Goal: Task Accomplishment & Management: Complete application form

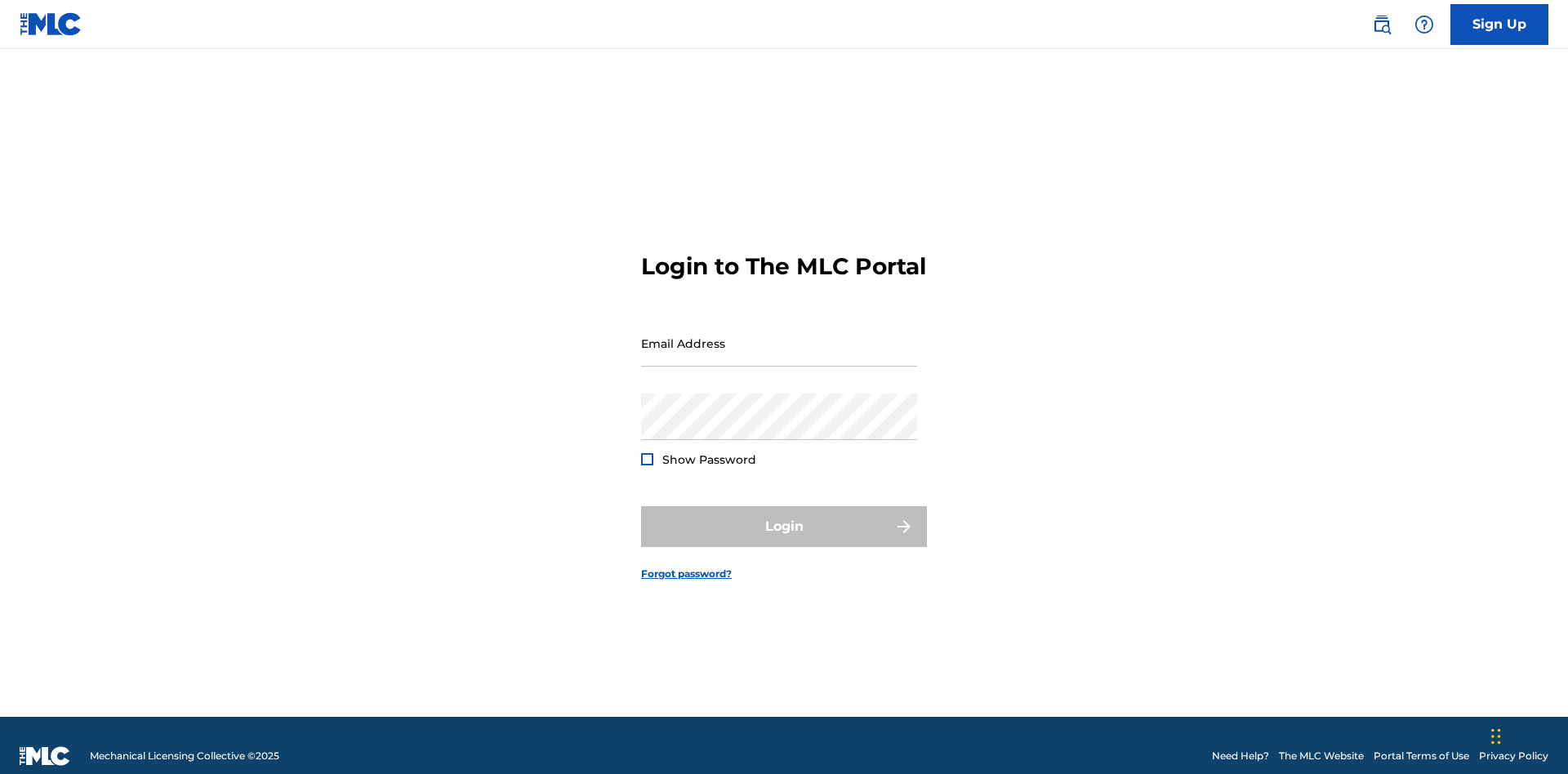
scroll to position [21, 0]
click at [779, 335] on input "Email Address" at bounding box center [779, 343] width 276 height 47
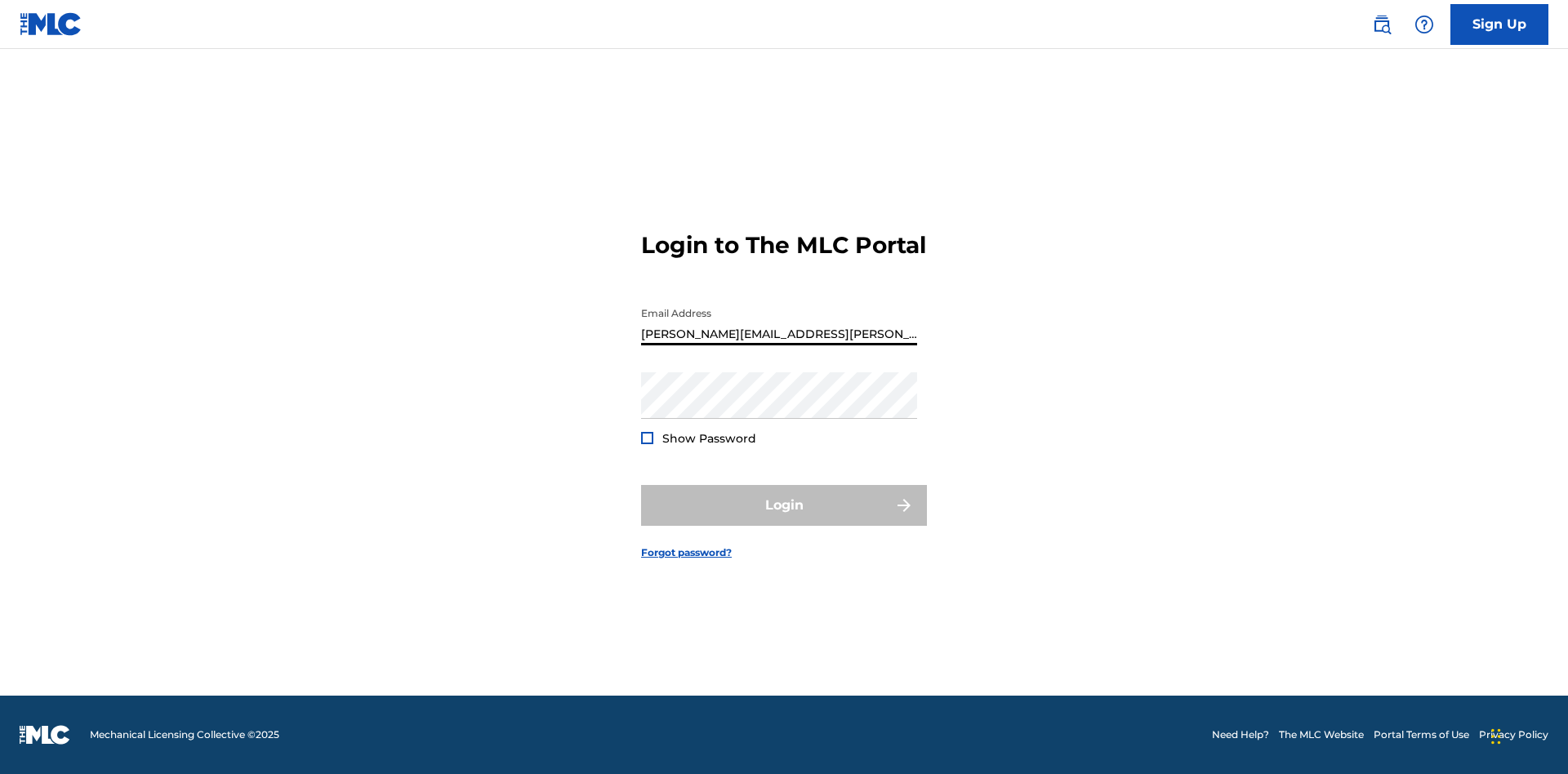
type input "[PERSON_NAME][EMAIL_ADDRESS][PERSON_NAME][DOMAIN_NAME]"
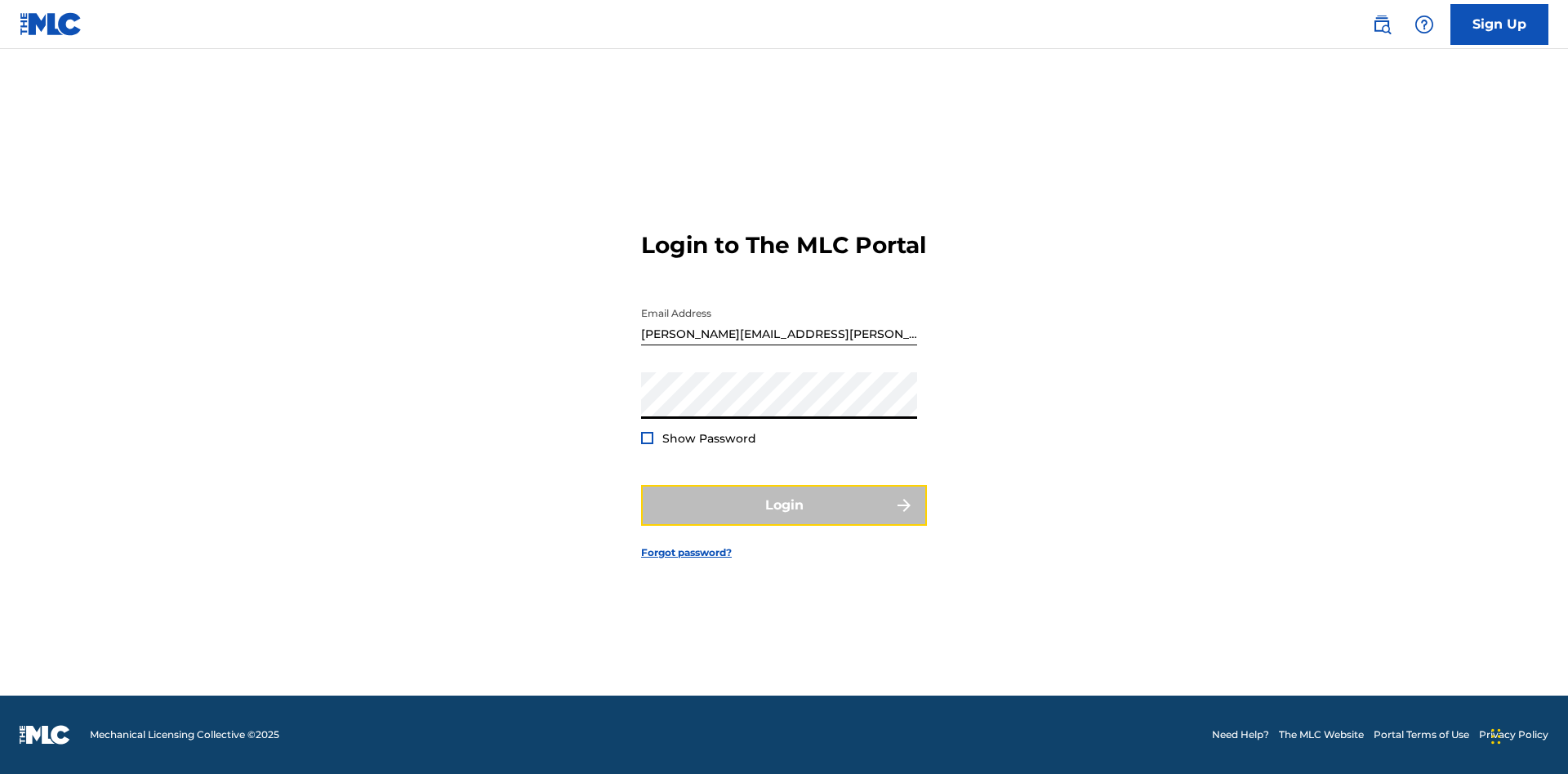
click at [784, 519] on button "Login" at bounding box center [784, 505] width 286 height 41
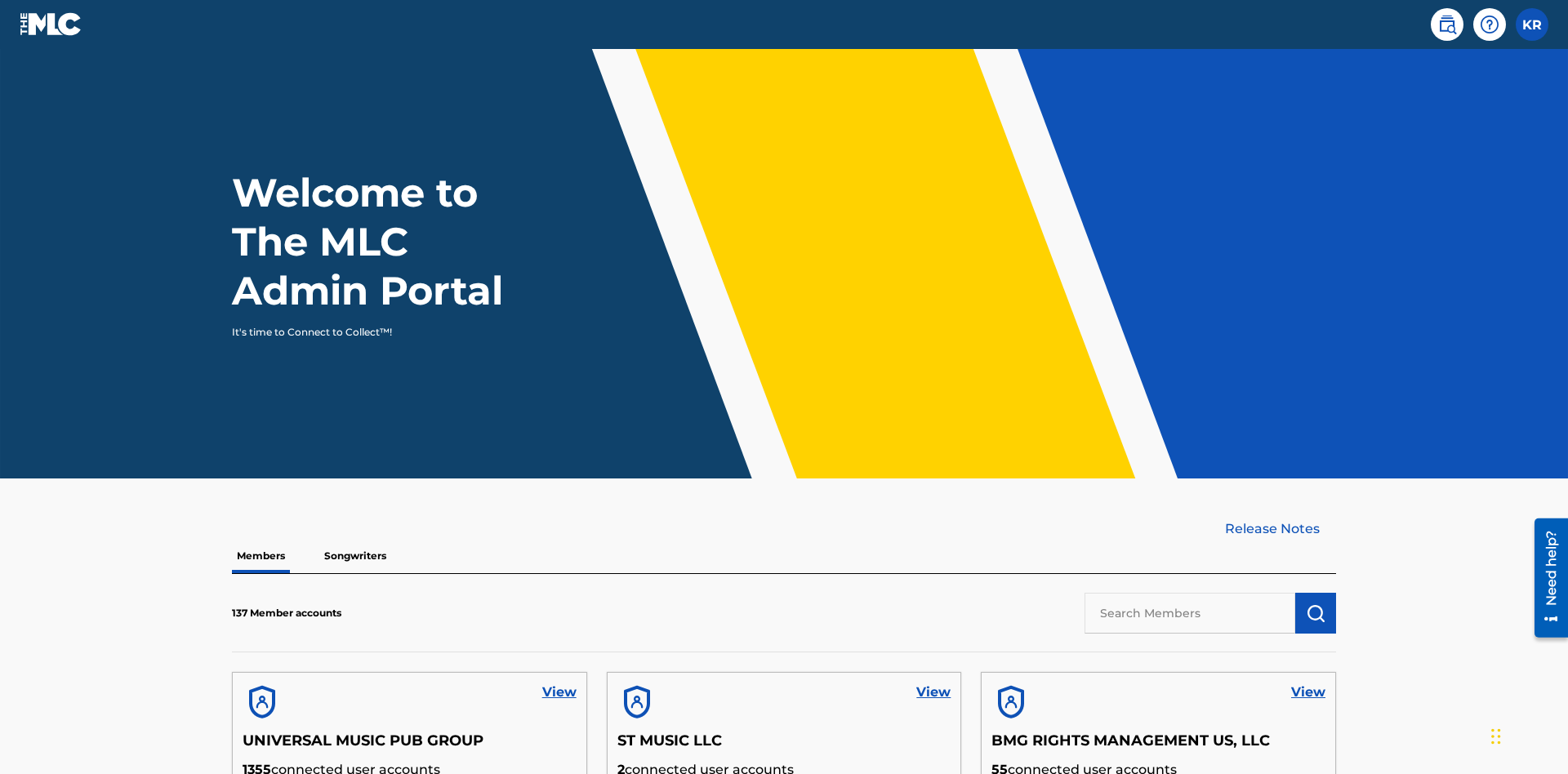
click at [1190, 592] on input "text" at bounding box center [1190, 612] width 211 height 41
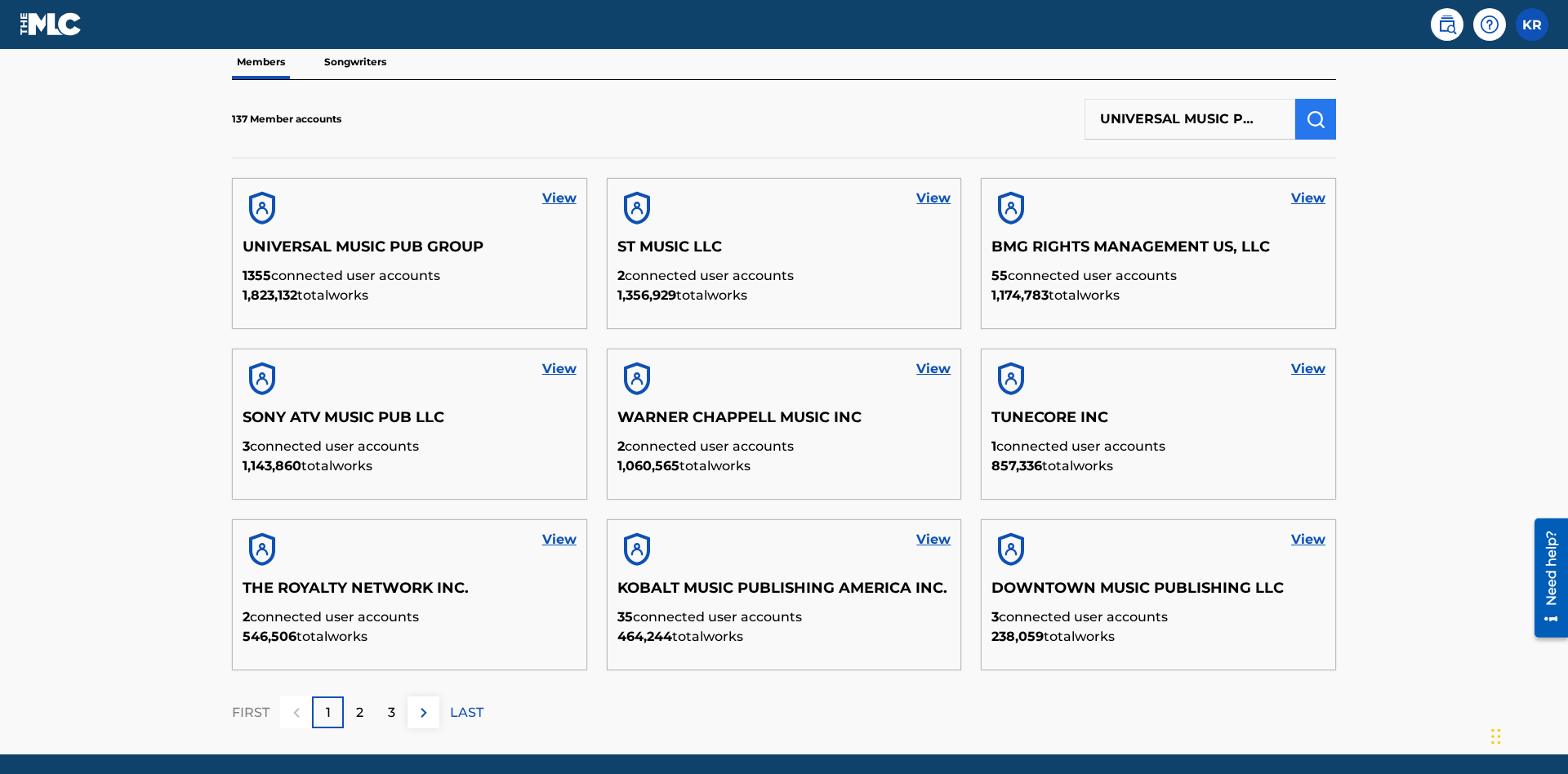
type input "UNIVERSAL MUSIC PUB GROUP"
click at [1316, 109] on img "submit" at bounding box center [1316, 119] width 20 height 20
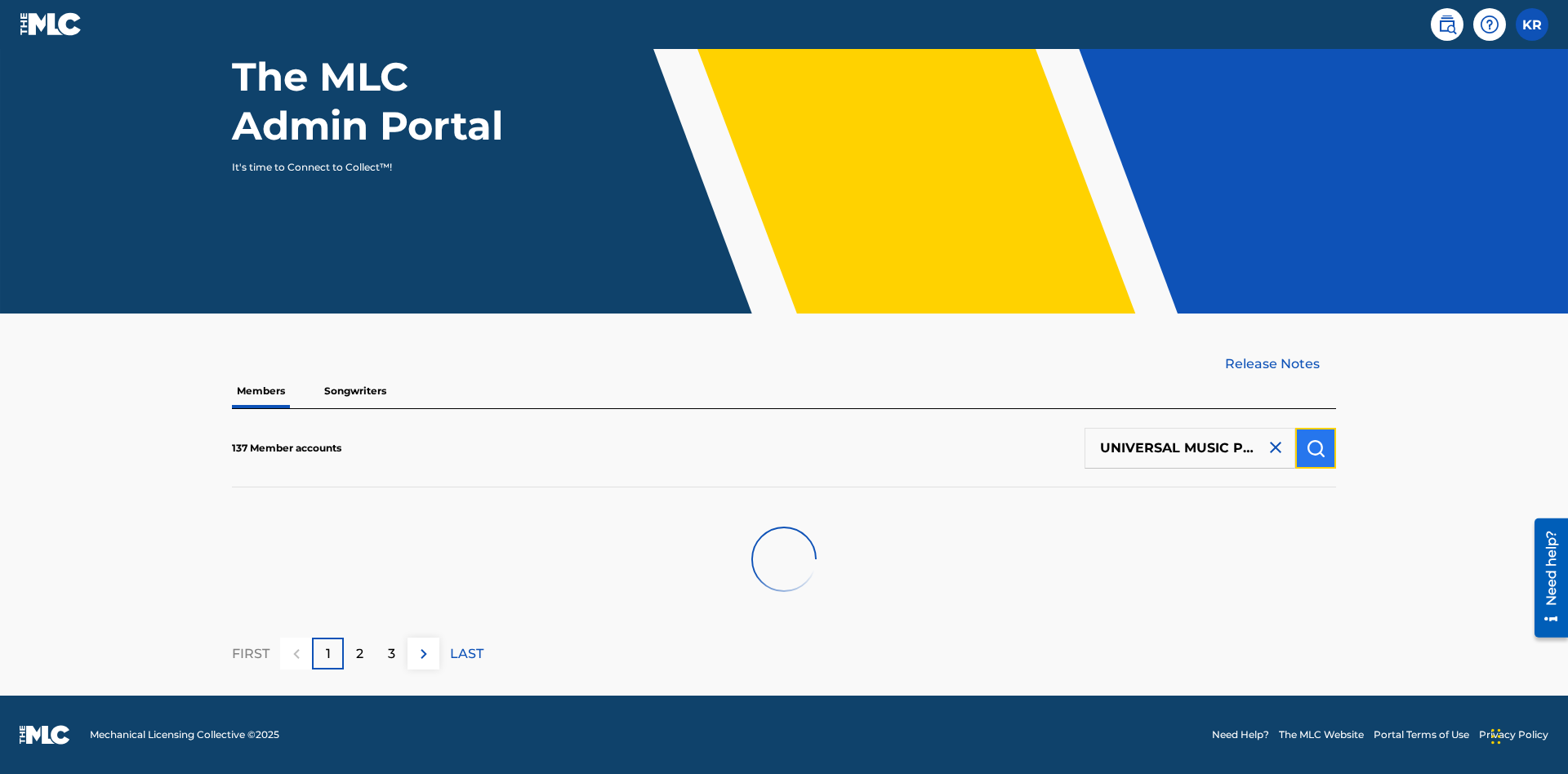
scroll to position [165, 0]
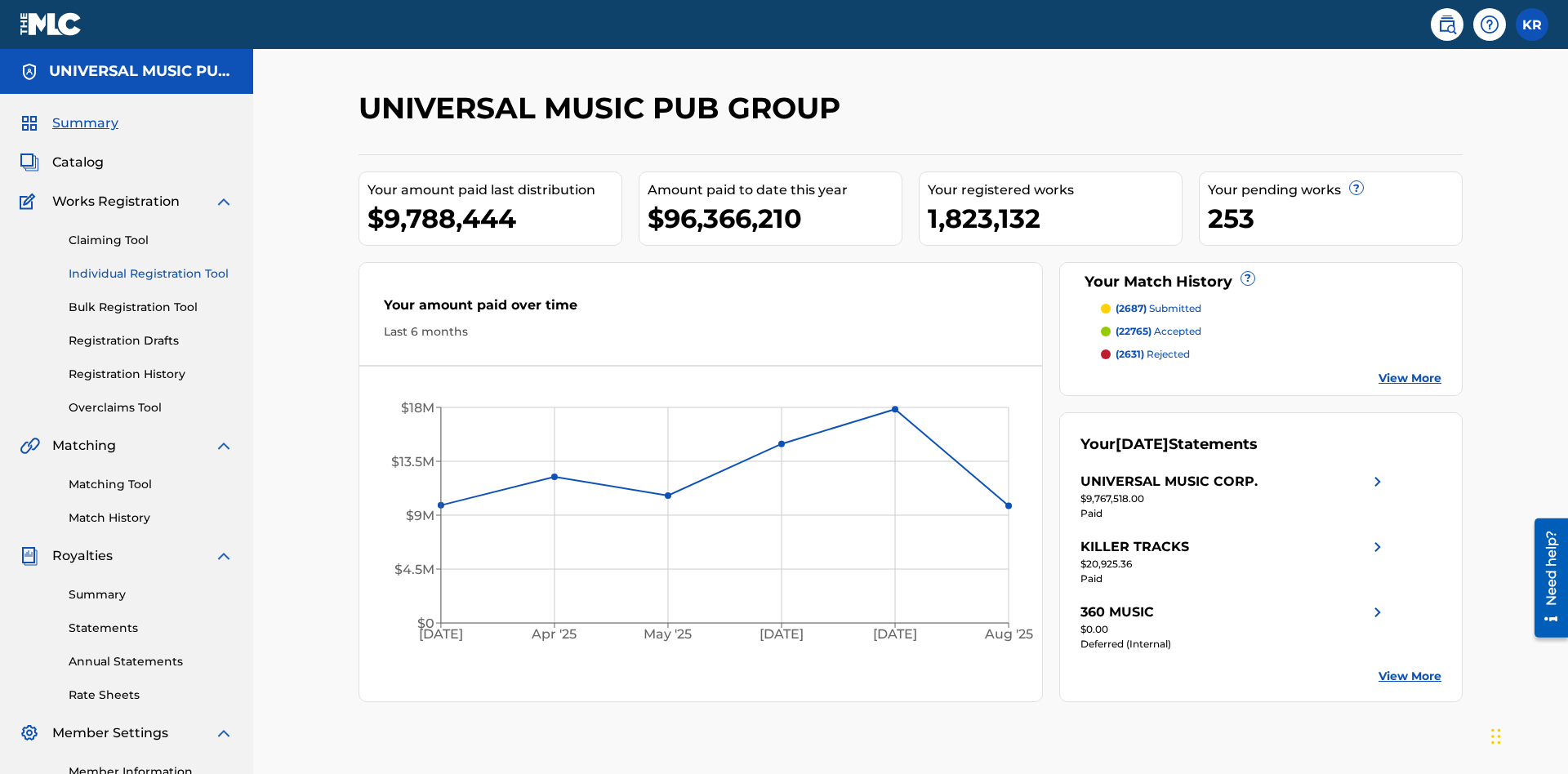
click at [151, 266] on link "Individual Registration Tool" at bounding box center [151, 274] width 165 height 17
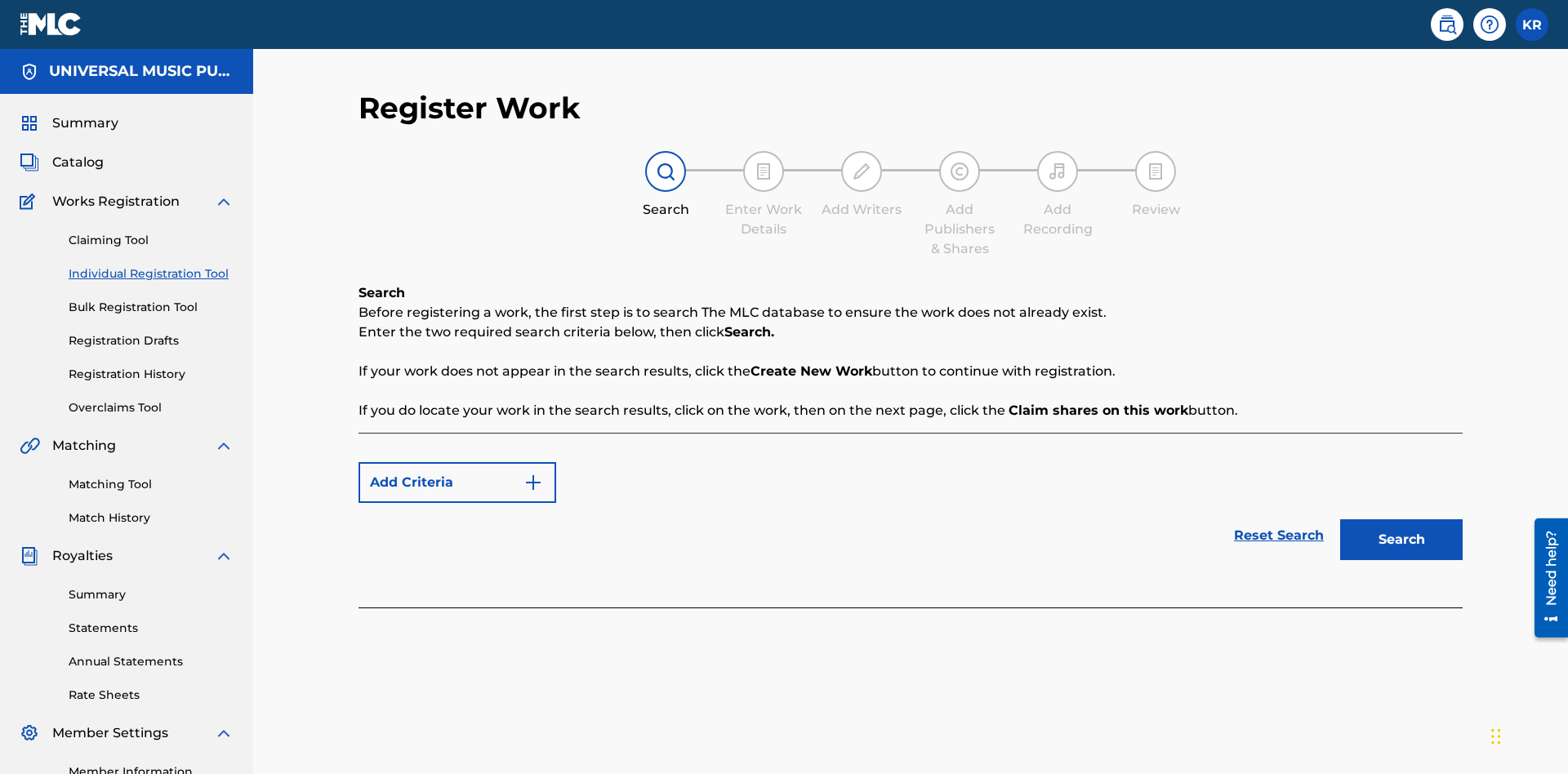
scroll to position [205, 0]
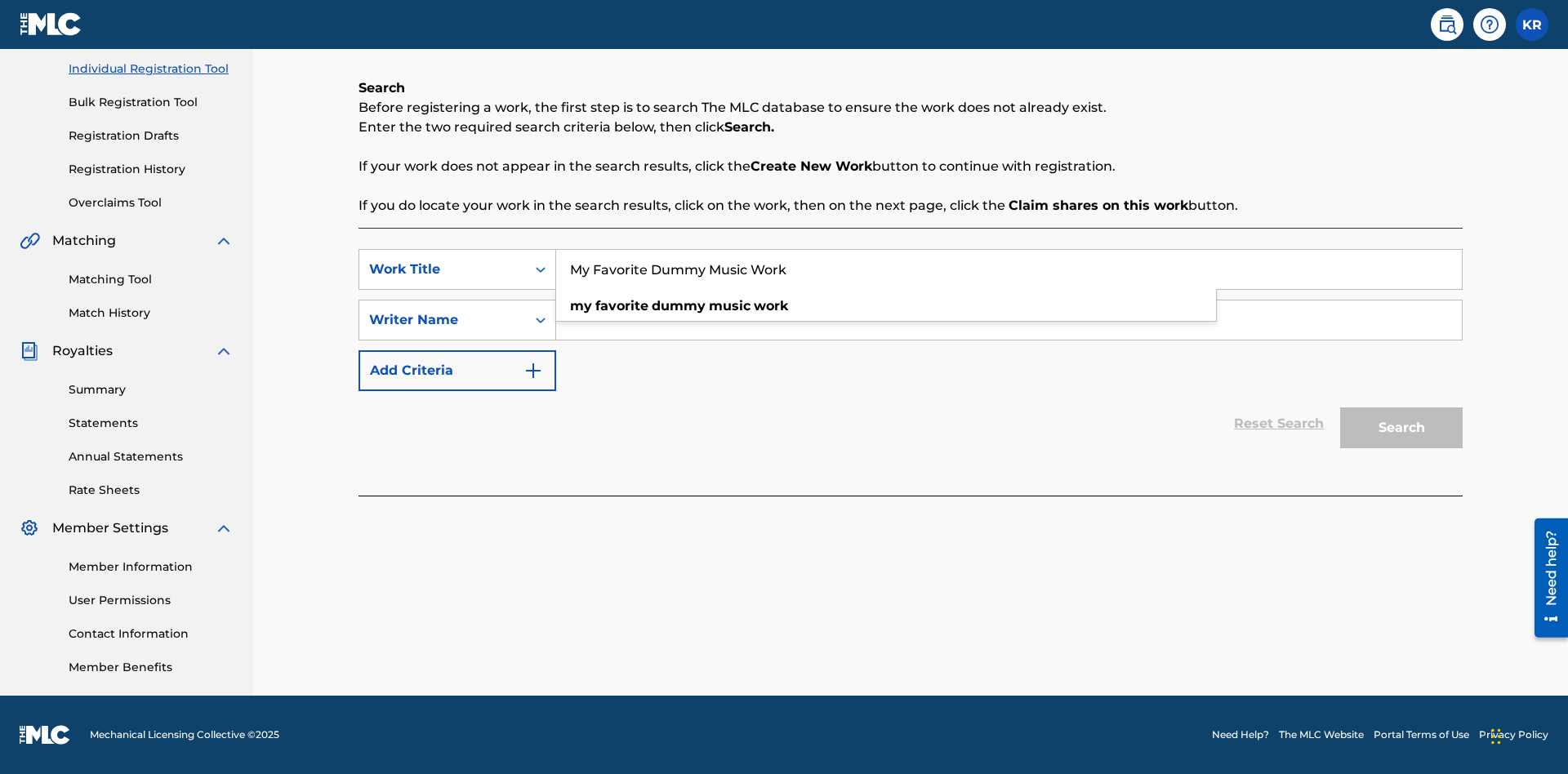
type input "My Favorite Dummy Music Work"
click at [1009, 320] on input "Search Form" at bounding box center [1009, 320] width 906 height 39
type input "QWERTYUIOP"
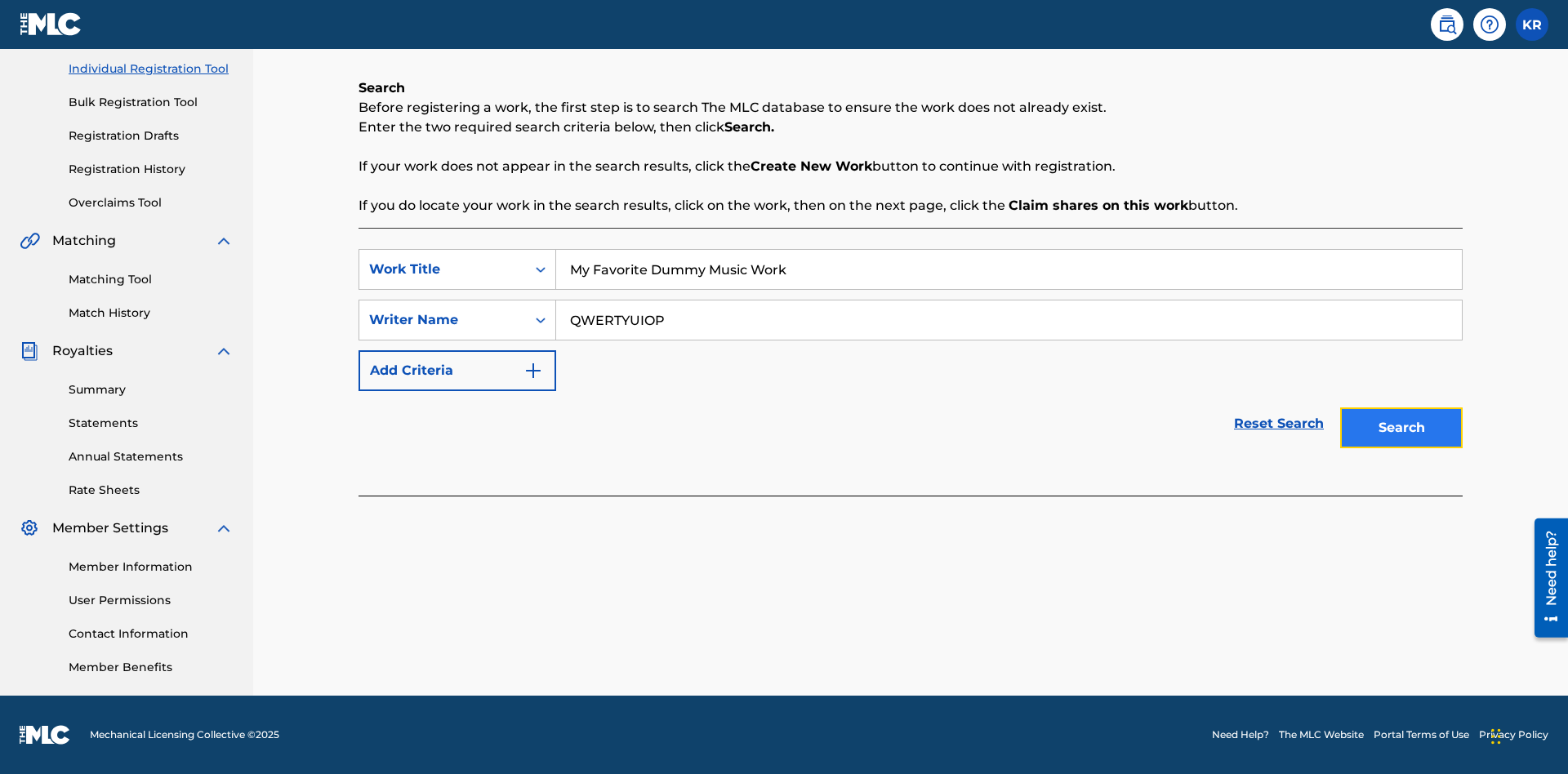
click at [1401, 427] on button "Search" at bounding box center [1401, 427] width 123 height 41
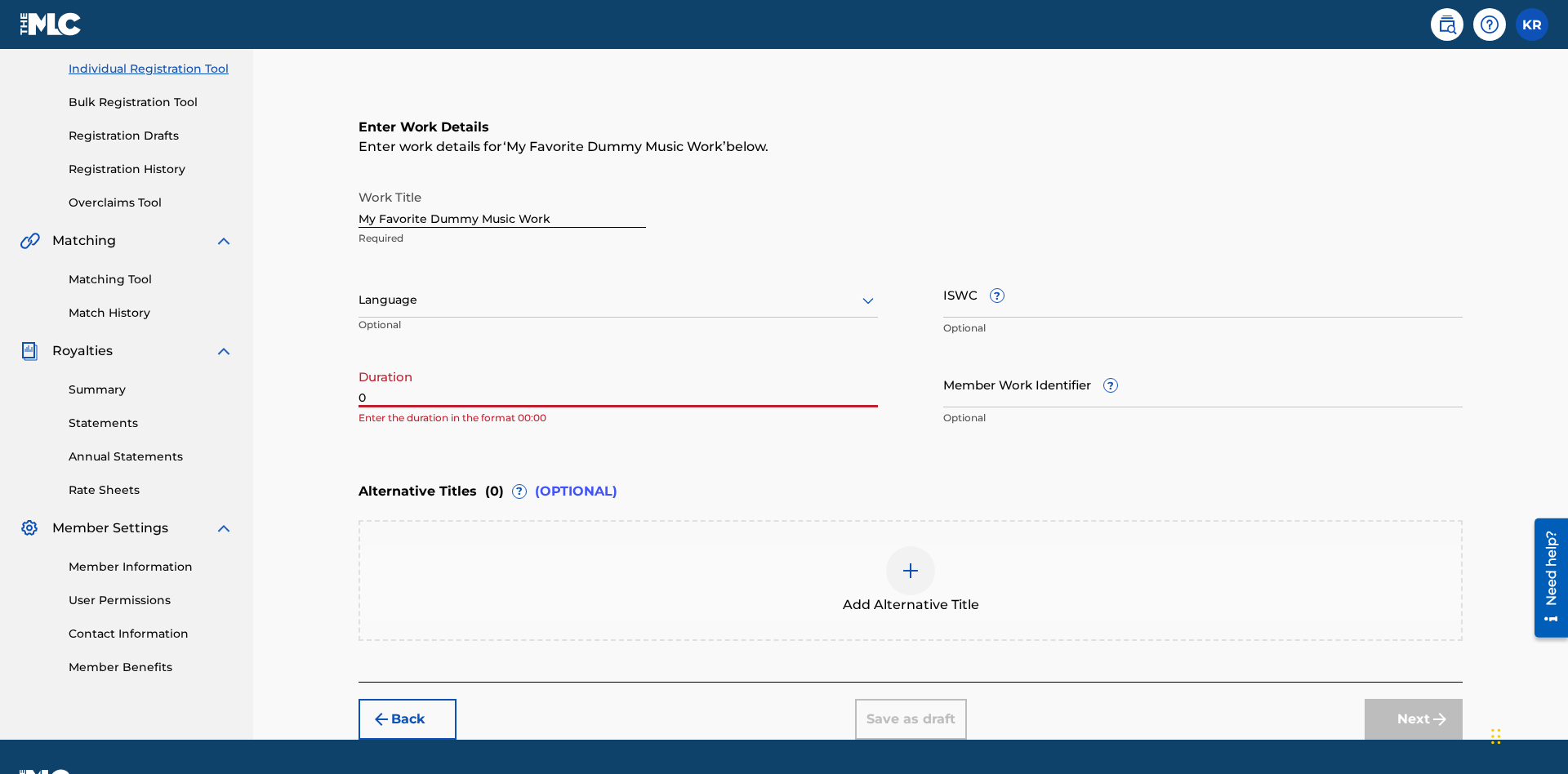
click at [618, 361] on input "0" at bounding box center [617, 384] width 519 height 47
type input "00:00"
click at [868, 290] on icon at bounding box center [868, 300] width 20 height 20
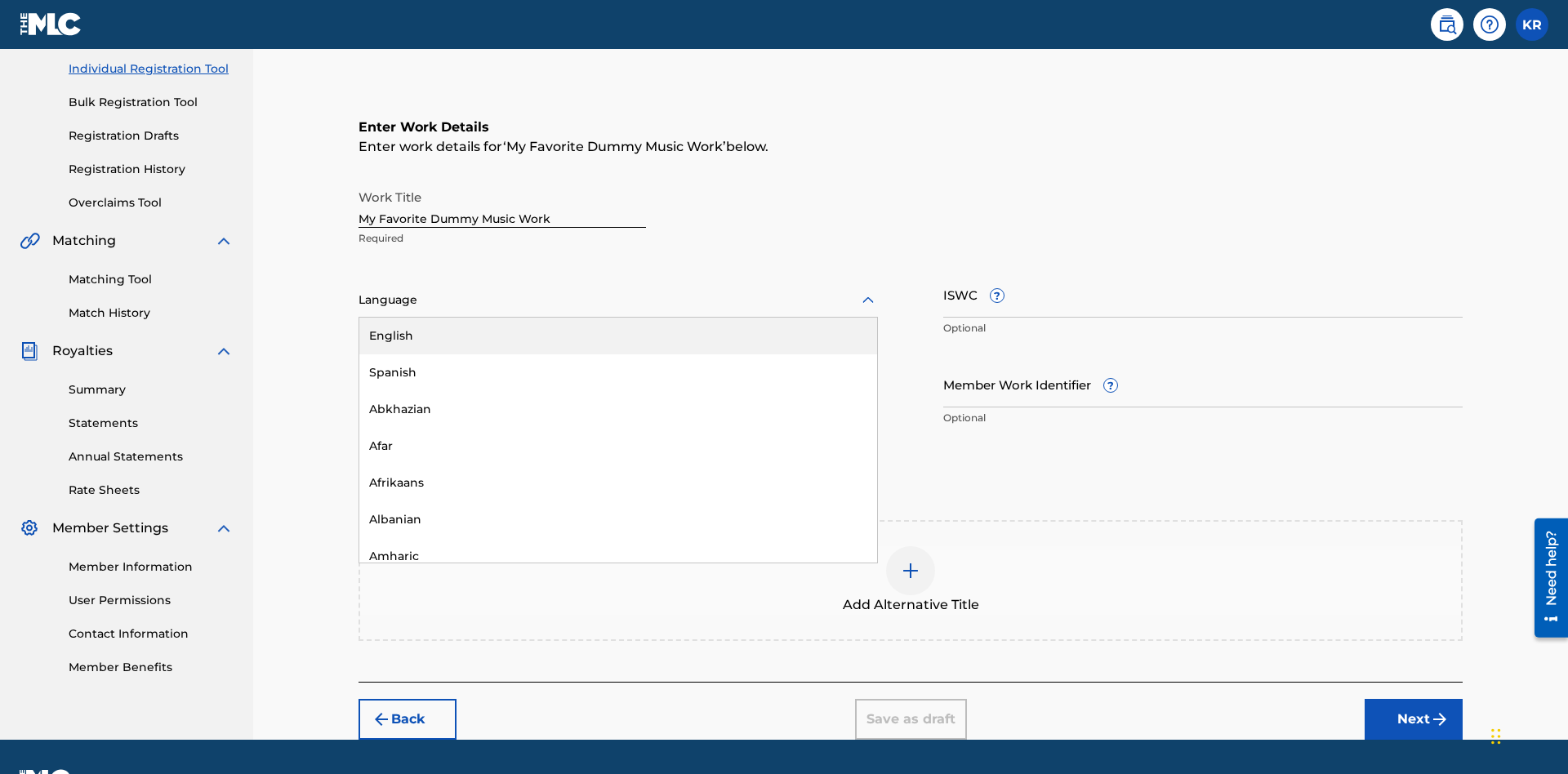
click at [618, 354] on div "Spanish" at bounding box center [618, 372] width 518 height 37
click at [1203, 361] on input "Member Work Identifier ?" at bounding box center [1202, 384] width 519 height 47
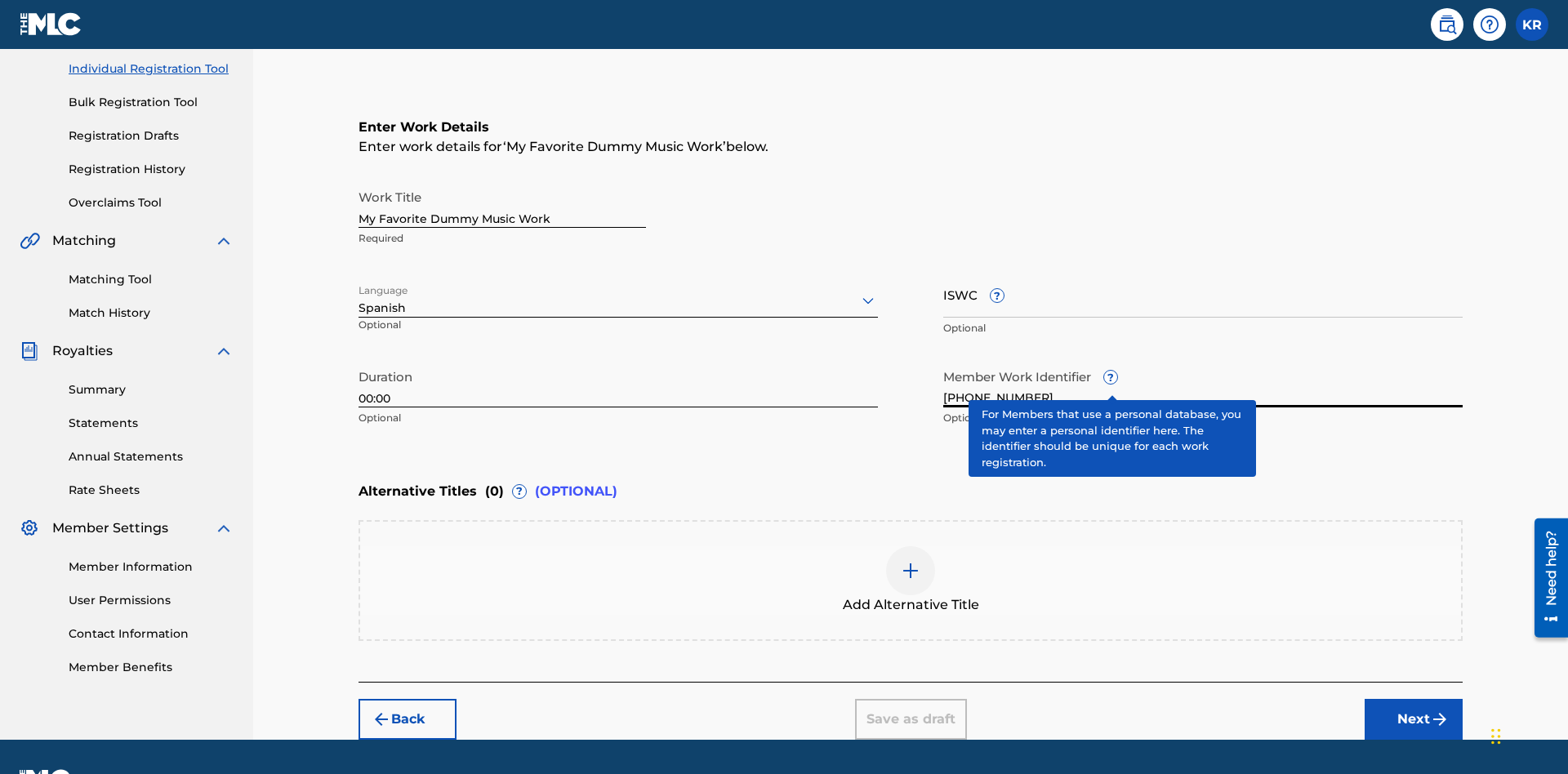
type input "[PHONE_NUMBER]"
click at [1203, 271] on input "ISWC ?" at bounding box center [1202, 294] width 519 height 47
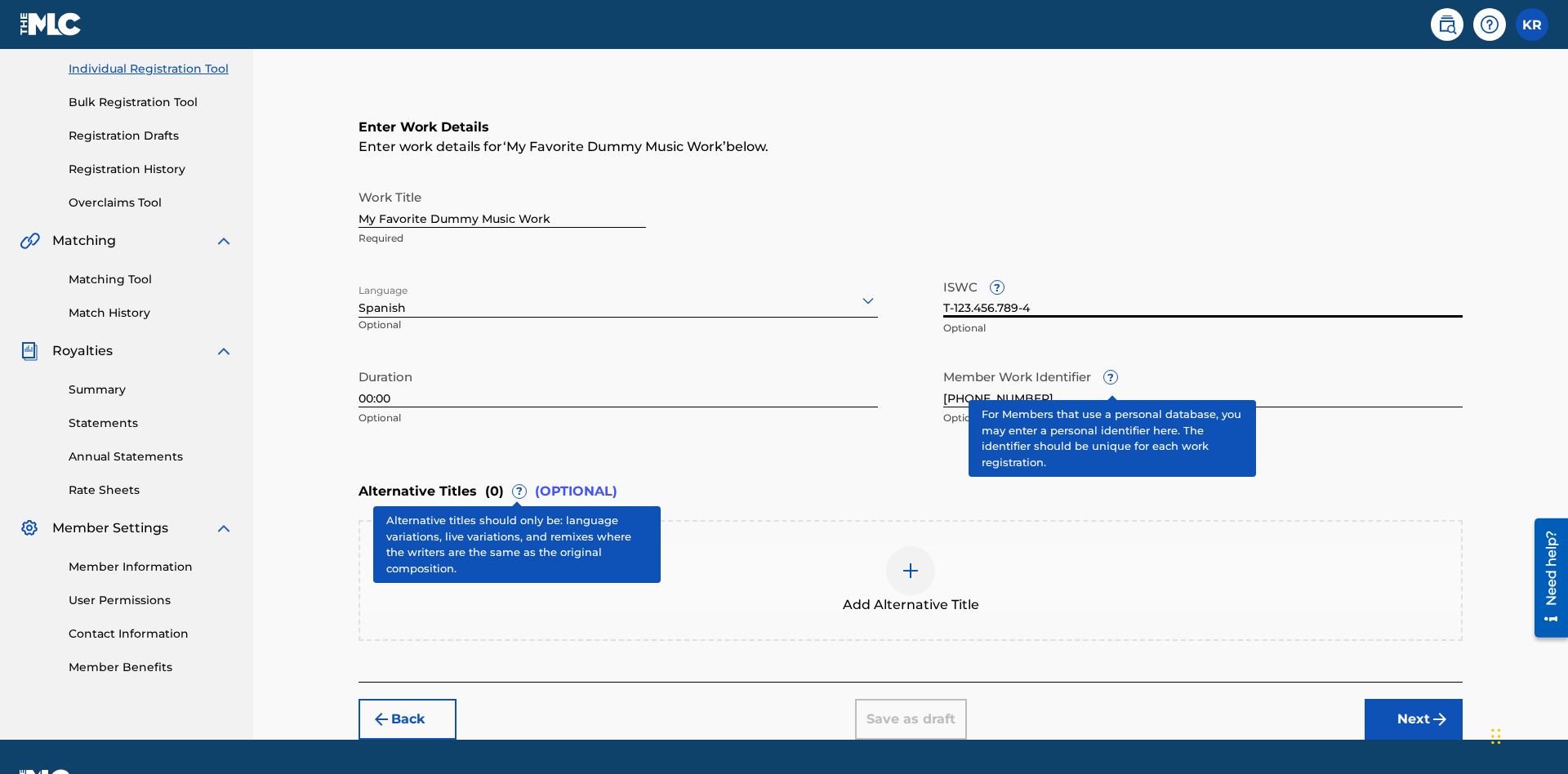
type input "T-123.456.789-4"
click at [911, 561] on img at bounding box center [911, 570] width 20 height 20
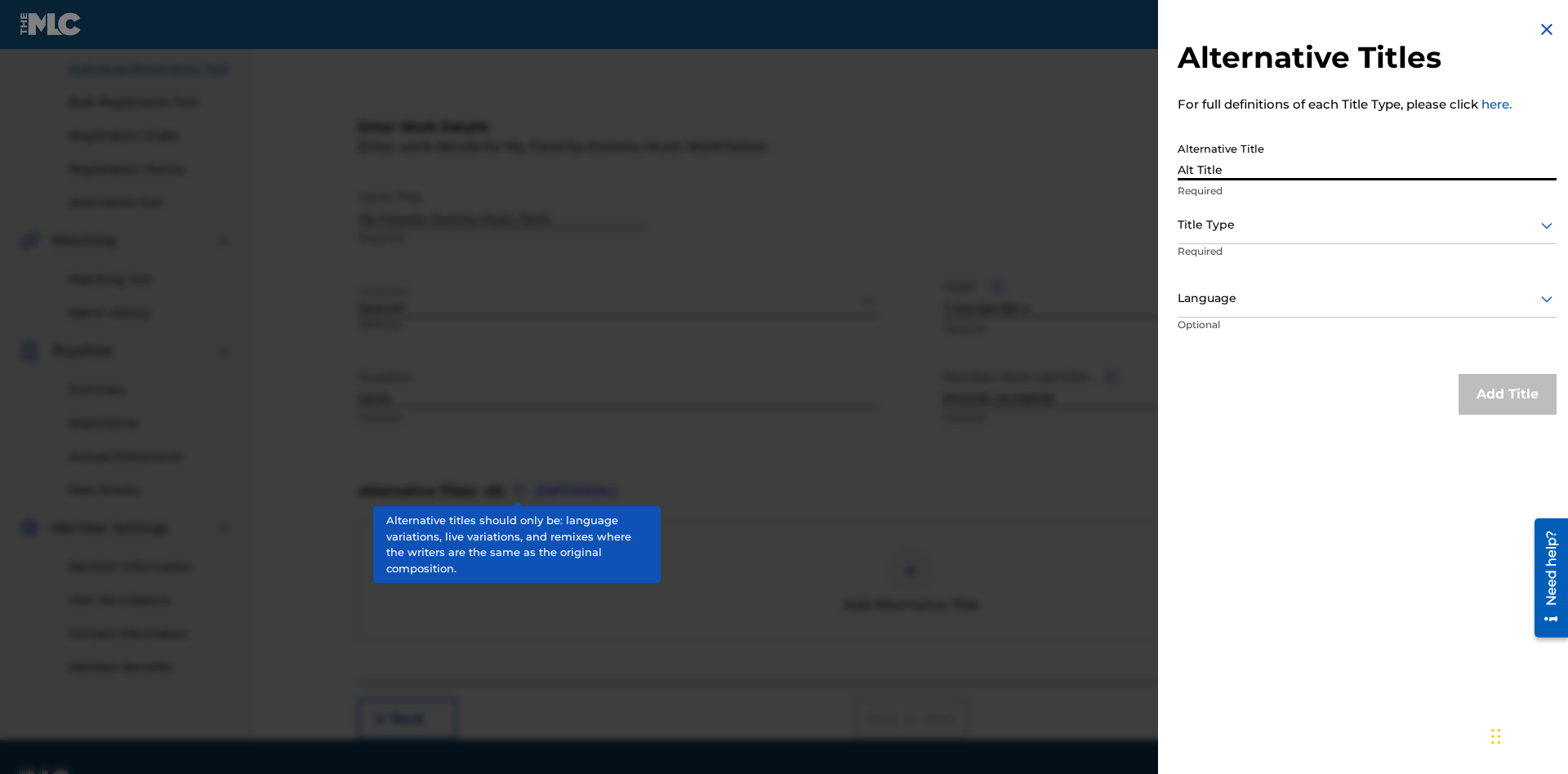
type input "Alt Title"
click at [1367, 225] on div at bounding box center [1367, 225] width 379 height 20
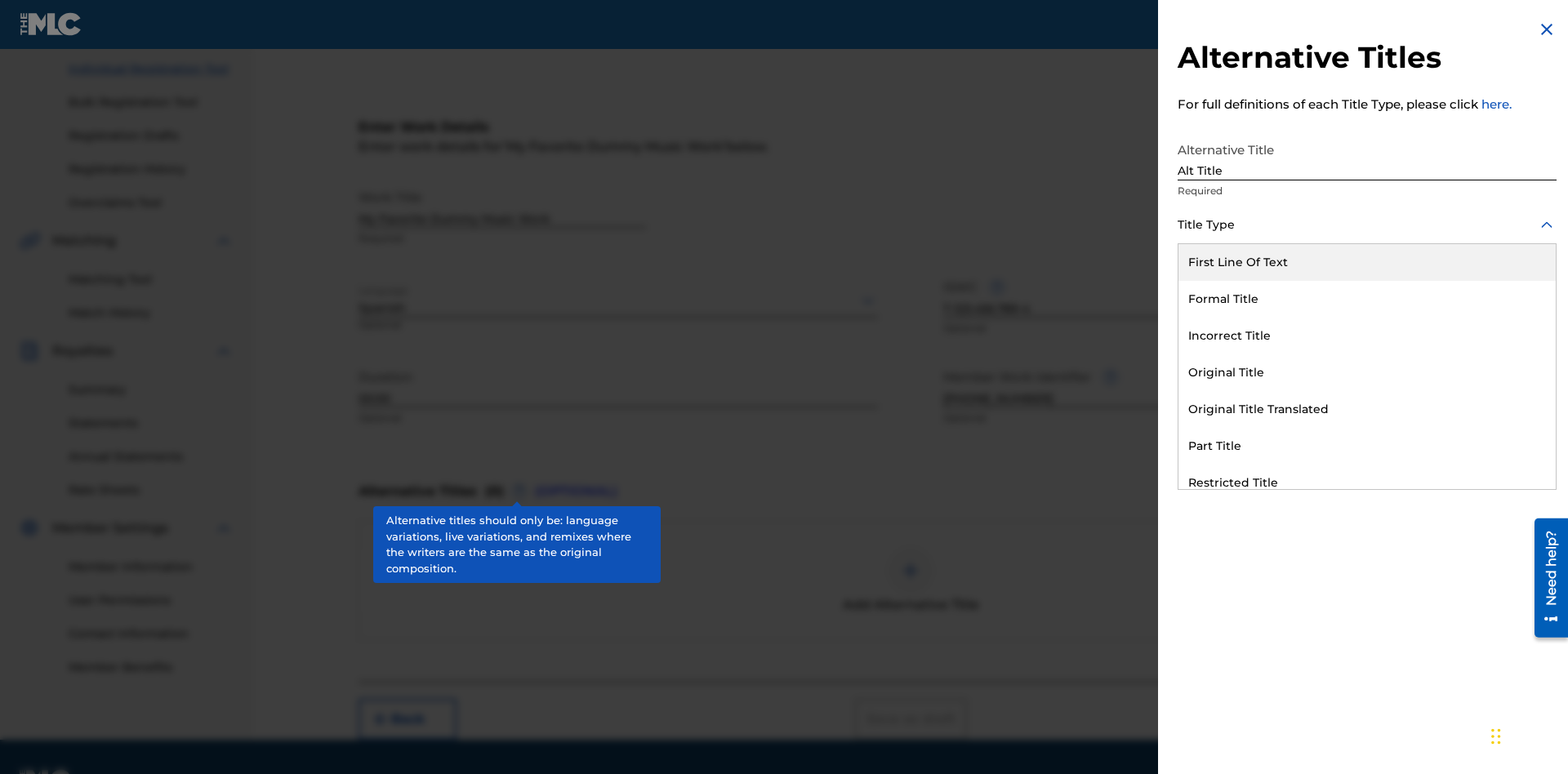
click at [1367, 372] on div "Original Title" at bounding box center [1367, 372] width 377 height 37
click at [1367, 298] on div at bounding box center [1367, 298] width 379 height 20
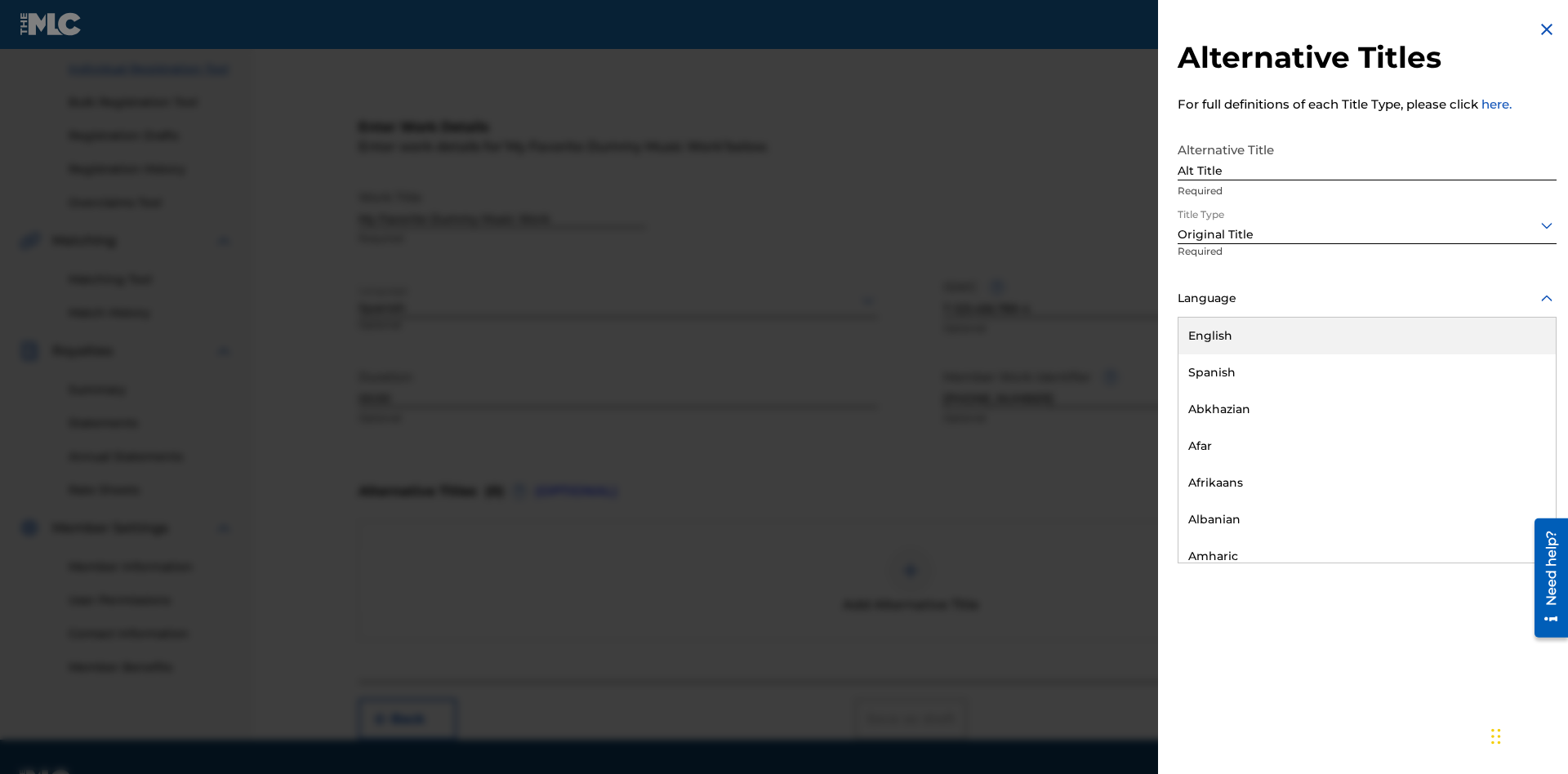
click at [1508, 393] on button "Add Title" at bounding box center [1507, 394] width 98 height 41
click at [911, 546] on div at bounding box center [910, 570] width 49 height 49
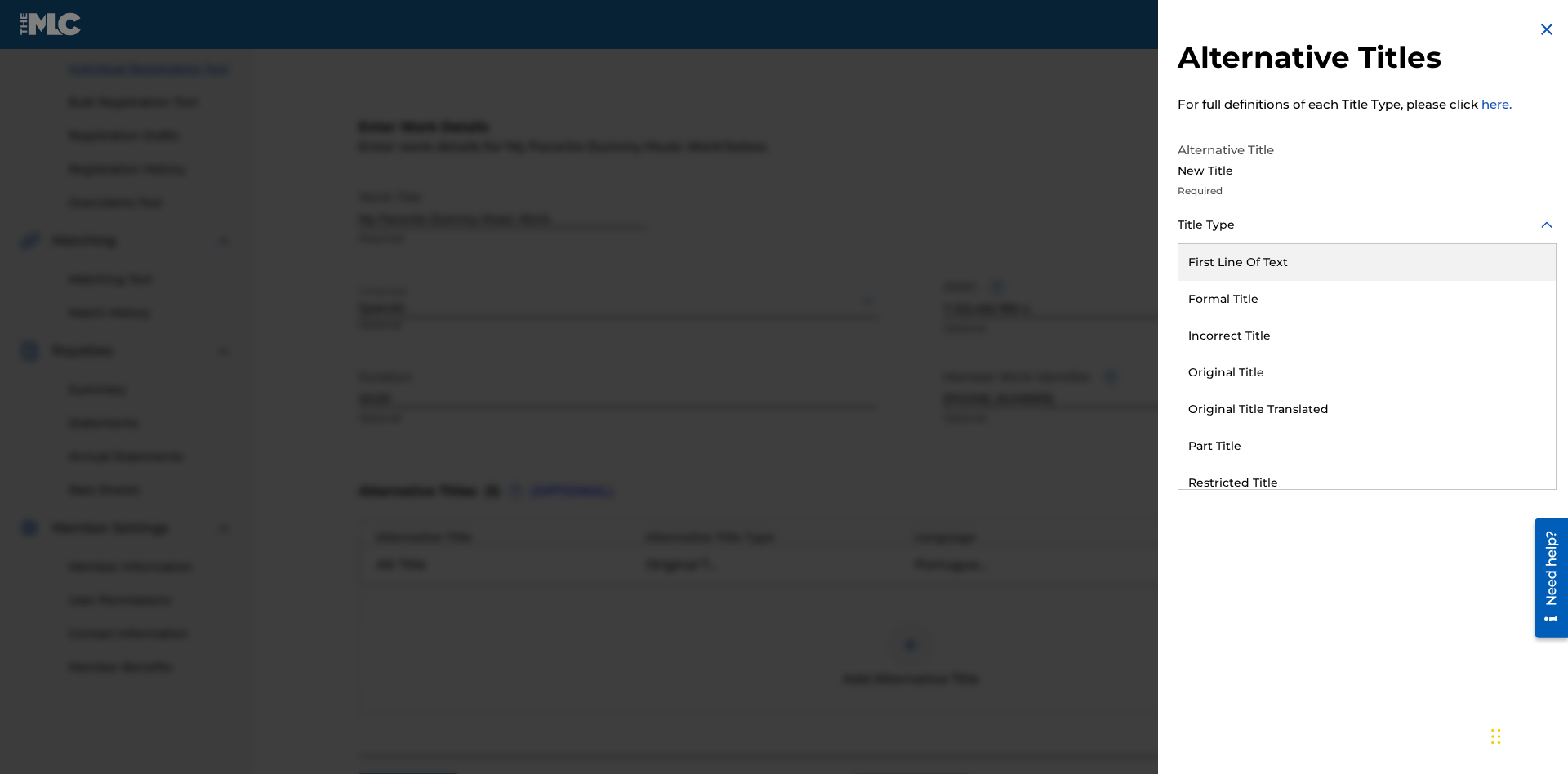
click at [1367, 335] on div "Incorrect Title" at bounding box center [1367, 336] width 377 height 37
click at [1367, 298] on div at bounding box center [1367, 298] width 379 height 20
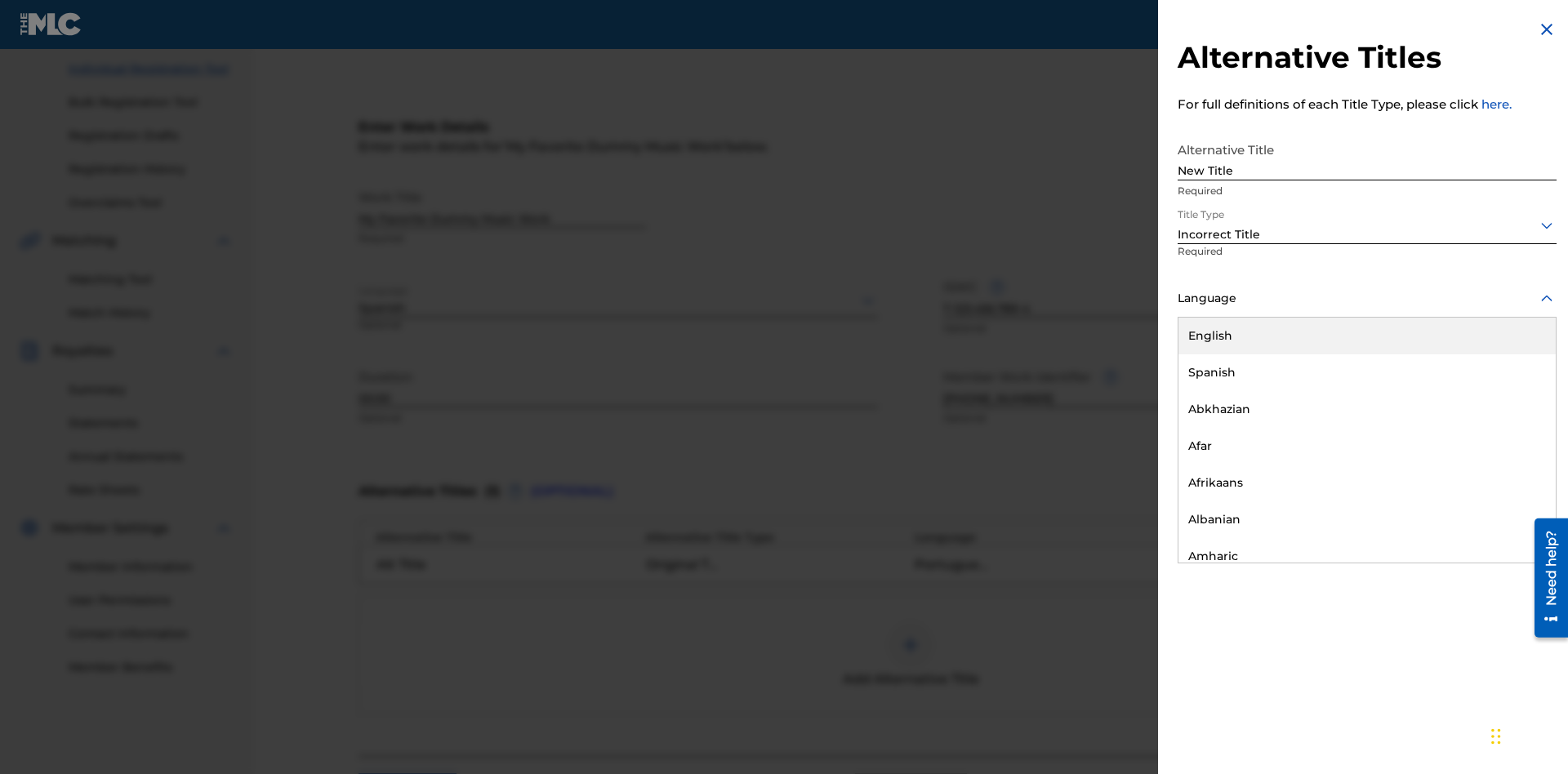
click at [1367, 335] on div "English" at bounding box center [1367, 336] width 377 height 37
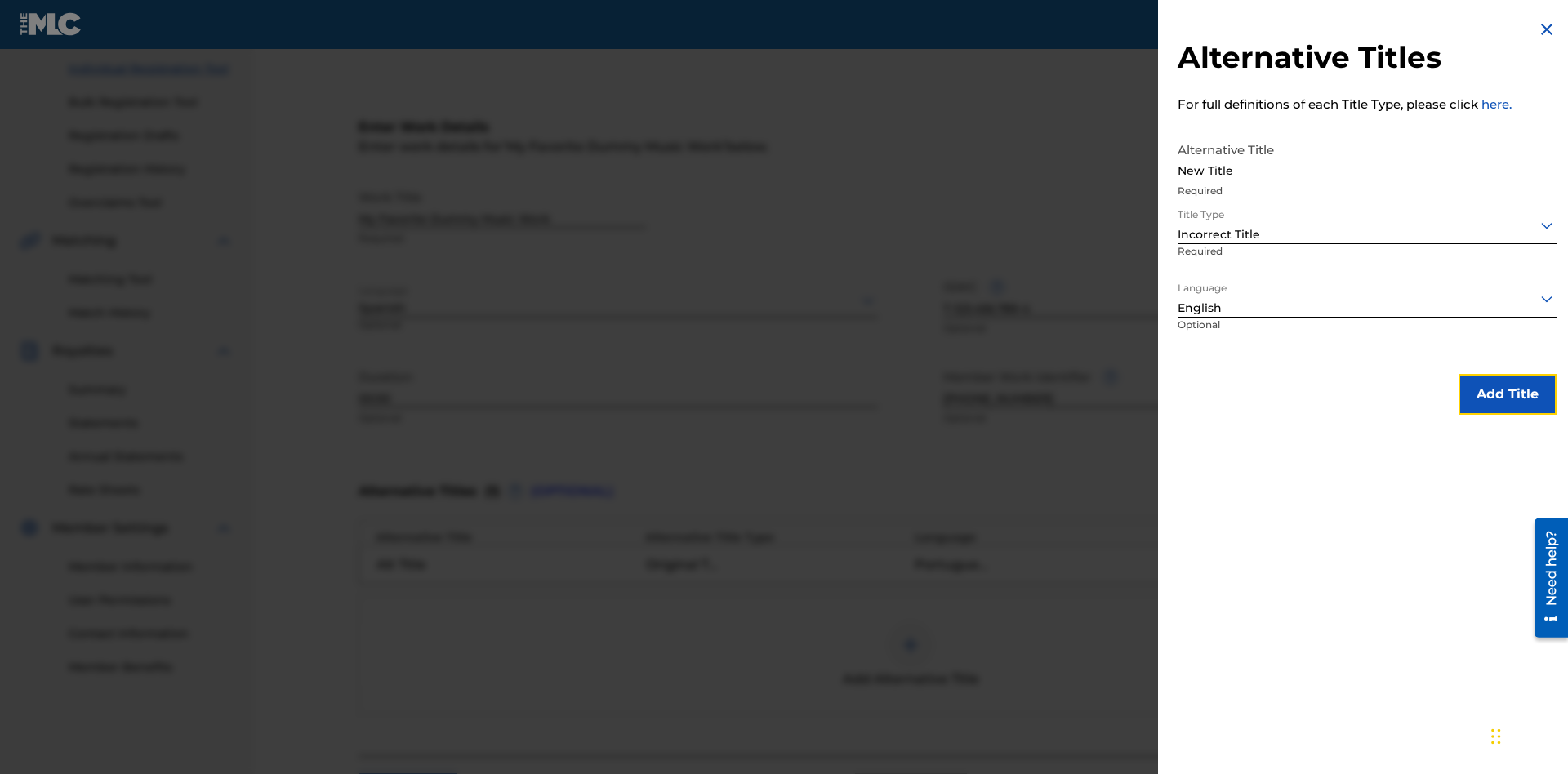
click at [1508, 393] on button "Add Title" at bounding box center [1507, 394] width 98 height 41
click at [911, 621] on div at bounding box center [910, 645] width 49 height 49
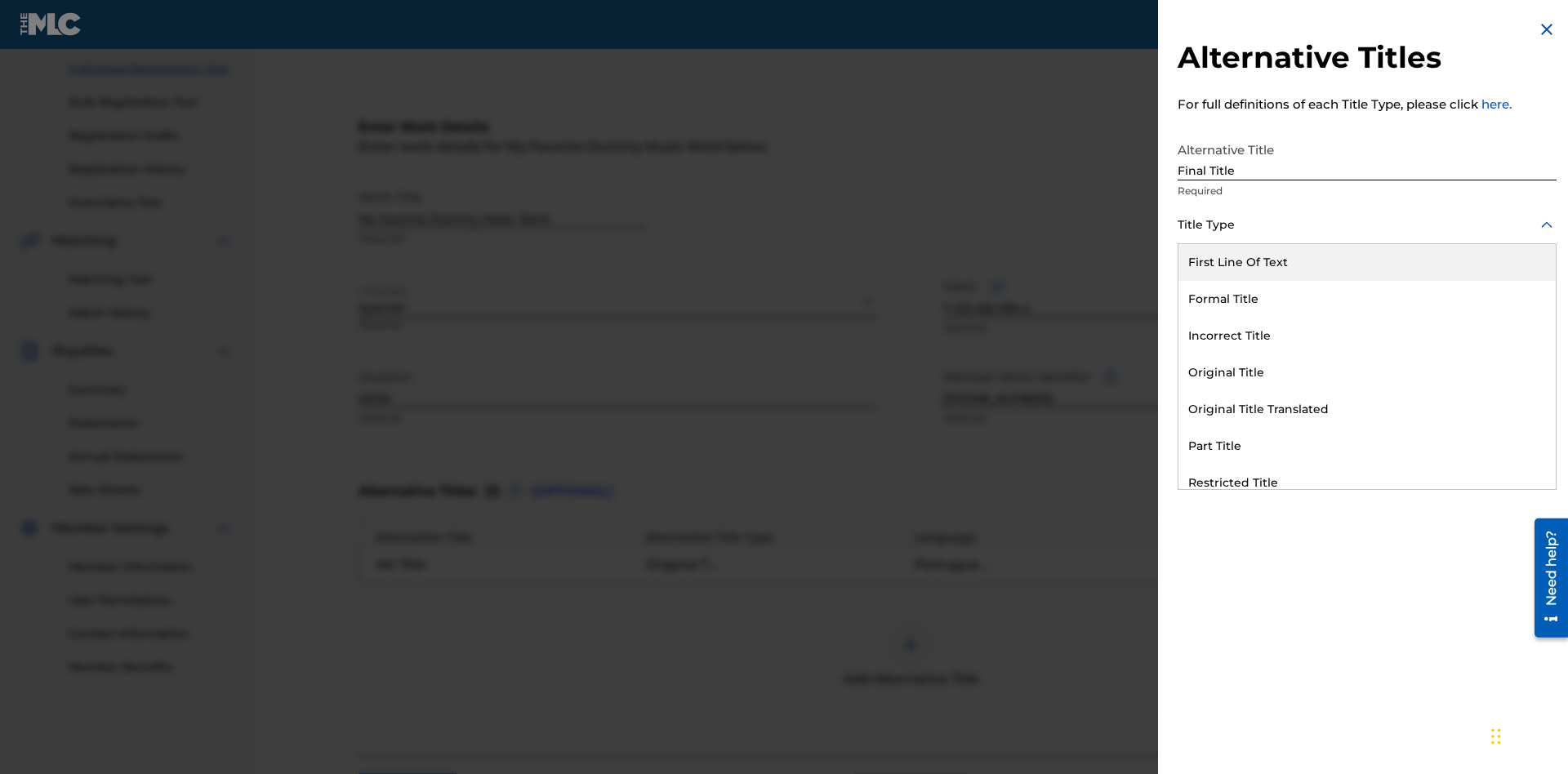
click at [1367, 446] on div "Part Title" at bounding box center [1367, 446] width 377 height 37
click at [1367, 298] on div at bounding box center [1367, 298] width 379 height 20
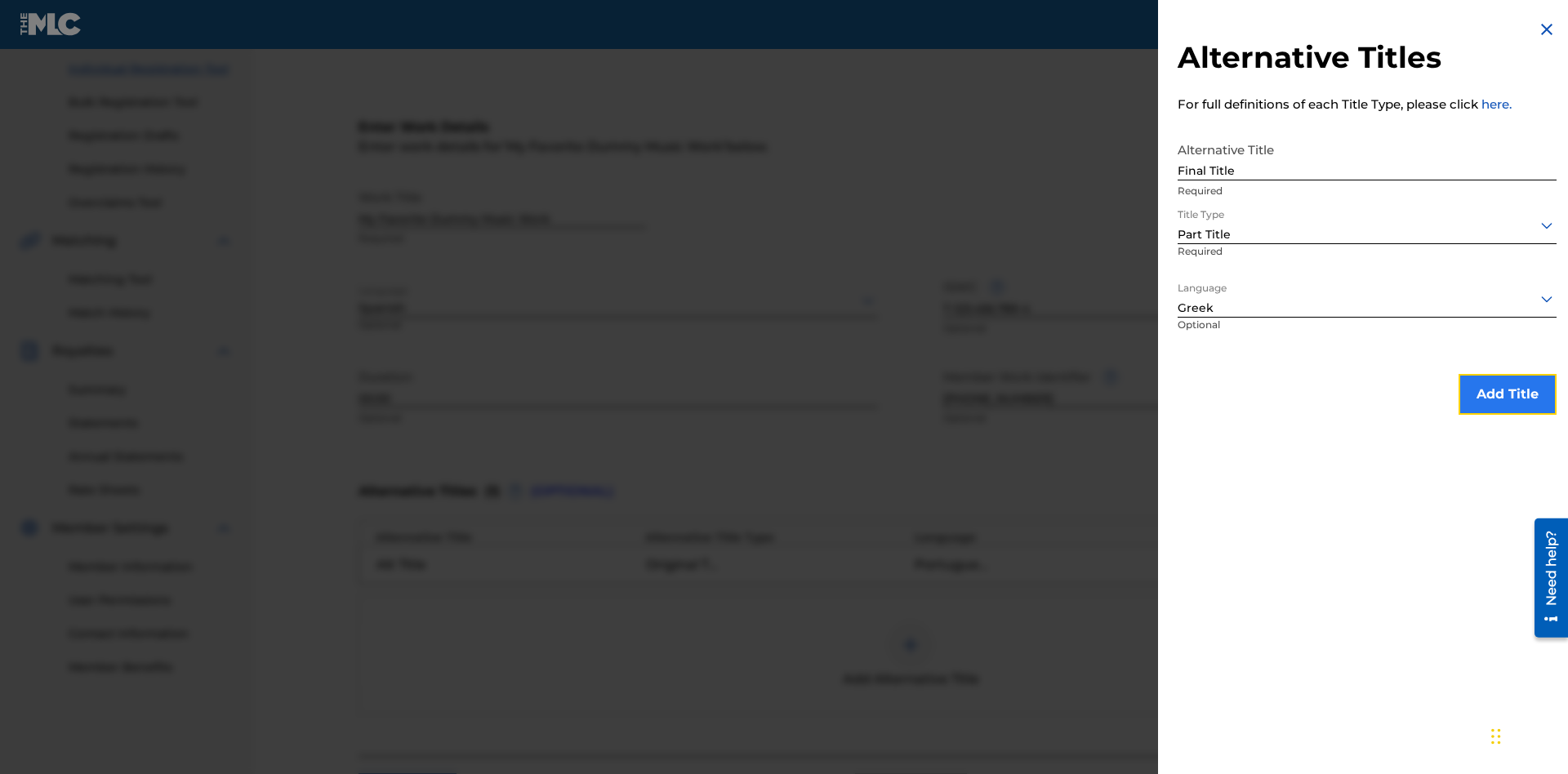
click at [1508, 393] on button "Add Title" at bounding box center [1507, 394] width 98 height 41
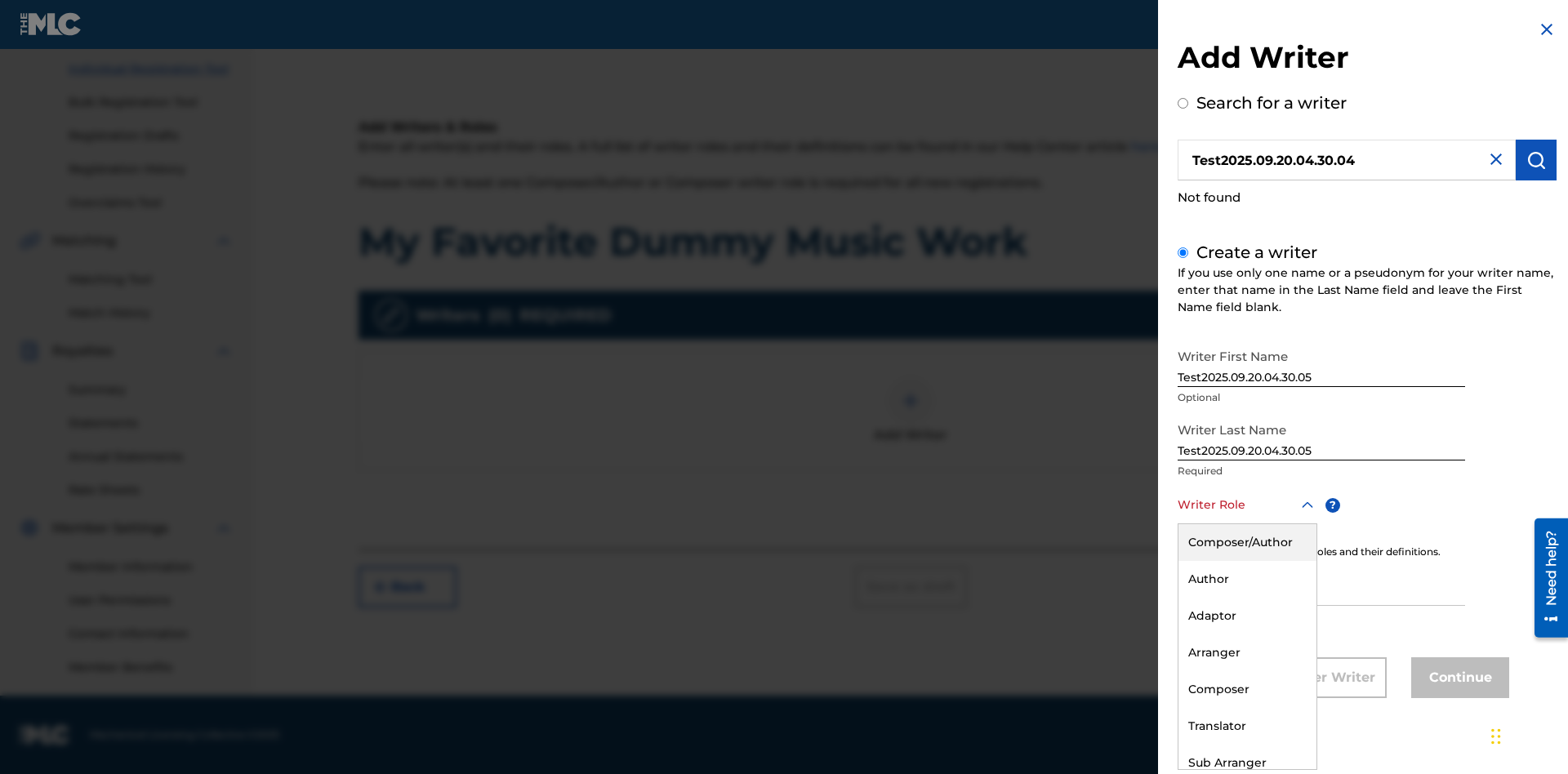
click at [1246, 579] on div "Author" at bounding box center [1247, 579] width 138 height 37
click at [1321, 584] on input "IPI" at bounding box center [1321, 582] width 288 height 47
click at [1457, 679] on button "Continue" at bounding box center [1460, 677] width 98 height 41
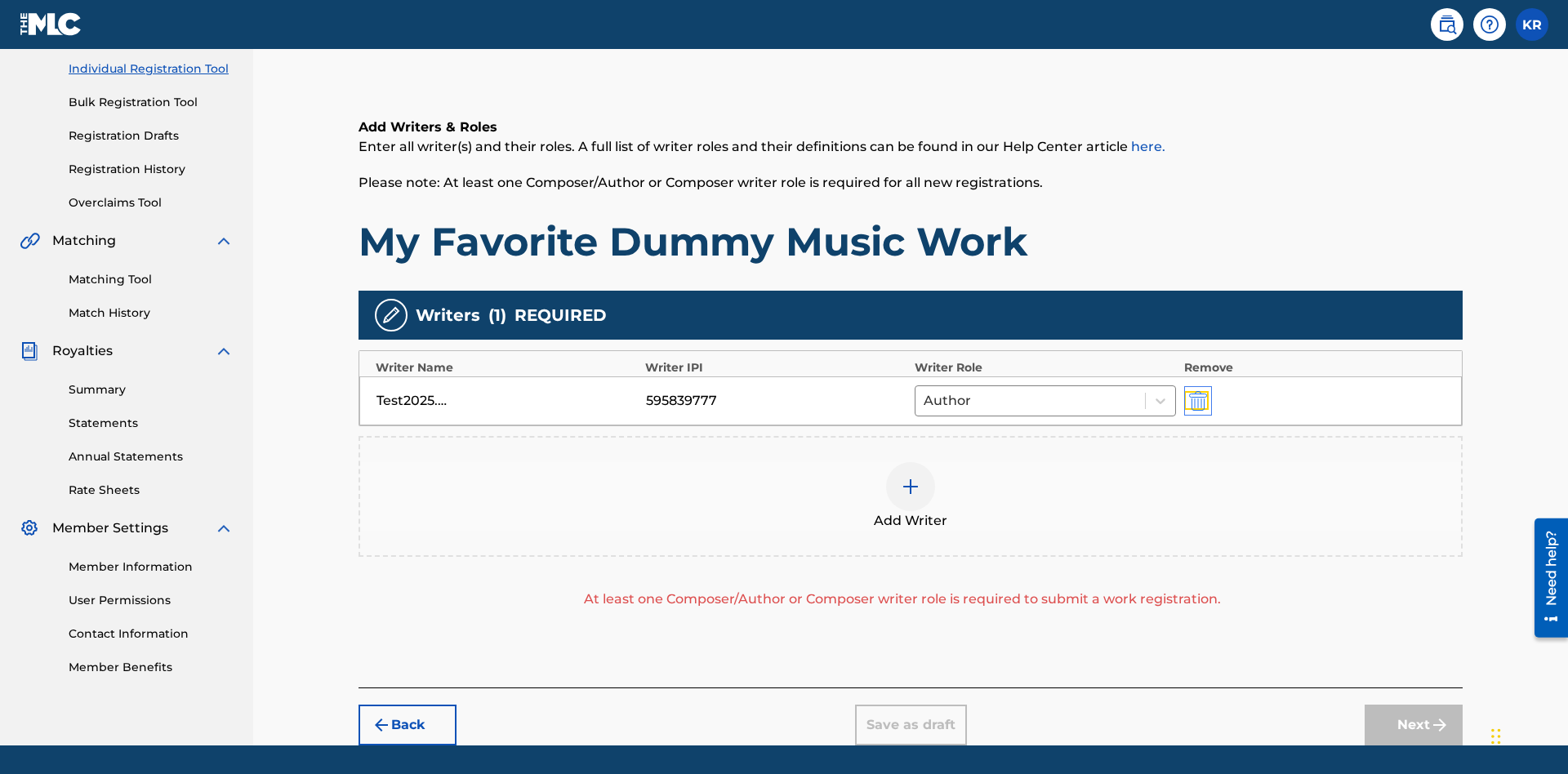
click at [1196, 391] on img "submit" at bounding box center [1197, 401] width 18 height 20
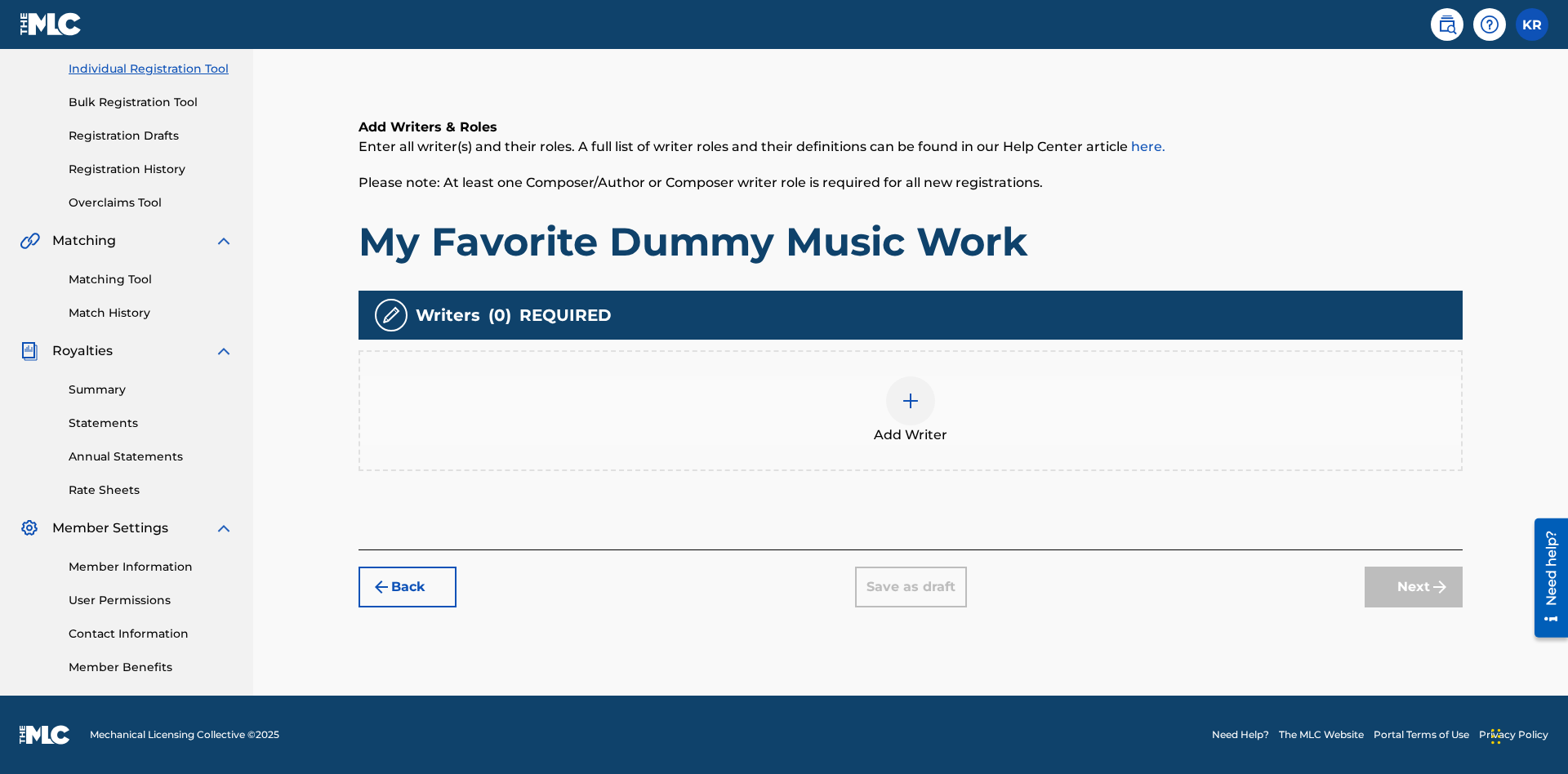
click at [911, 409] on img at bounding box center [911, 401] width 20 height 20
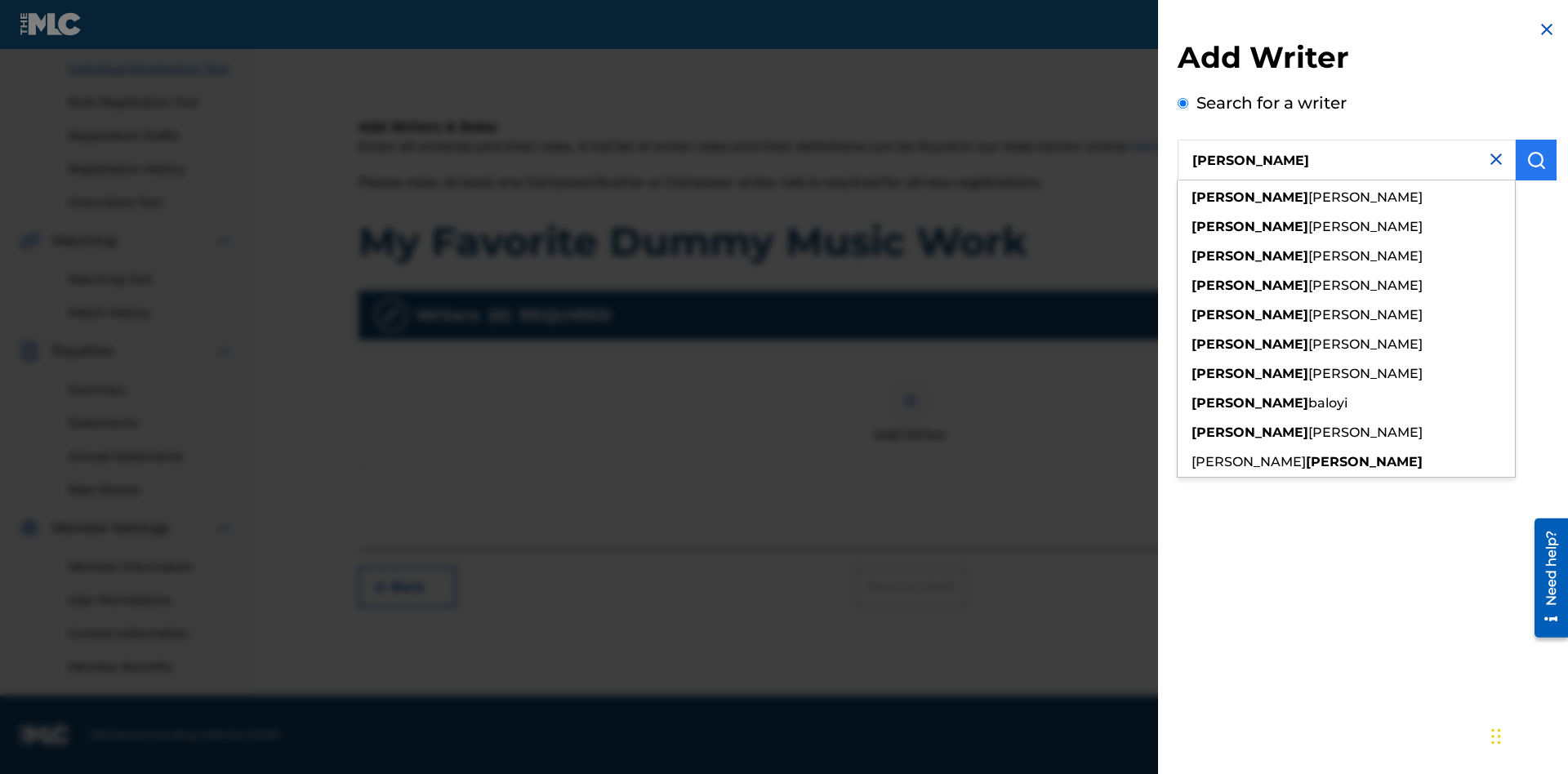
type input "[PERSON_NAME]"
click at [1537, 160] on img "submit" at bounding box center [1537, 160] width 20 height 20
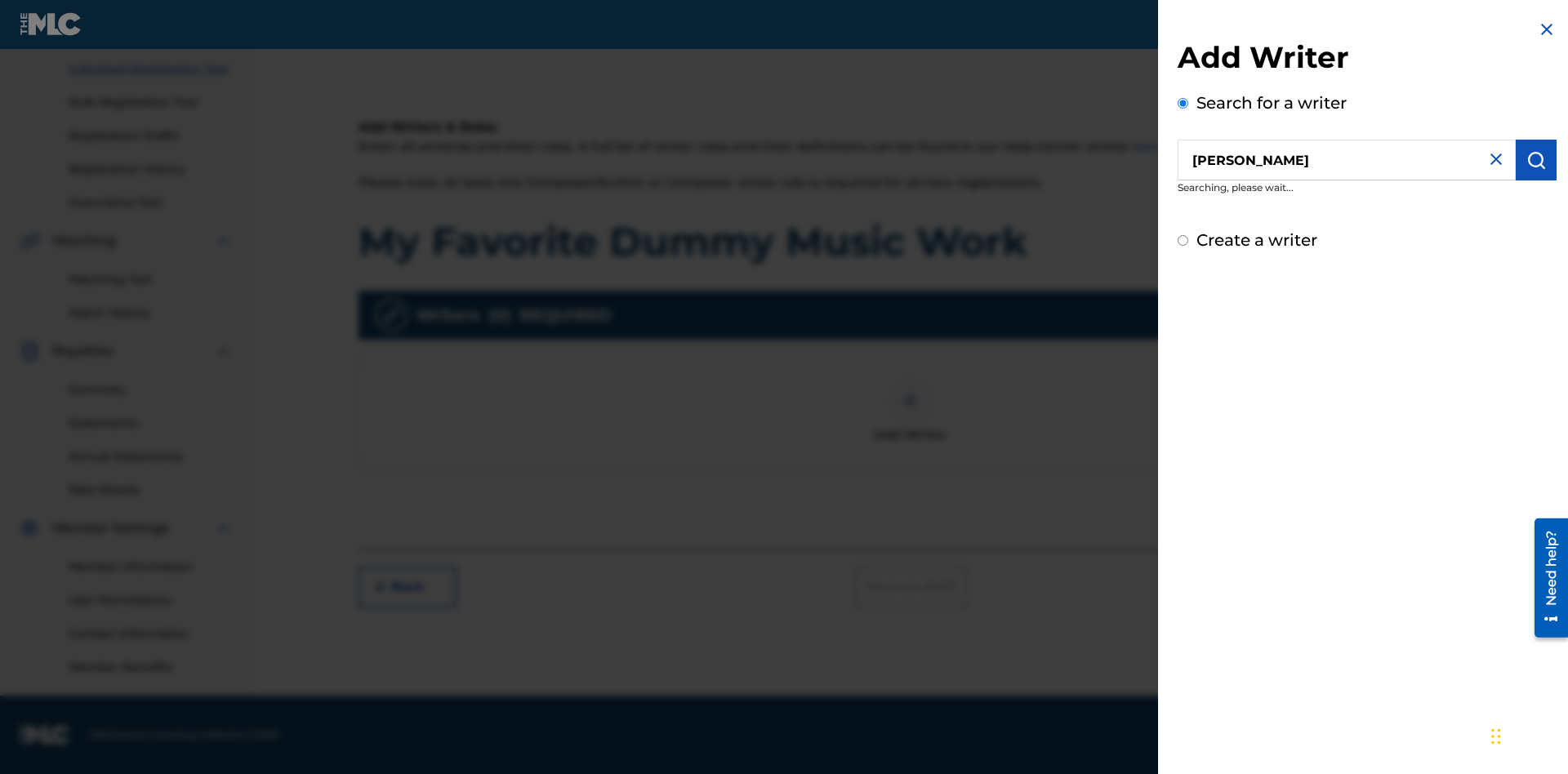
click at [1183, 246] on input "Create a writer" at bounding box center [1182, 240] width 10 height 10
radio input "false"
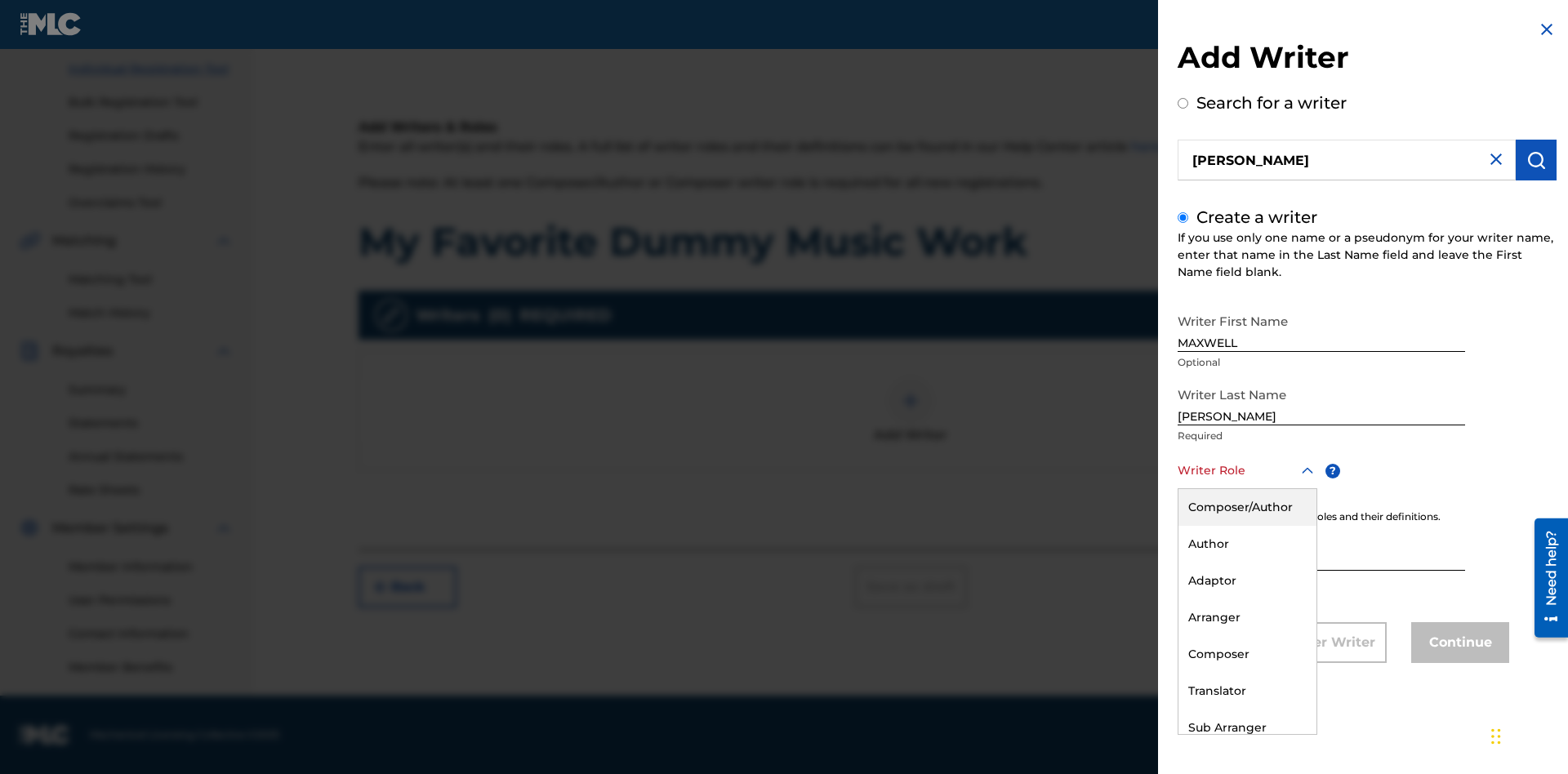
click at [1246, 654] on div "Composer" at bounding box center [1247, 654] width 138 height 37
click at [1457, 645] on button "Continue" at bounding box center [1460, 642] width 98 height 41
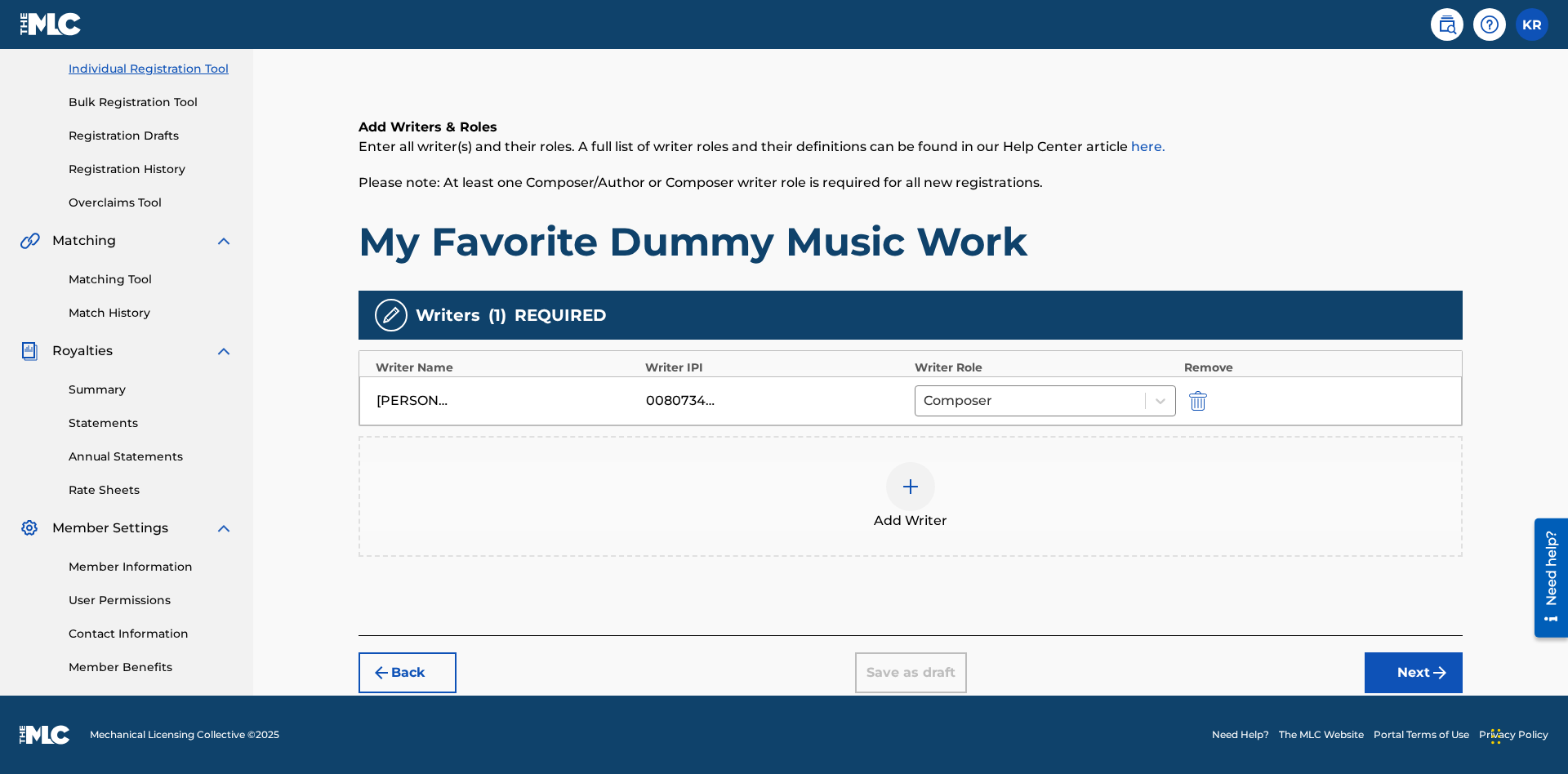
click at [911, 496] on div at bounding box center [910, 486] width 49 height 49
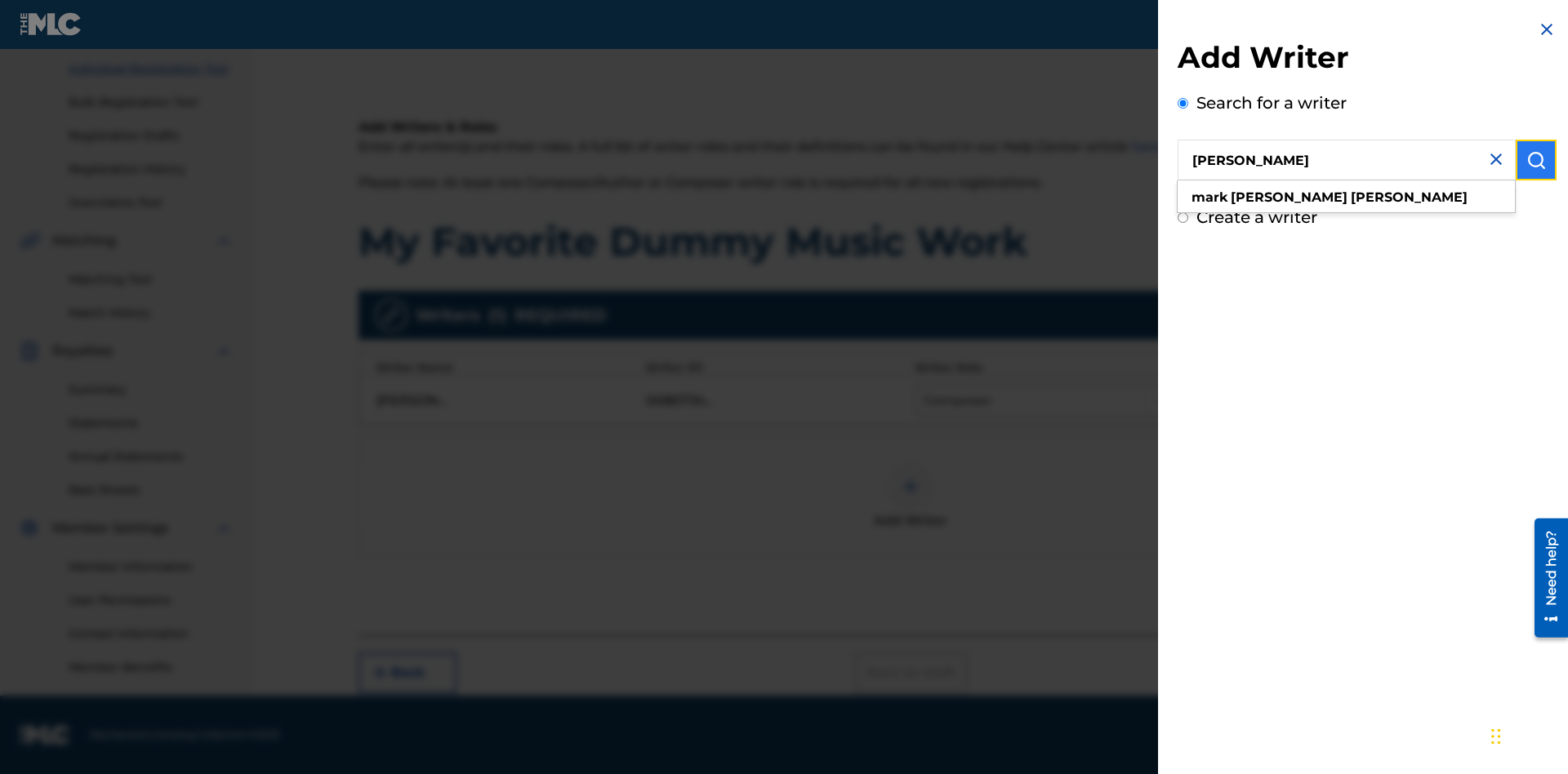
click at [1537, 160] on img "submit" at bounding box center [1537, 160] width 20 height 20
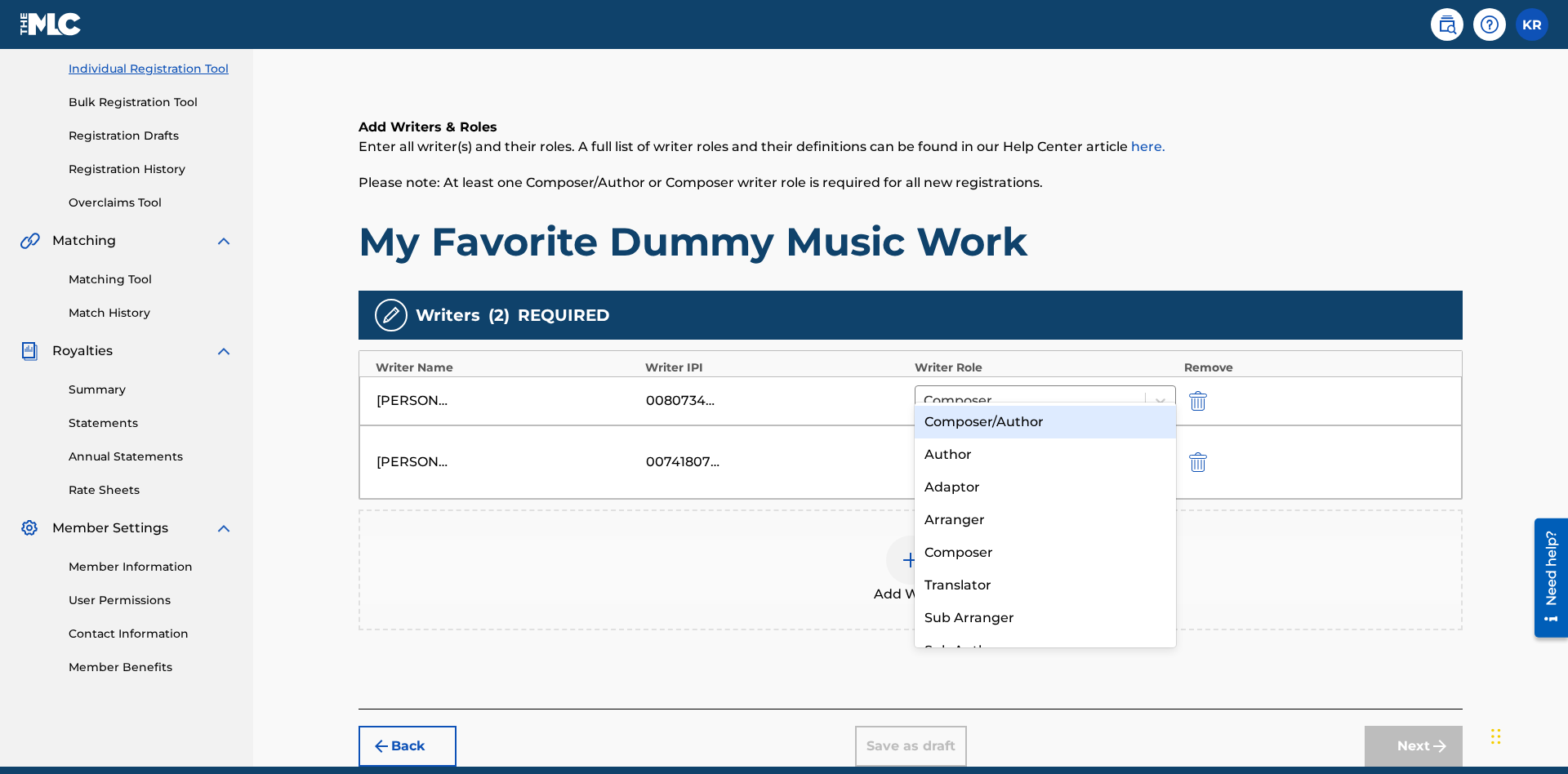
click at [1045, 585] on div "Translator" at bounding box center [1045, 585] width 261 height 32
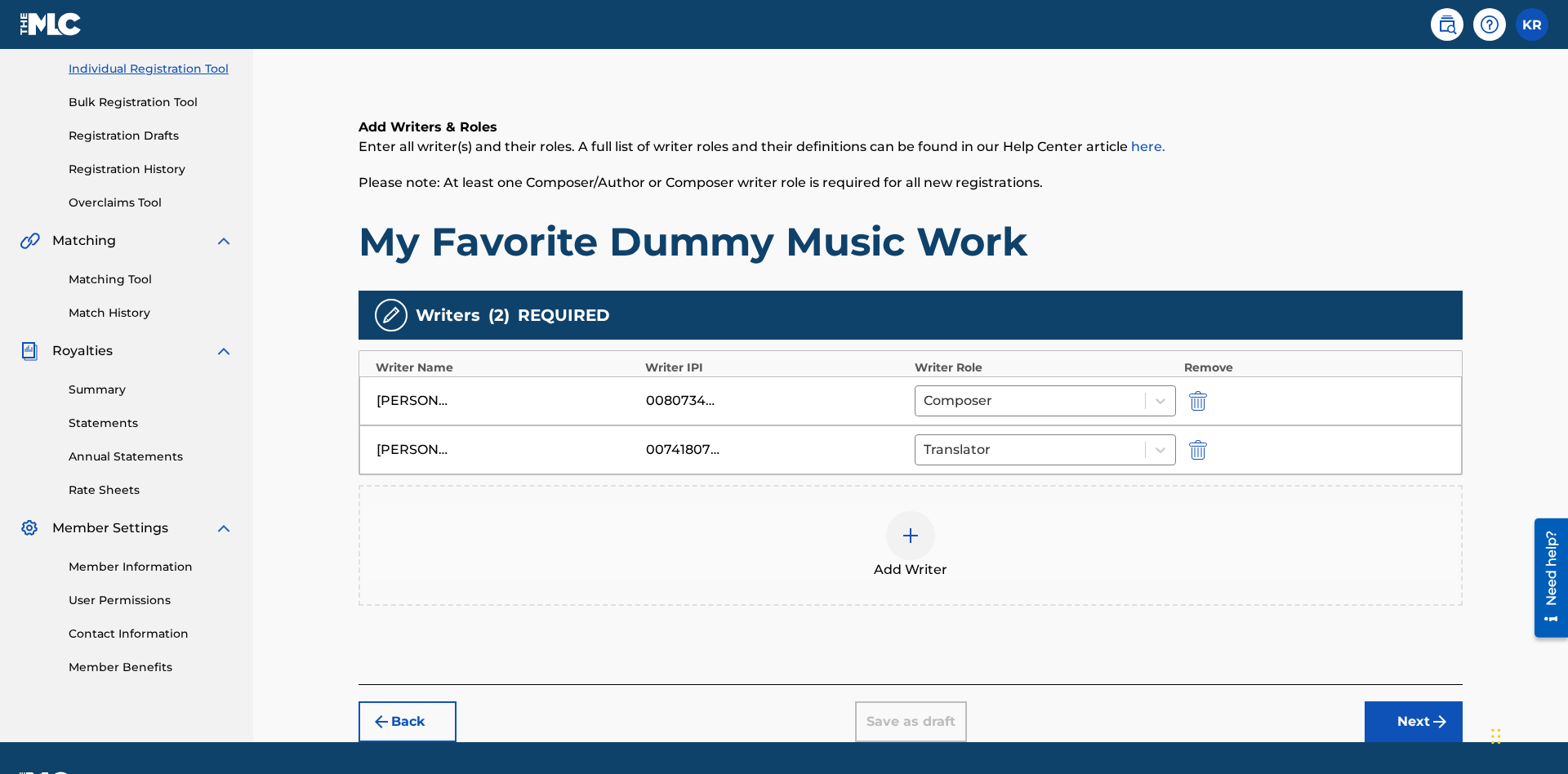
click at [911, 511] on div at bounding box center [910, 535] width 49 height 49
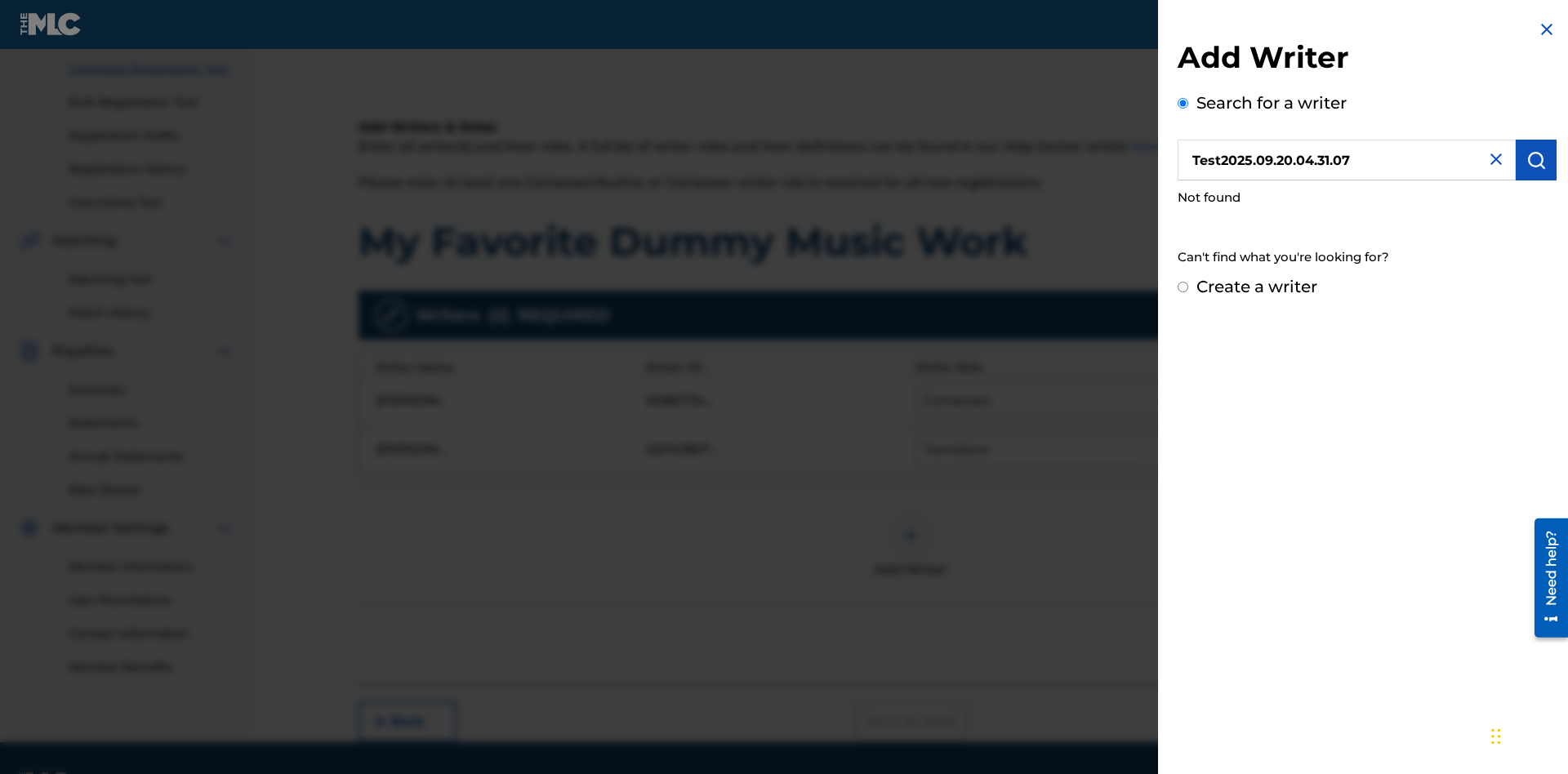
click at [1183, 288] on input "Create a writer" at bounding box center [1182, 287] width 10 height 10
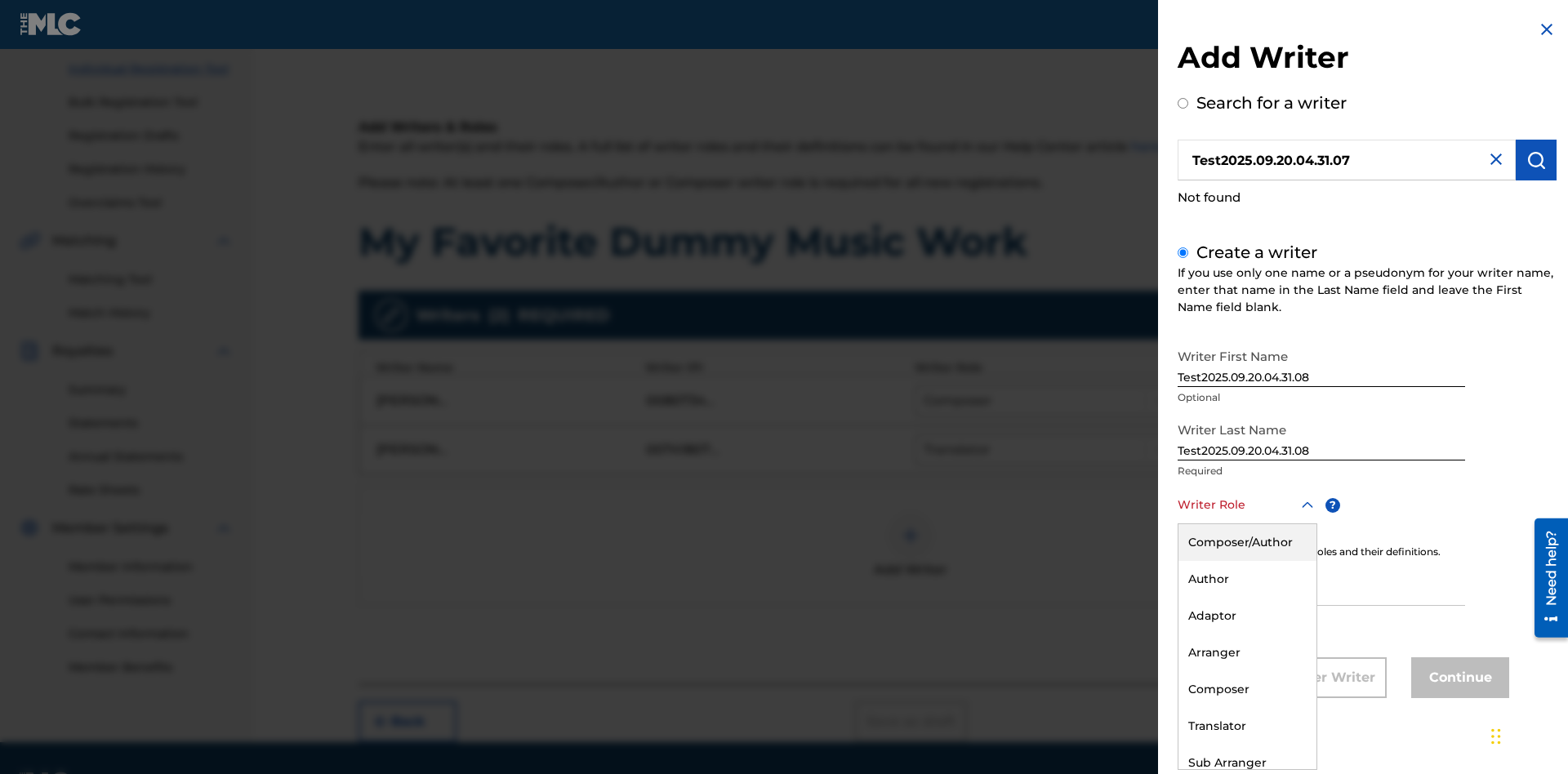
click at [1246, 725] on div "Translator" at bounding box center [1247, 725] width 138 height 37
click at [1321, 584] on input "IPI" at bounding box center [1321, 582] width 288 height 47
click at [1457, 679] on button "Continue" at bounding box center [1460, 677] width 98 height 41
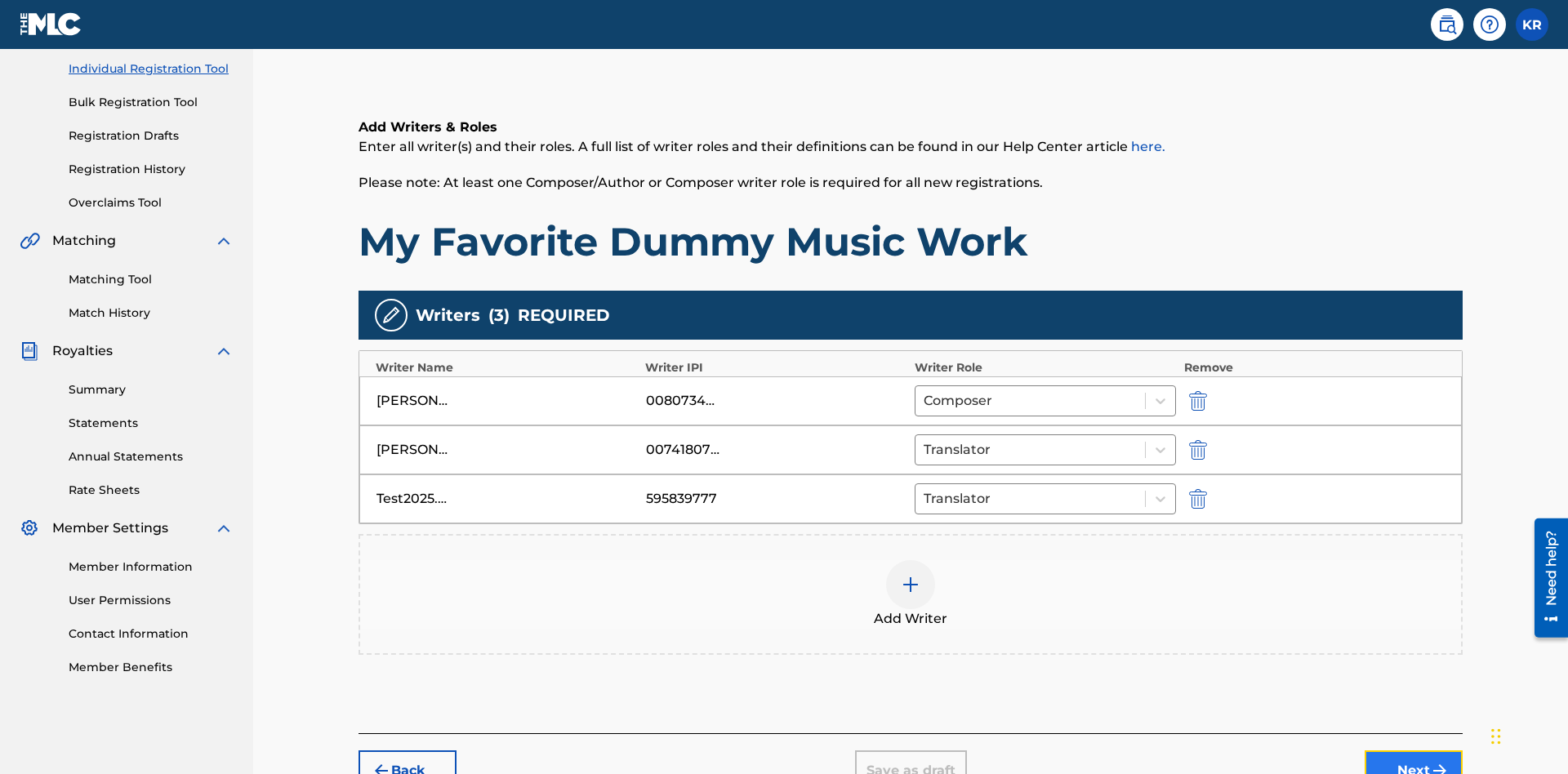
click at [1414, 750] on button "Next" at bounding box center [1414, 770] width 98 height 41
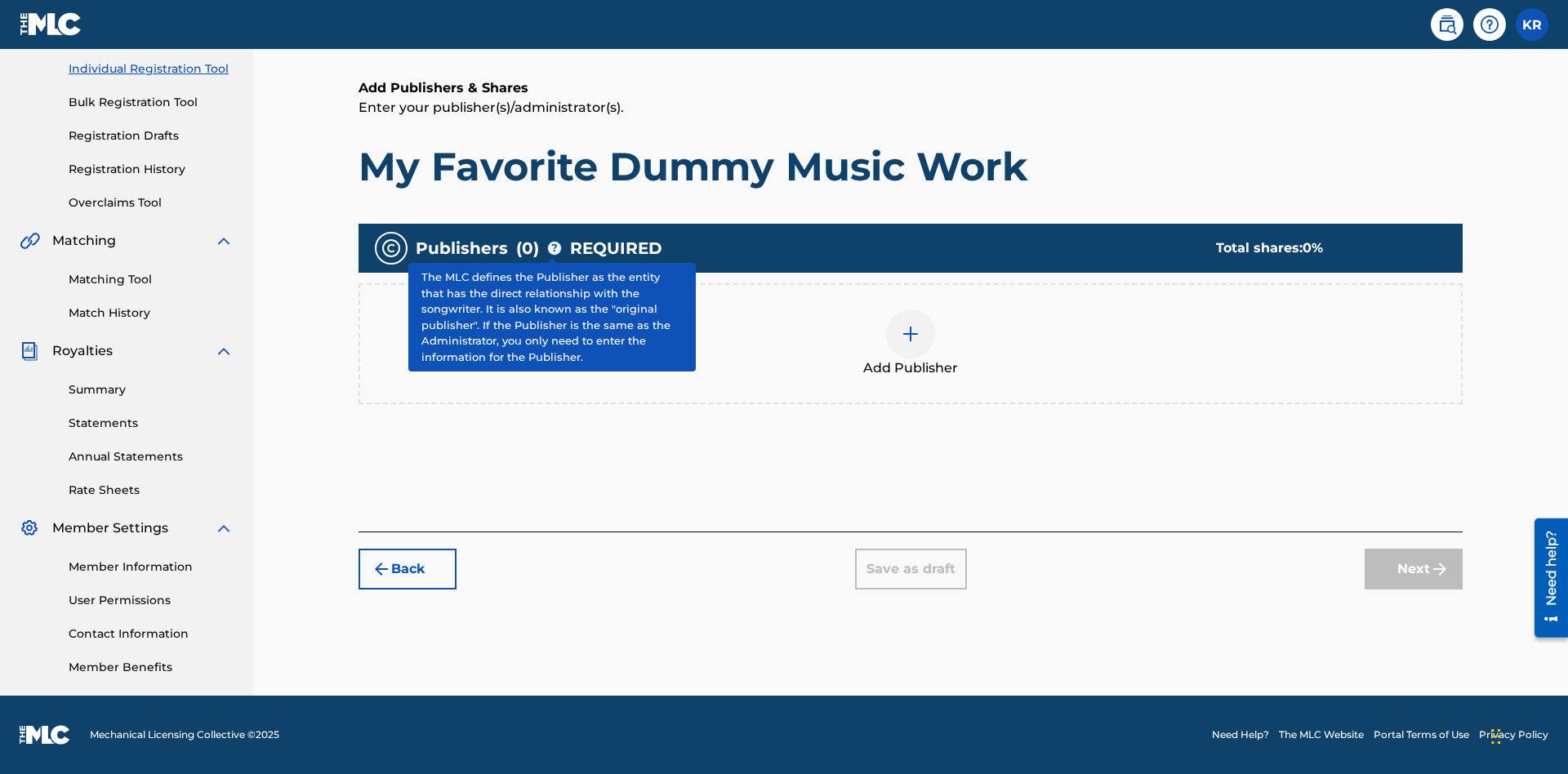
click at [911, 333] on img at bounding box center [911, 333] width 20 height 20
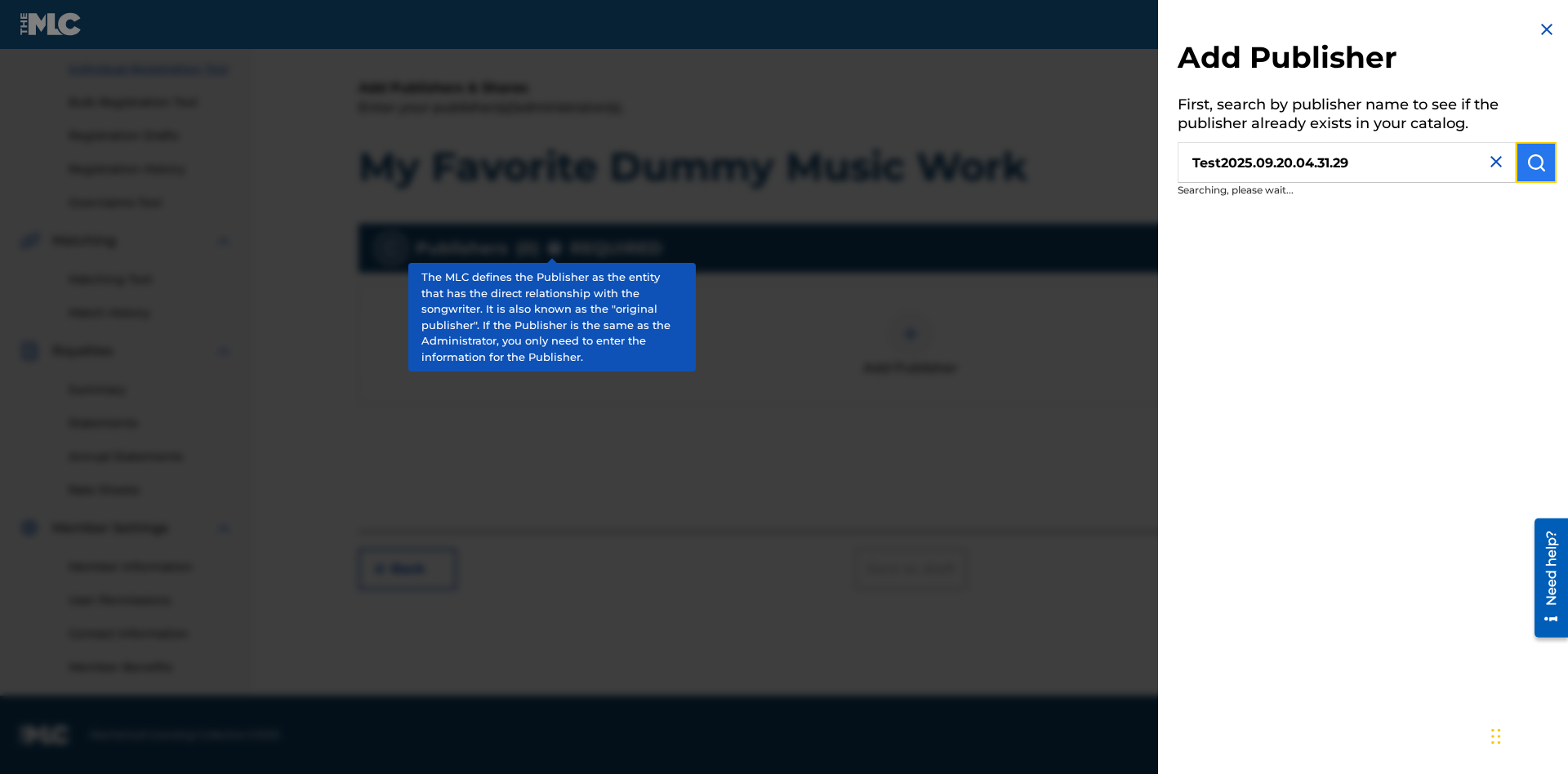
click at [1537, 163] on img "submit" at bounding box center [1537, 162] width 20 height 20
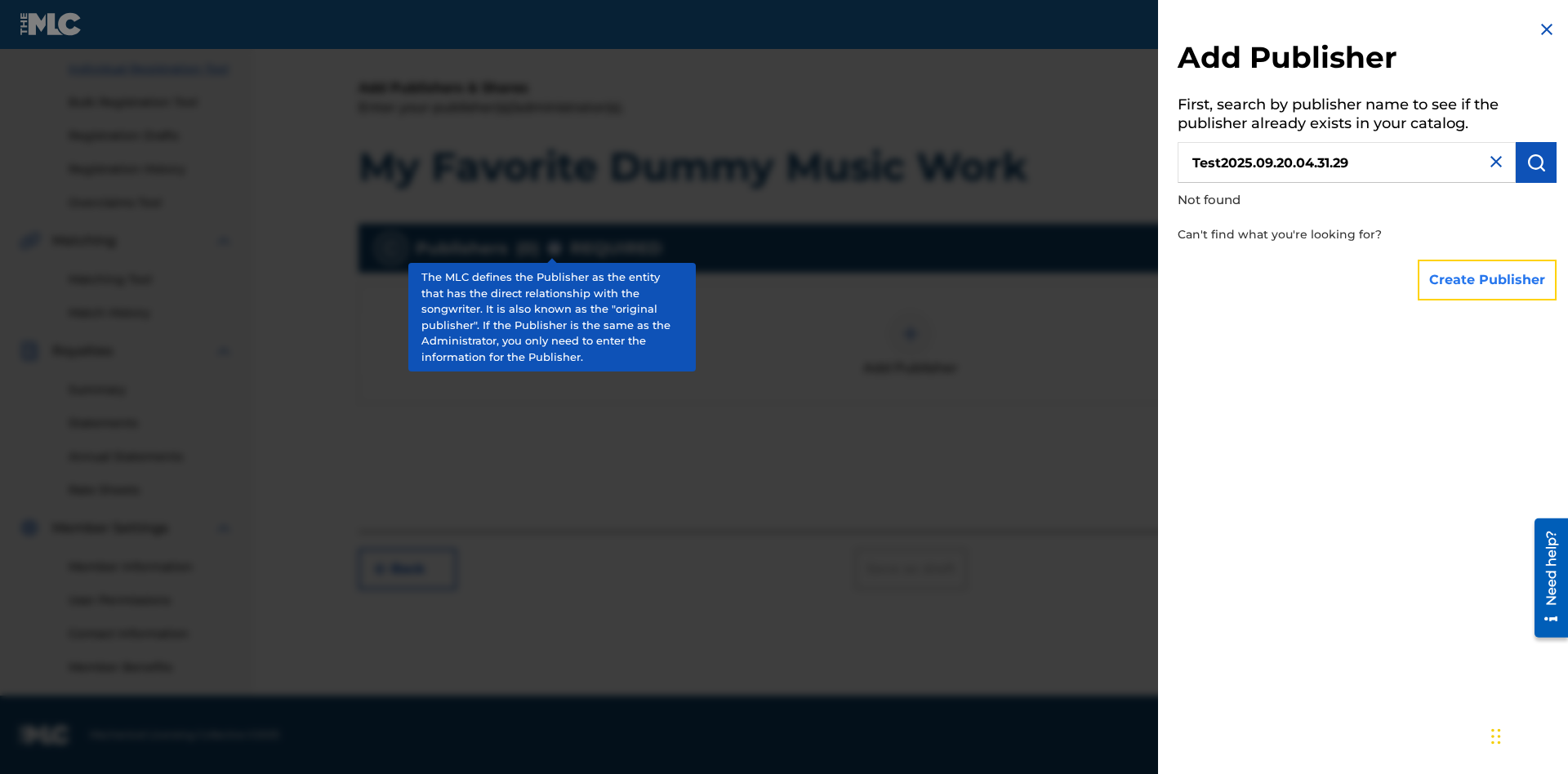
click at [1488, 279] on button "Create Publisher" at bounding box center [1487, 280] width 139 height 41
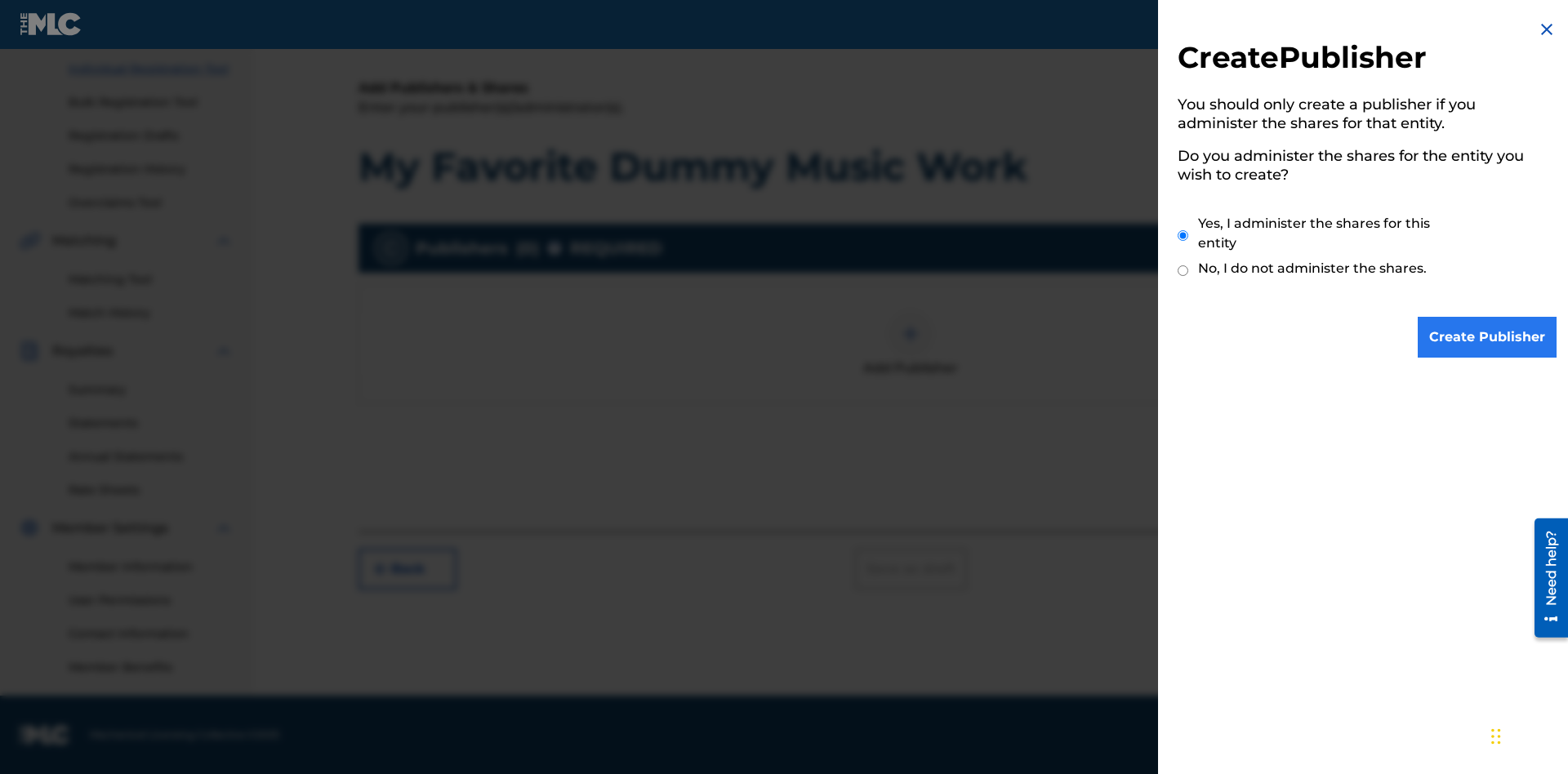
click at [1183, 235] on input "Yes, I administer the shares for this entity" at bounding box center [1182, 235] width 10 height 35
click at [1488, 337] on input "Create Publisher" at bounding box center [1487, 337] width 139 height 41
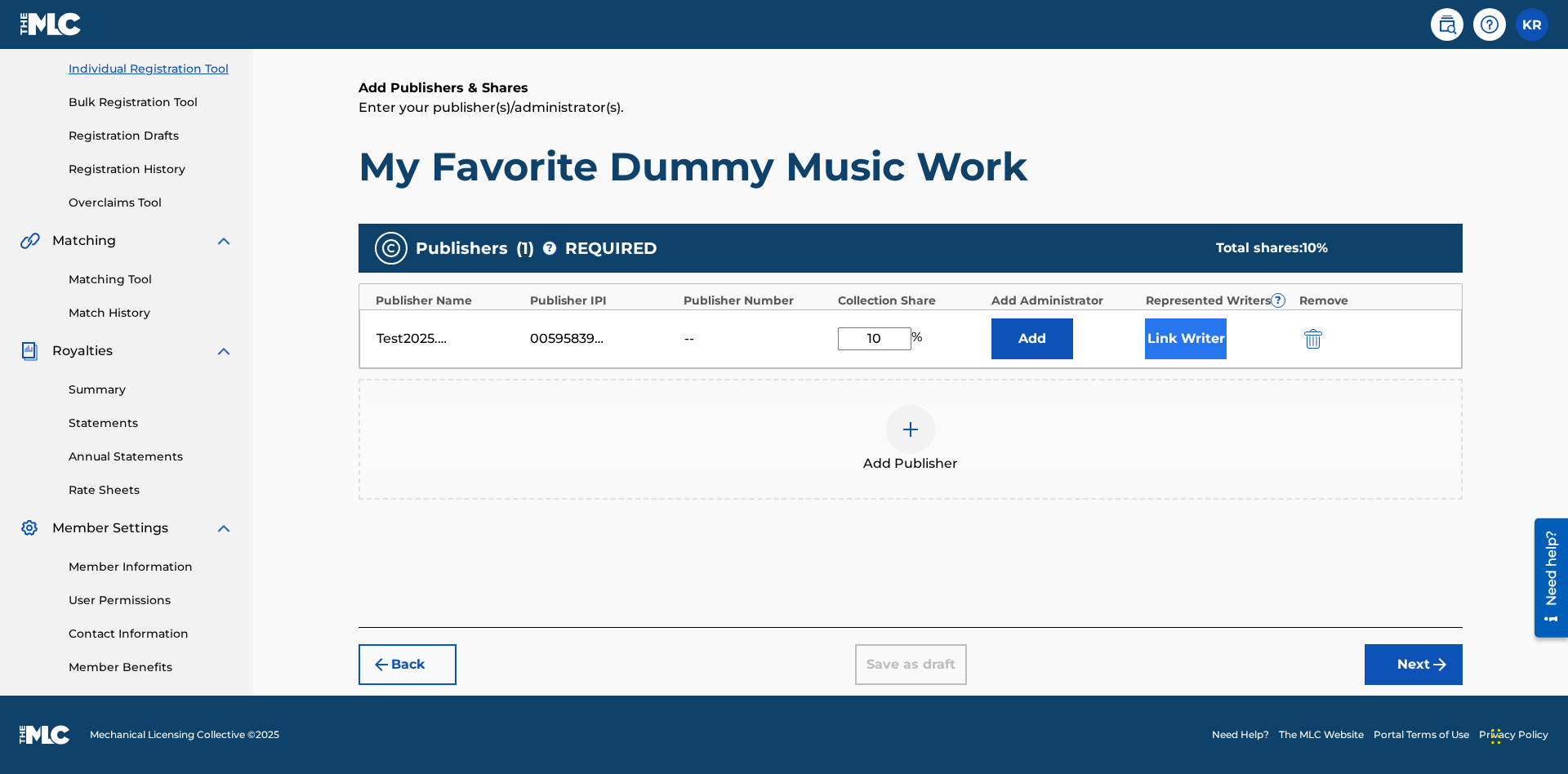
type input "10"
click at [1186, 338] on button "Link Writer" at bounding box center [1186, 338] width 82 height 41
click at [1186, 348] on button "Link Writer" at bounding box center [1186, 338] width 82 height 41
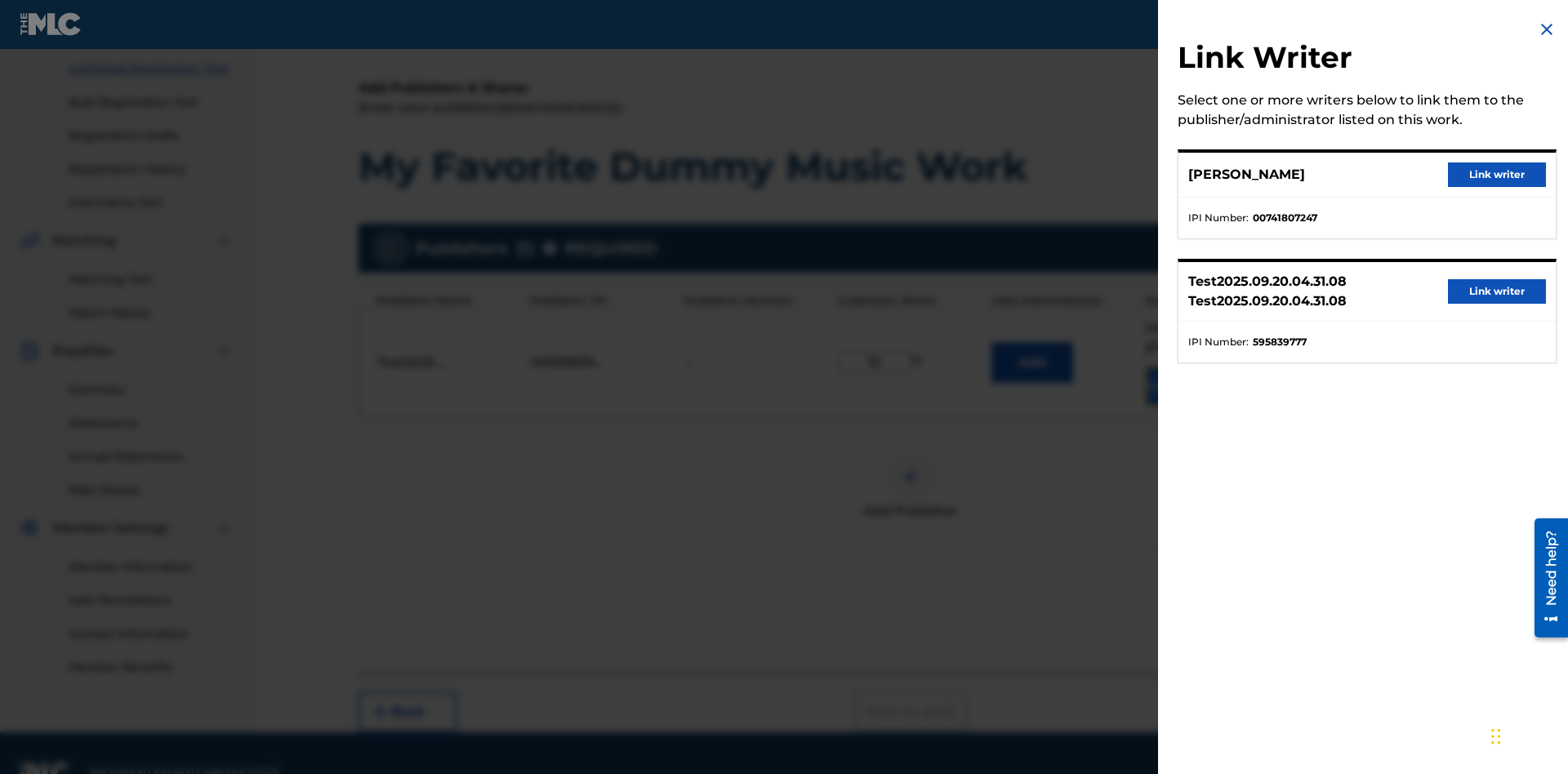
click at [1498, 174] on button "Link writer" at bounding box center [1497, 175] width 98 height 25
click at [1186, 366] on button "Link Writer" at bounding box center [1186, 386] width 82 height 41
click at [911, 466] on img at bounding box center [911, 476] width 20 height 20
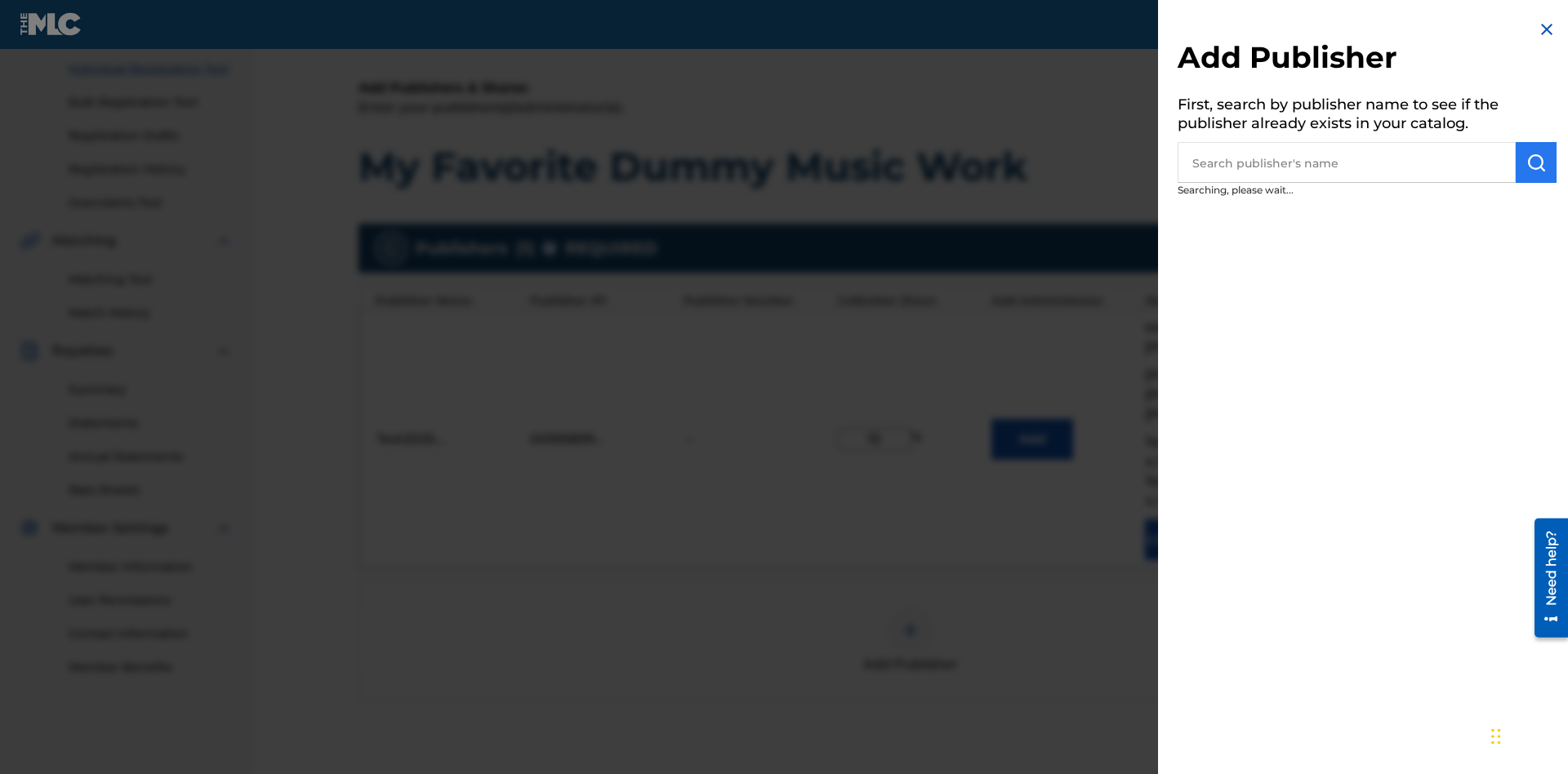
click at [1347, 163] on input "text" at bounding box center [1346, 162] width 338 height 41
type input "MUSICA CALACA S L"
click at [1537, 163] on img "submit" at bounding box center [1537, 162] width 20 height 20
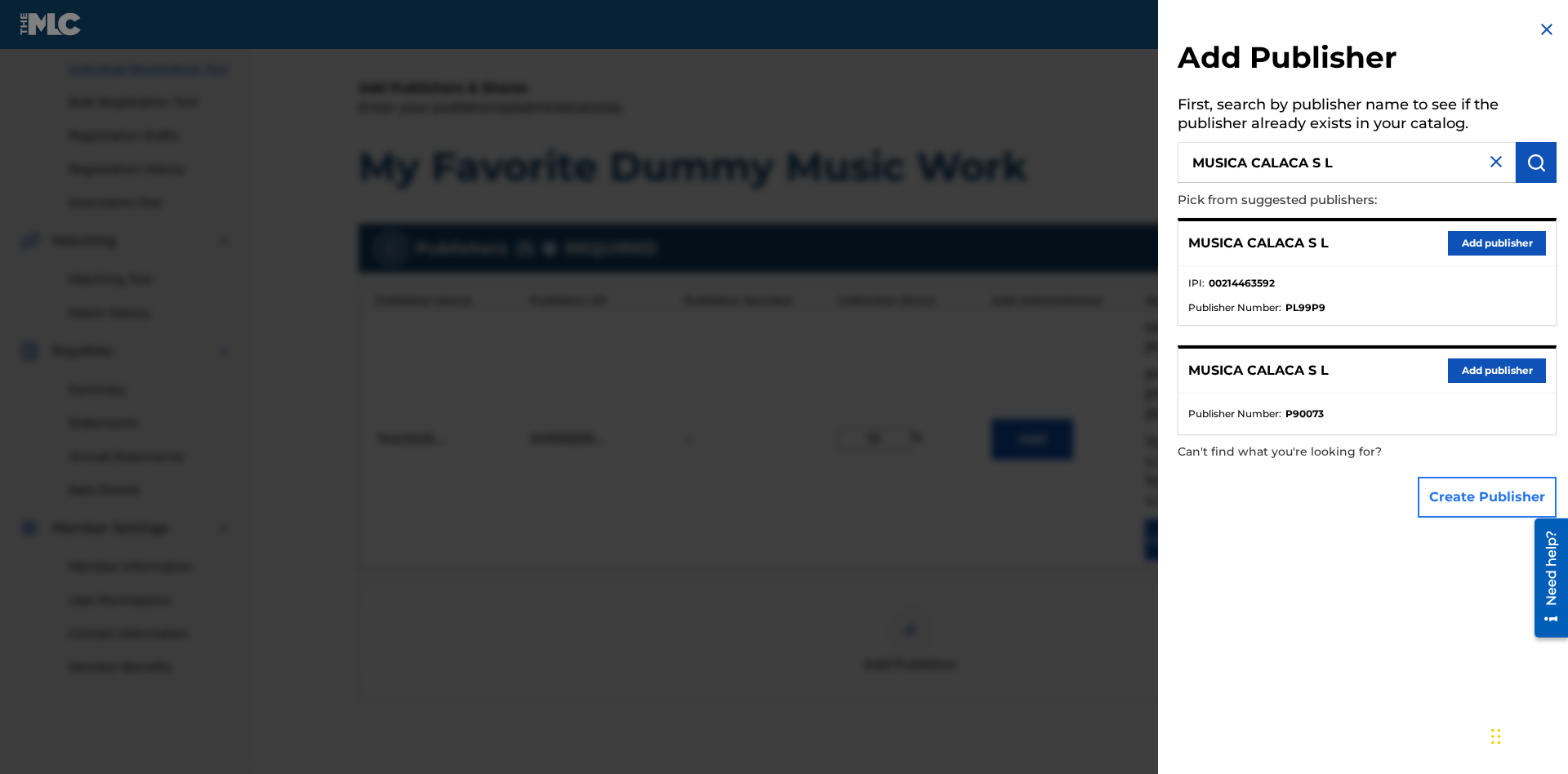
click at [1488, 496] on button "Create Publisher" at bounding box center [1487, 497] width 139 height 41
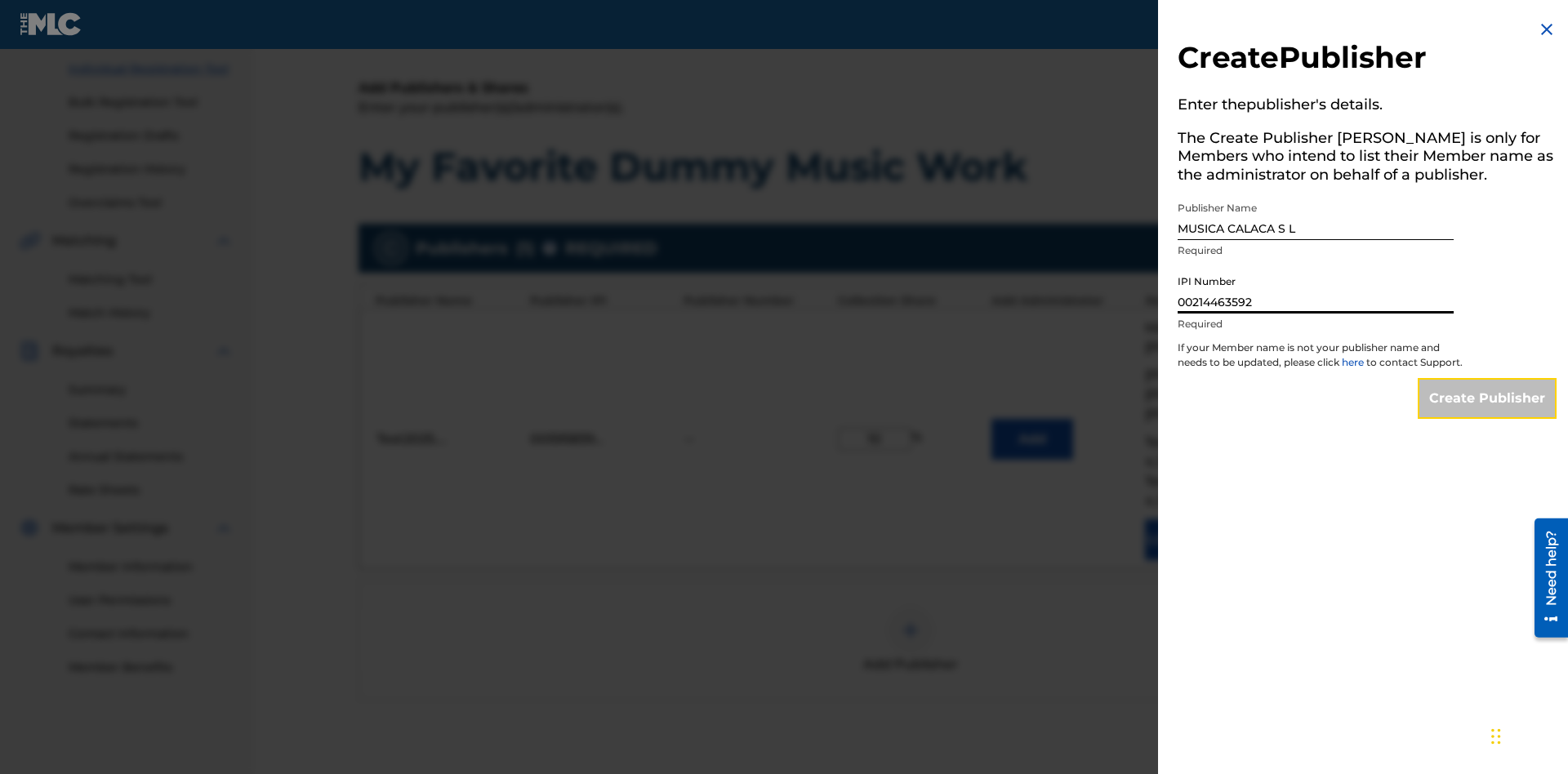
click at [1488, 413] on input "Create Publisher" at bounding box center [1487, 398] width 139 height 41
click at [1488, 378] on input "Create Publisher" at bounding box center [1487, 398] width 139 height 41
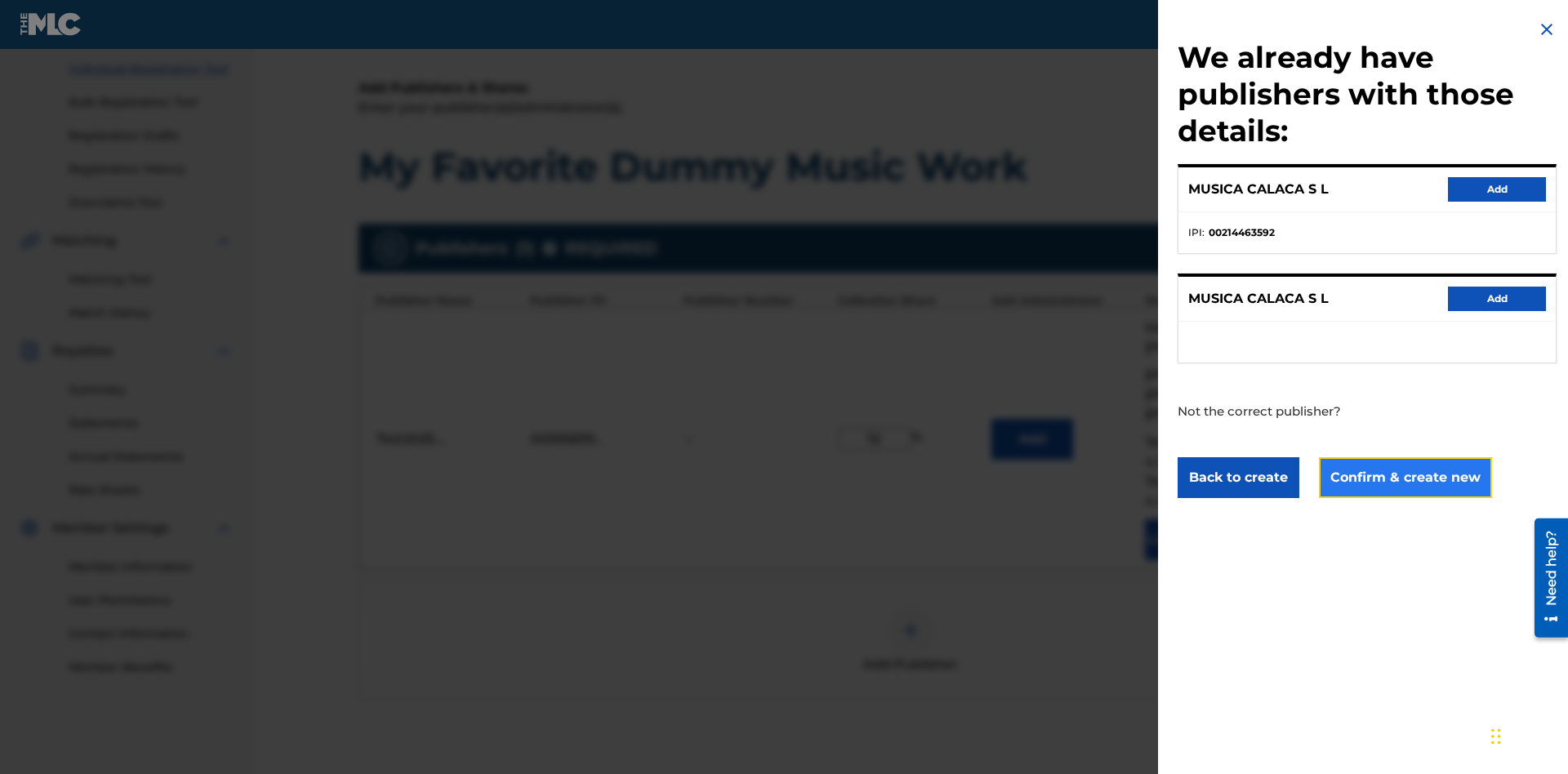
click at [1404, 477] on button "Confirm & create new" at bounding box center [1406, 477] width 173 height 41
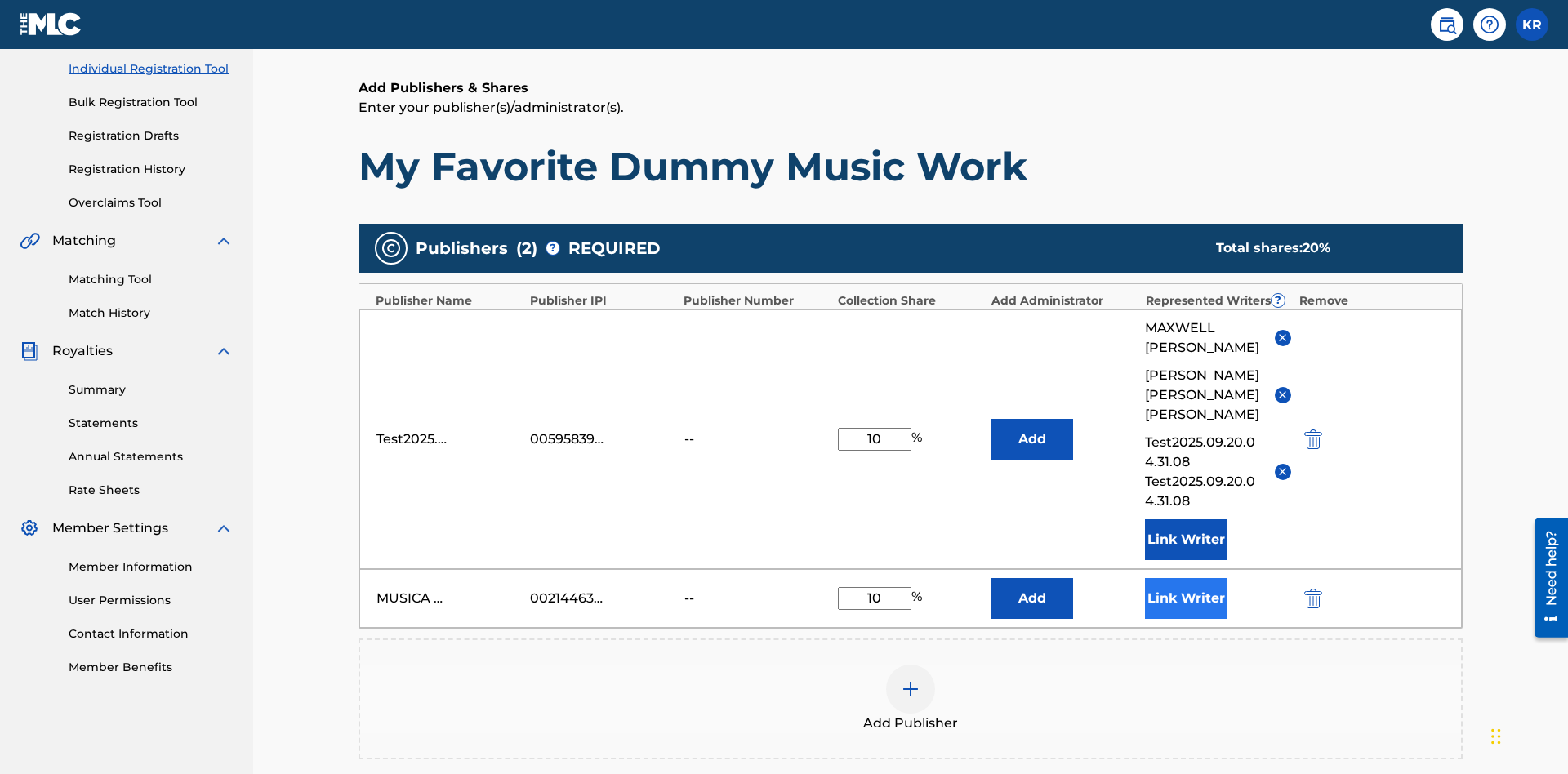
type input "10"
click at [1186, 578] on button "Link Writer" at bounding box center [1186, 598] width 82 height 41
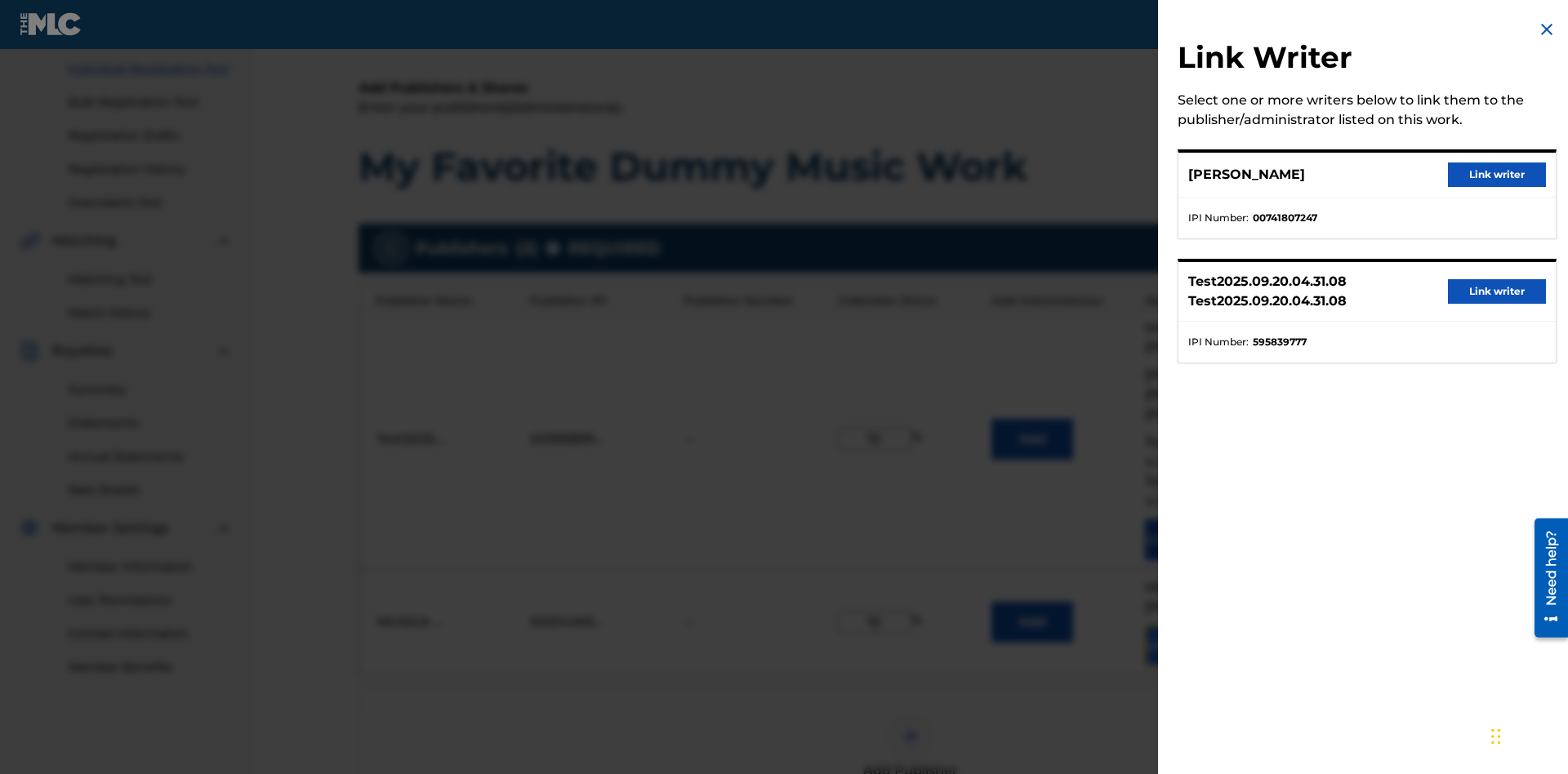
click at [1498, 174] on button "Link writer" at bounding box center [1497, 175] width 98 height 25
click at [1186, 625] on button "Link Writer" at bounding box center [1186, 645] width 82 height 41
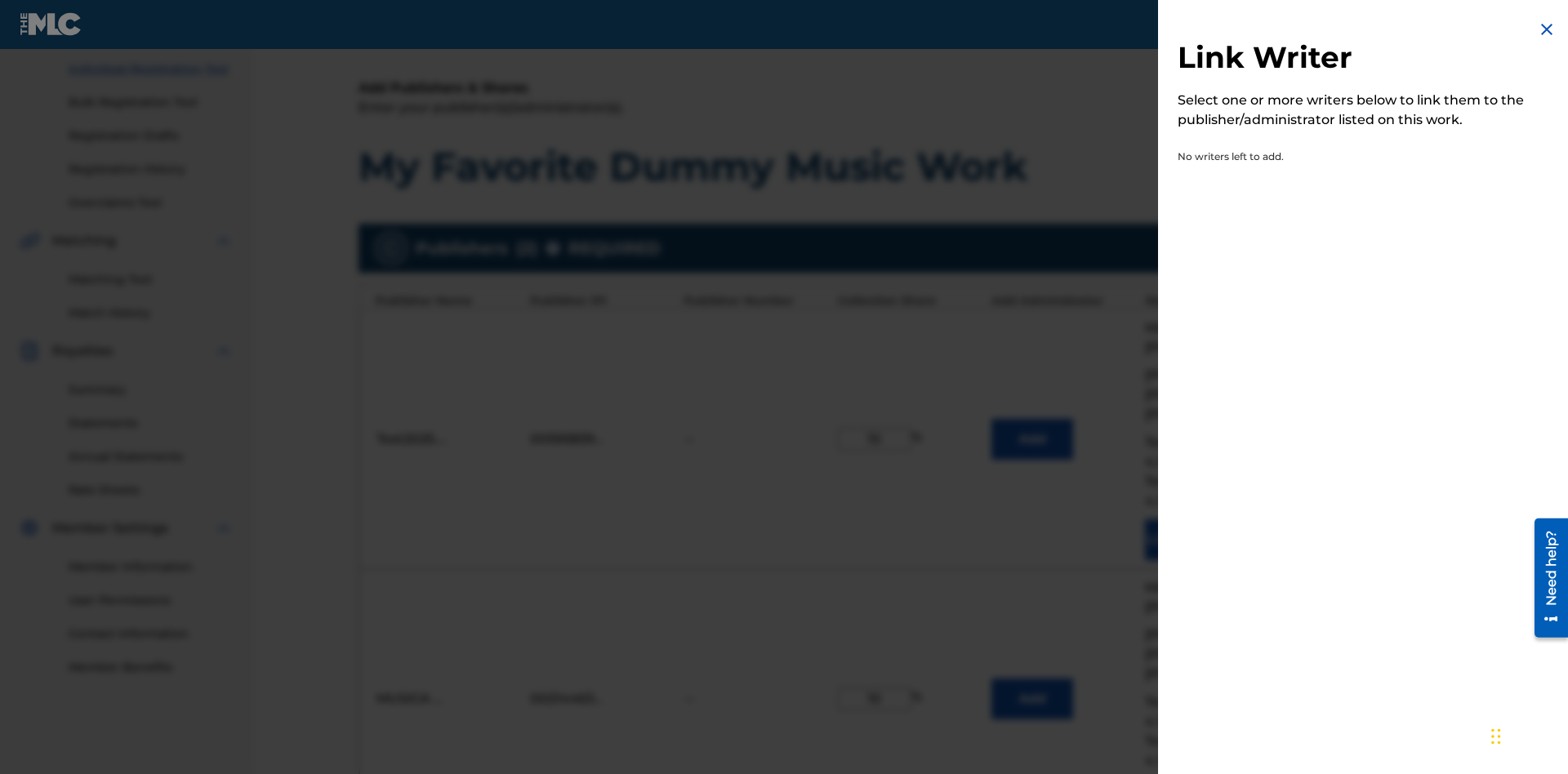
click at [1547, 30] on img at bounding box center [1547, 30] width 20 height 20
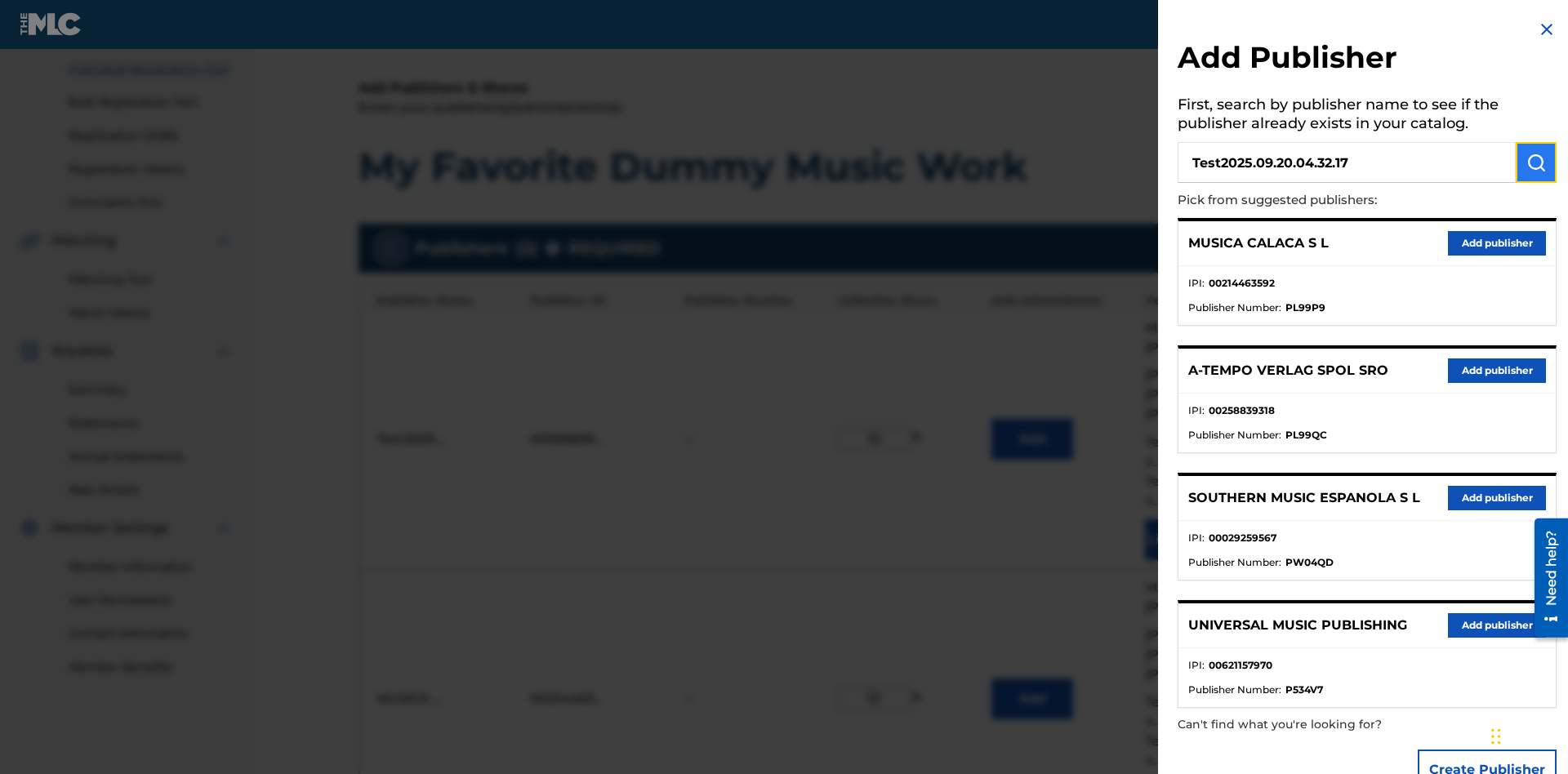
click at [1537, 163] on img "submit" at bounding box center [1537, 162] width 20 height 20
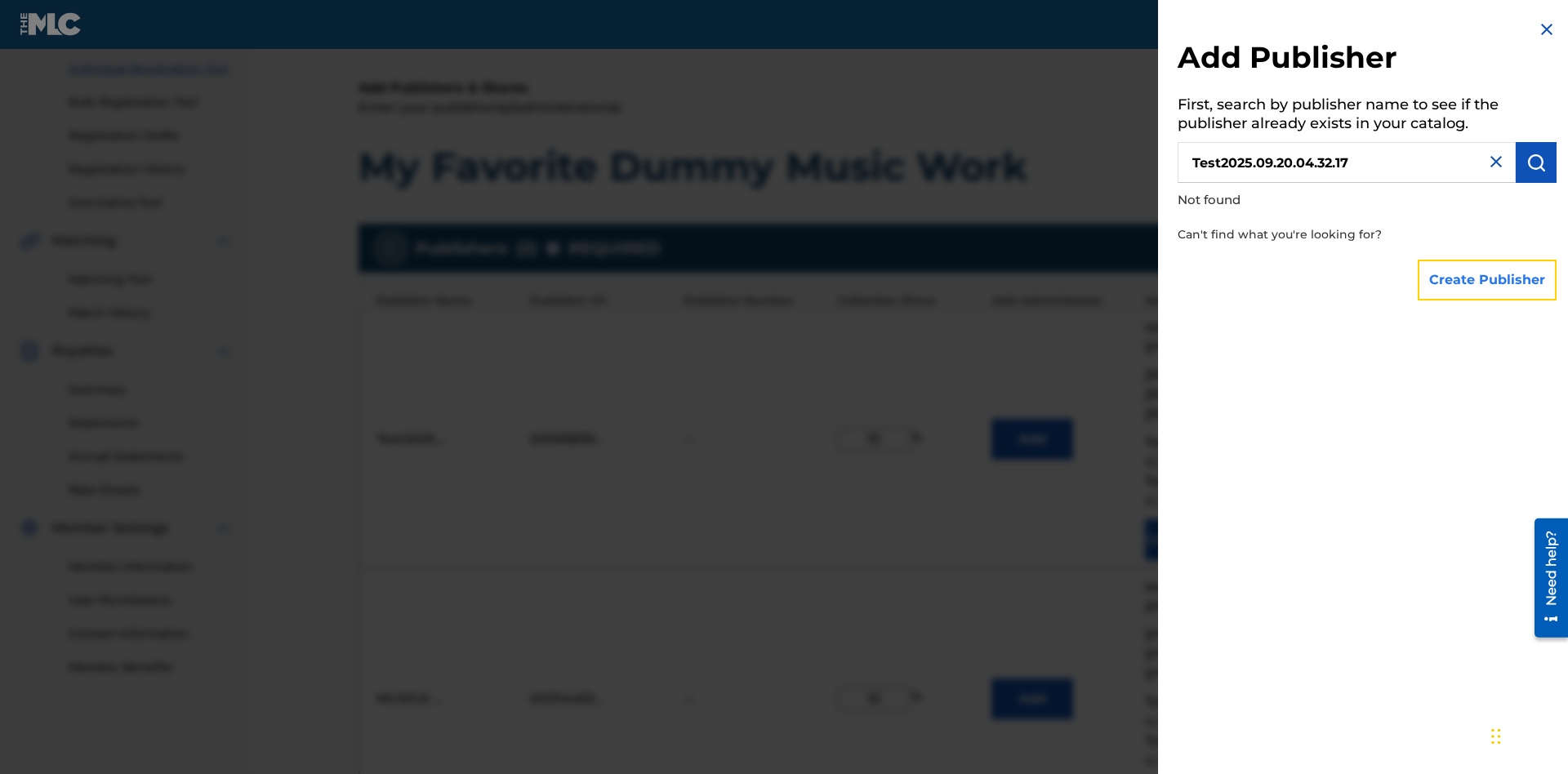
click at [1488, 279] on button "Create Publisher" at bounding box center [1487, 280] width 139 height 41
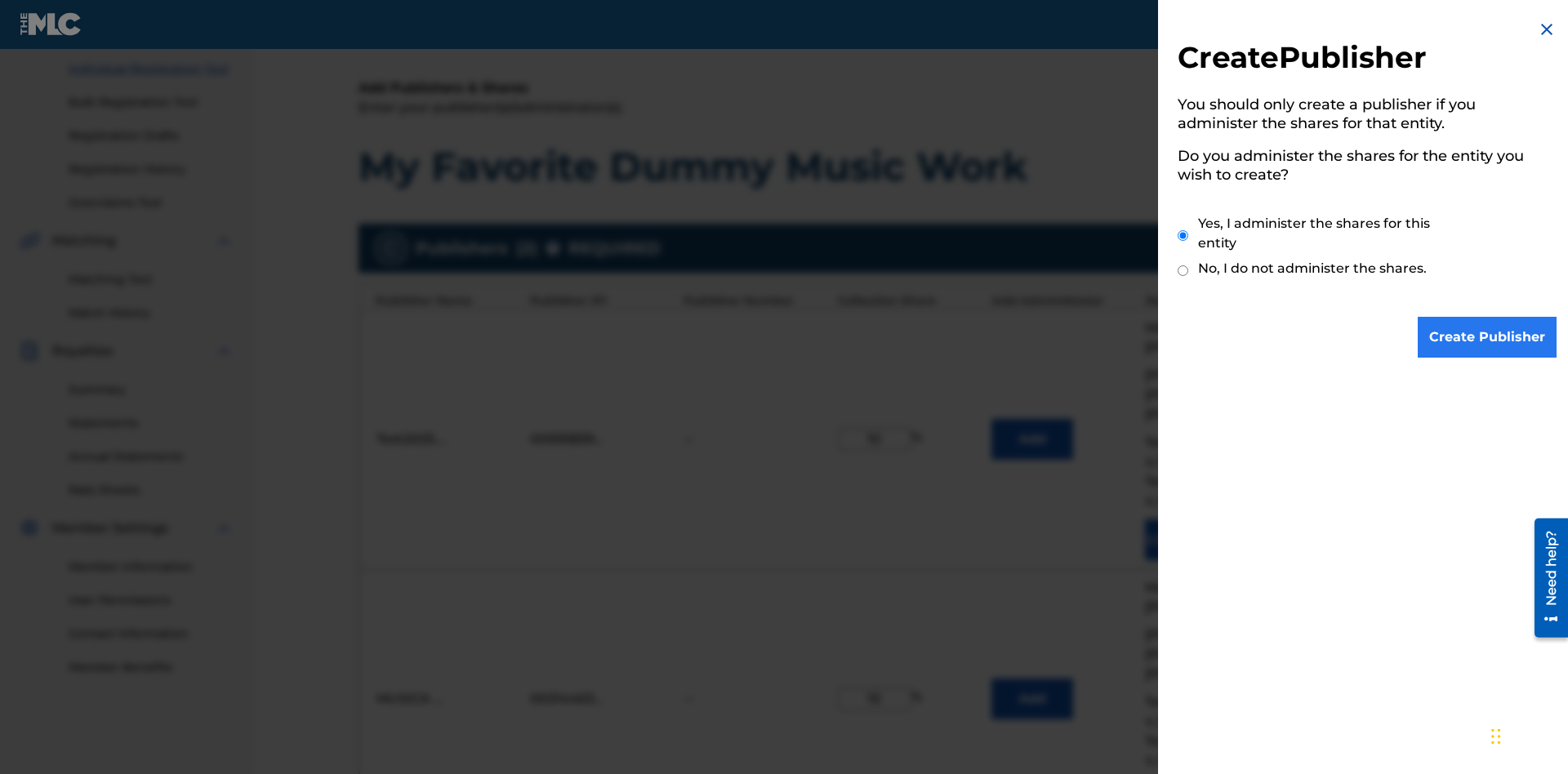
click at [1183, 235] on input "Yes, I administer the shares for this entity" at bounding box center [1182, 235] width 10 height 35
click at [1488, 337] on input "Create Publisher" at bounding box center [1487, 337] width 139 height 41
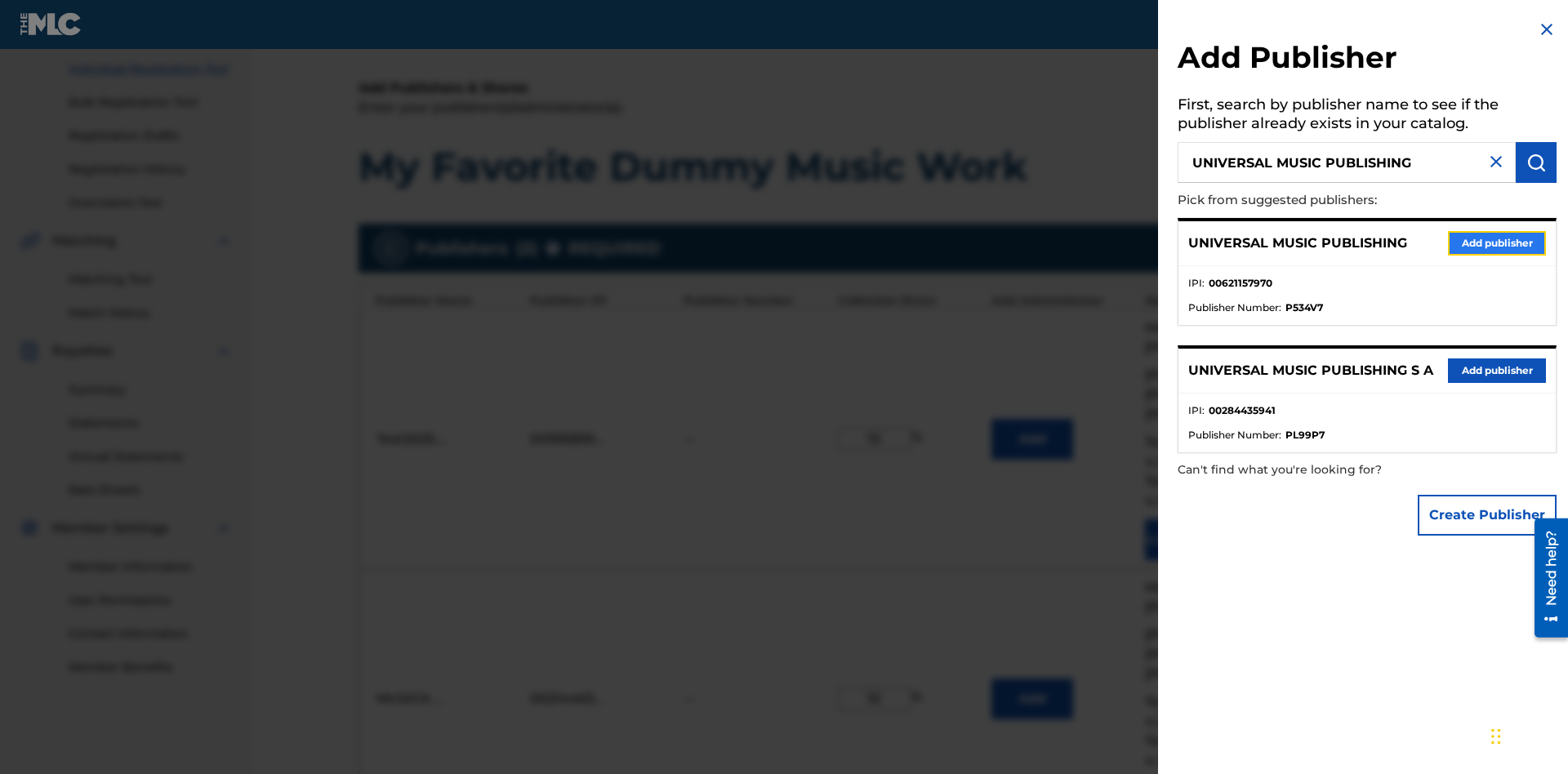
click at [1498, 243] on button "Add publisher" at bounding box center [1497, 244] width 98 height 25
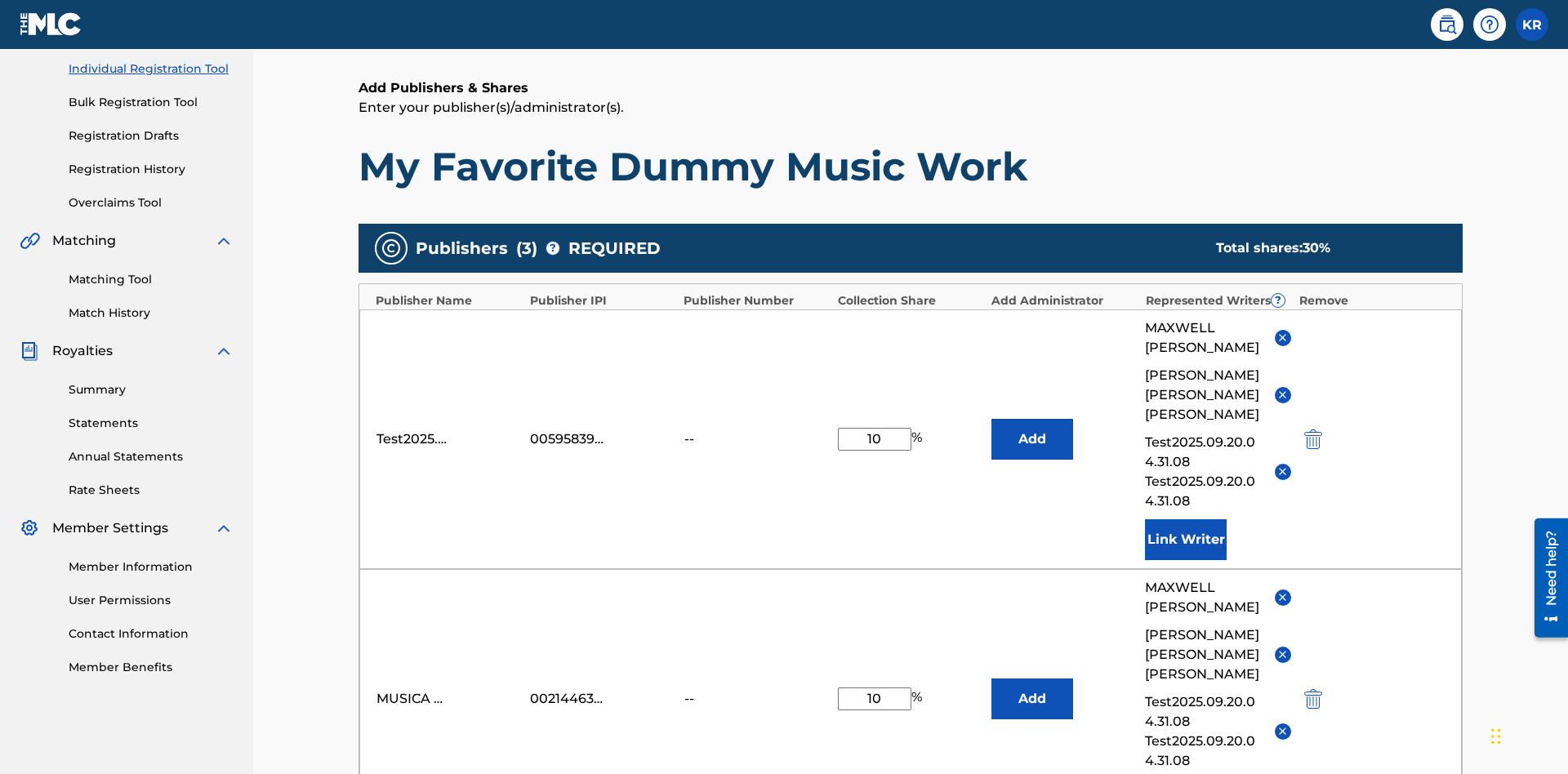
type input "10"
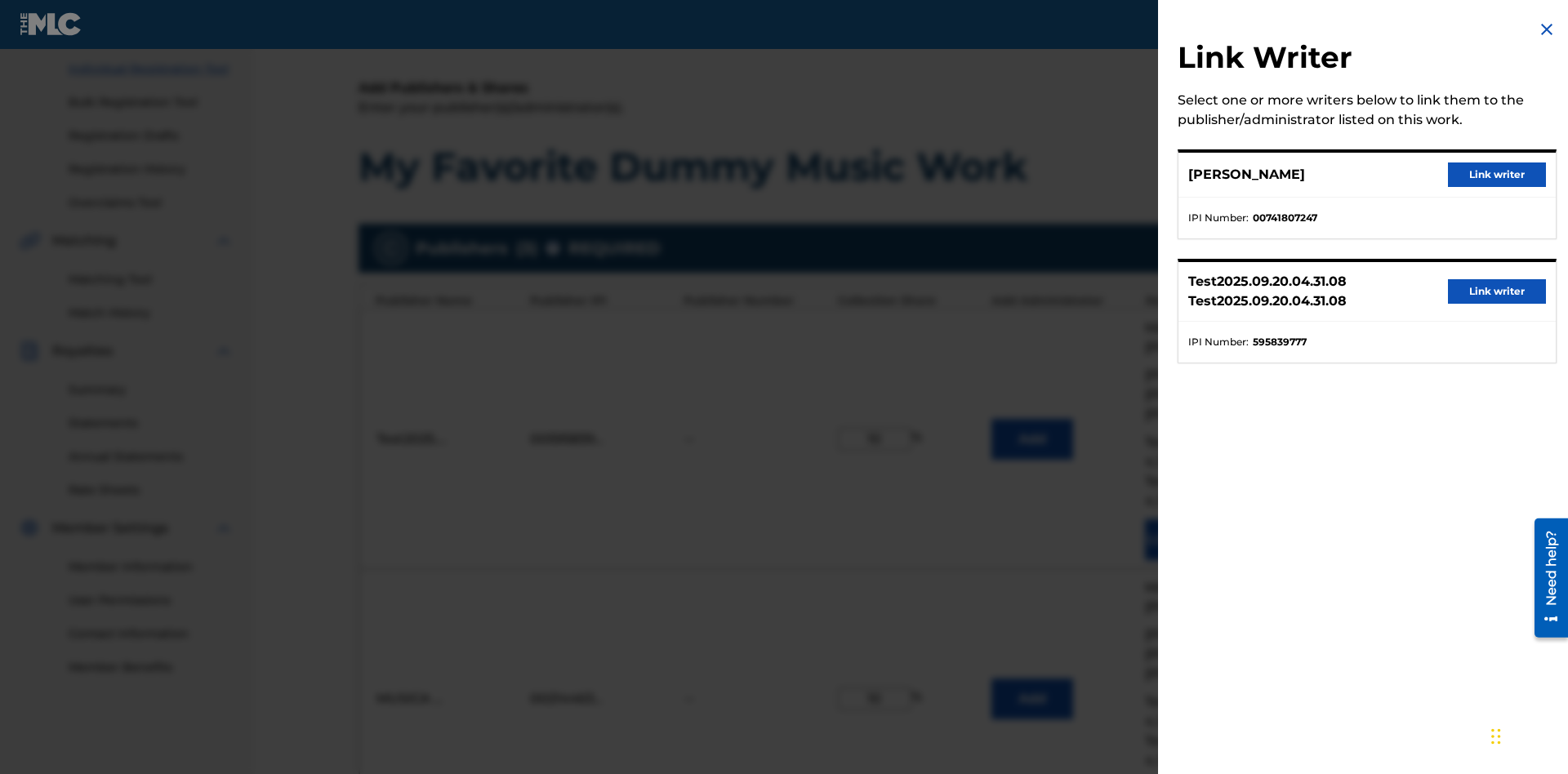
click at [1498, 174] on button "Link writer" at bounding box center [1497, 175] width 98 height 25
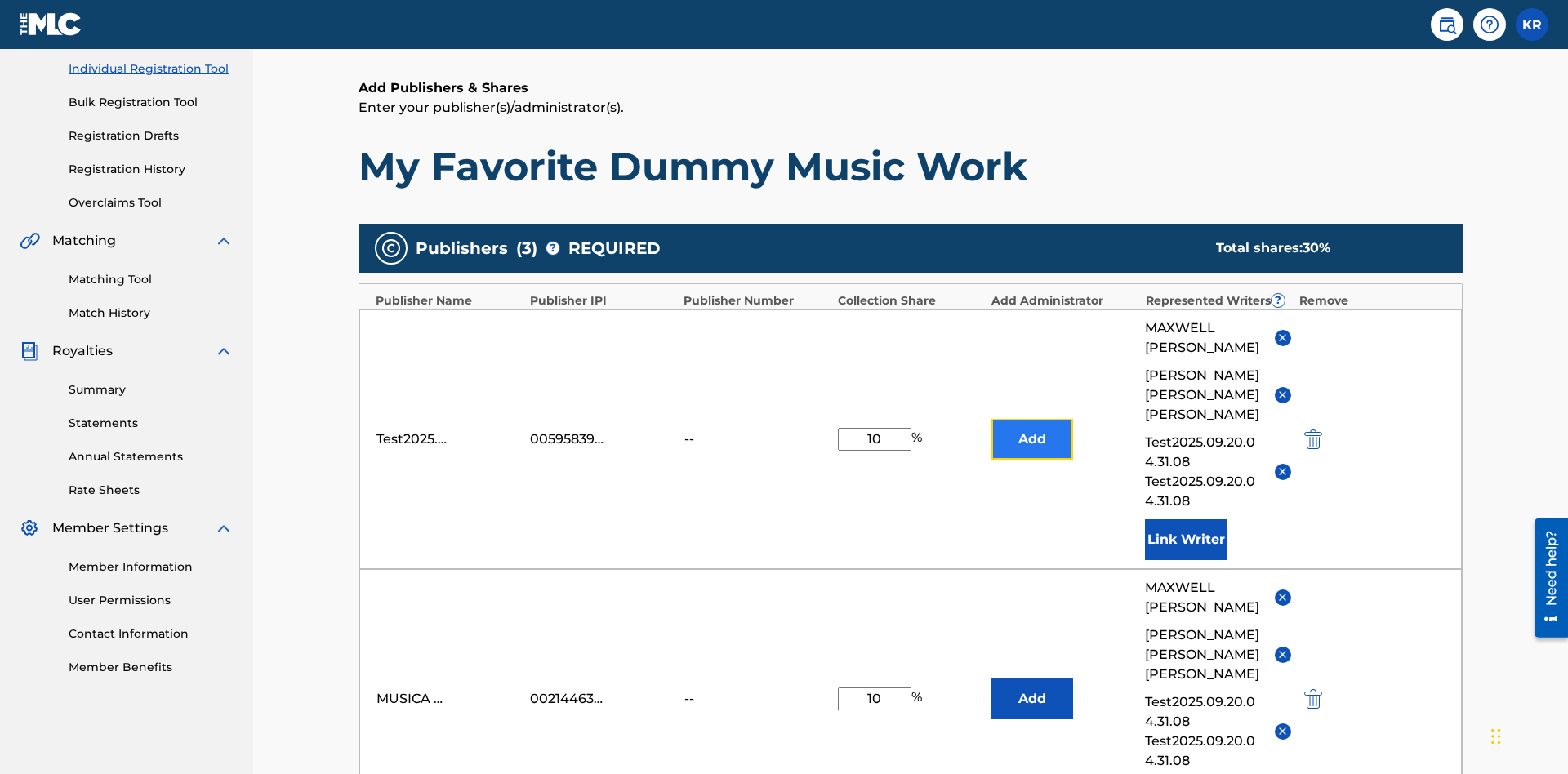
click at [1033, 419] on button "Add" at bounding box center [1033, 439] width 82 height 41
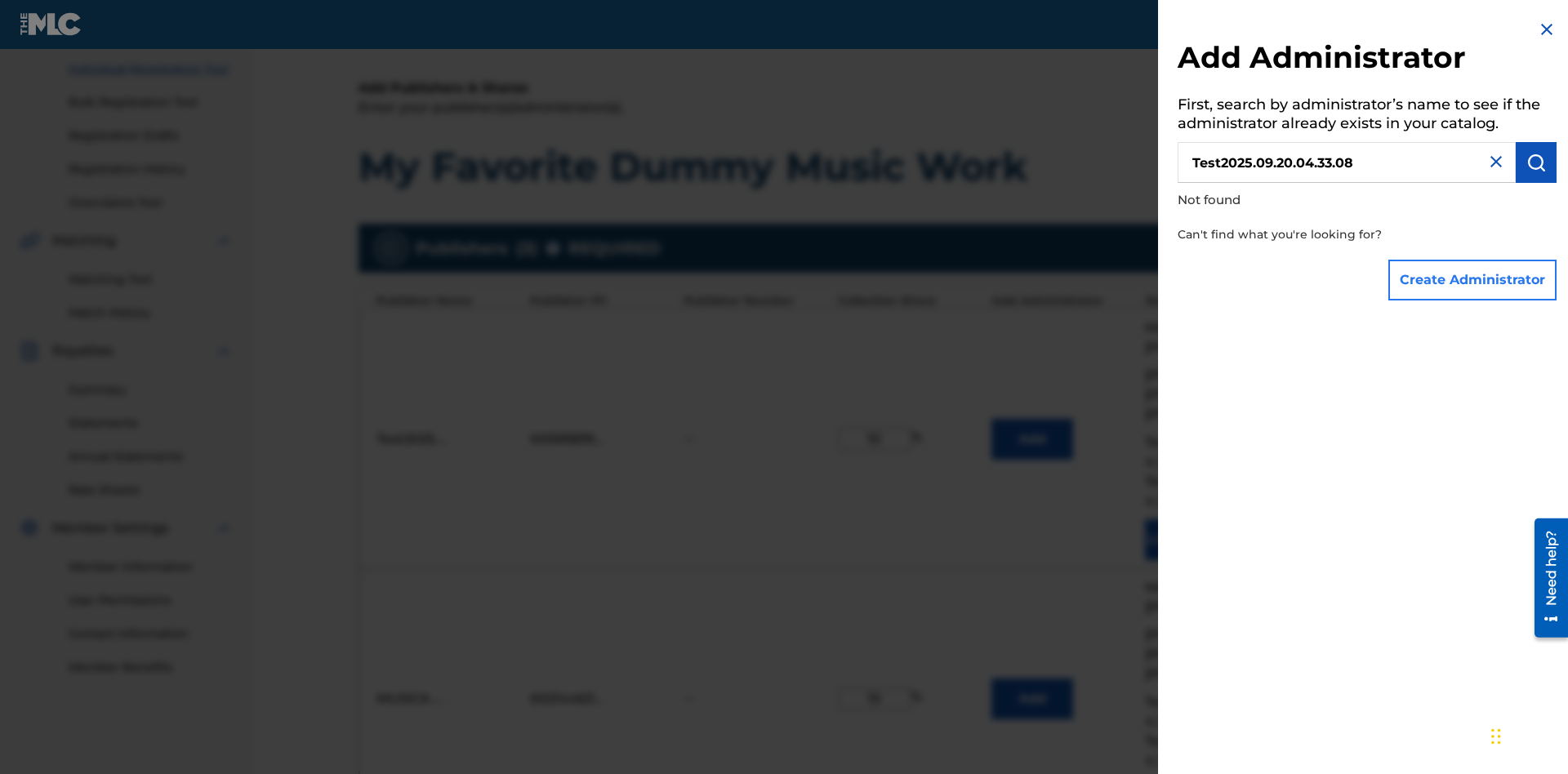
click at [1474, 279] on button "Create Administrator" at bounding box center [1473, 280] width 169 height 41
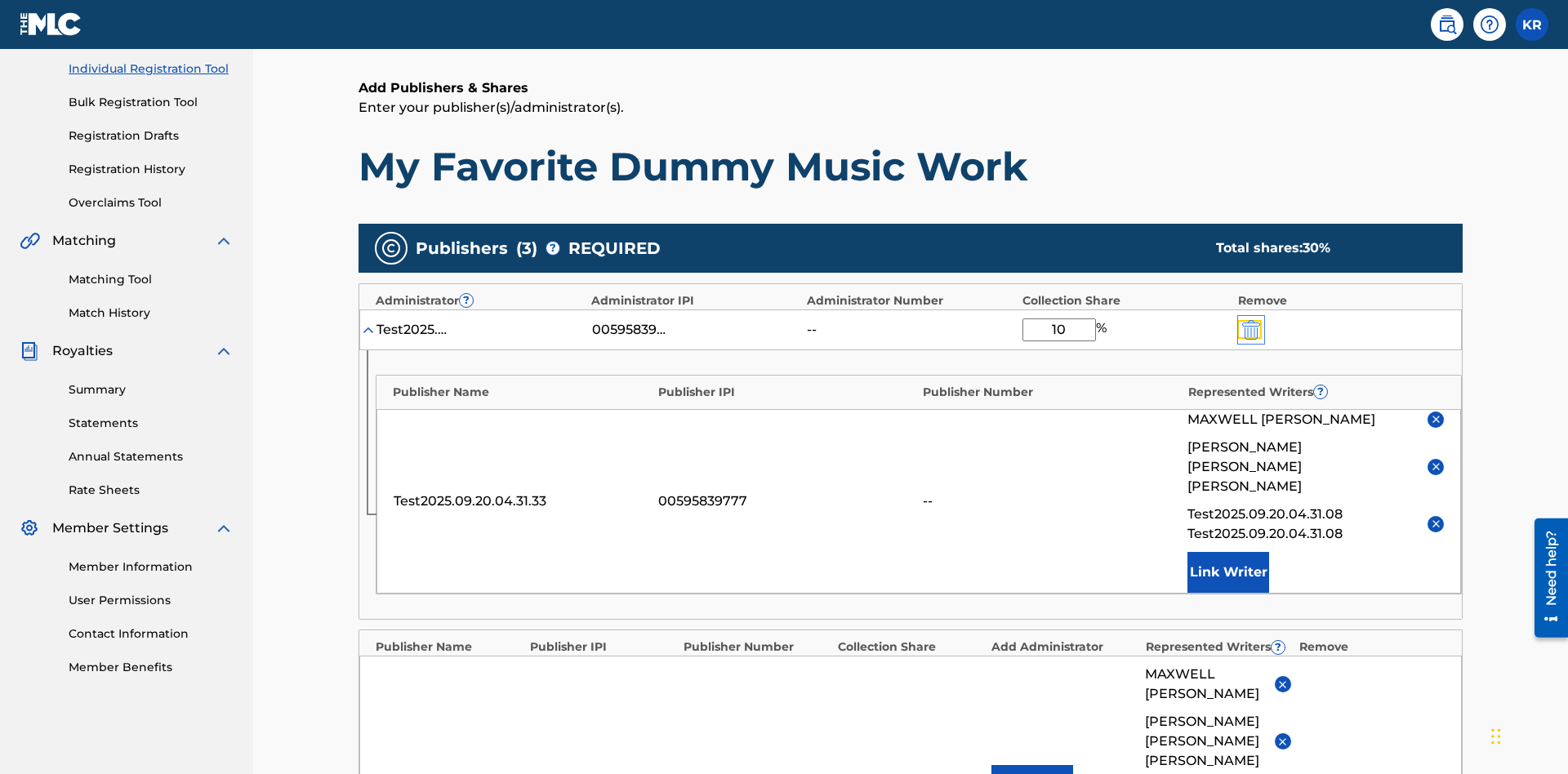
click at [1250, 320] on img "submit" at bounding box center [1251, 329] width 18 height 20
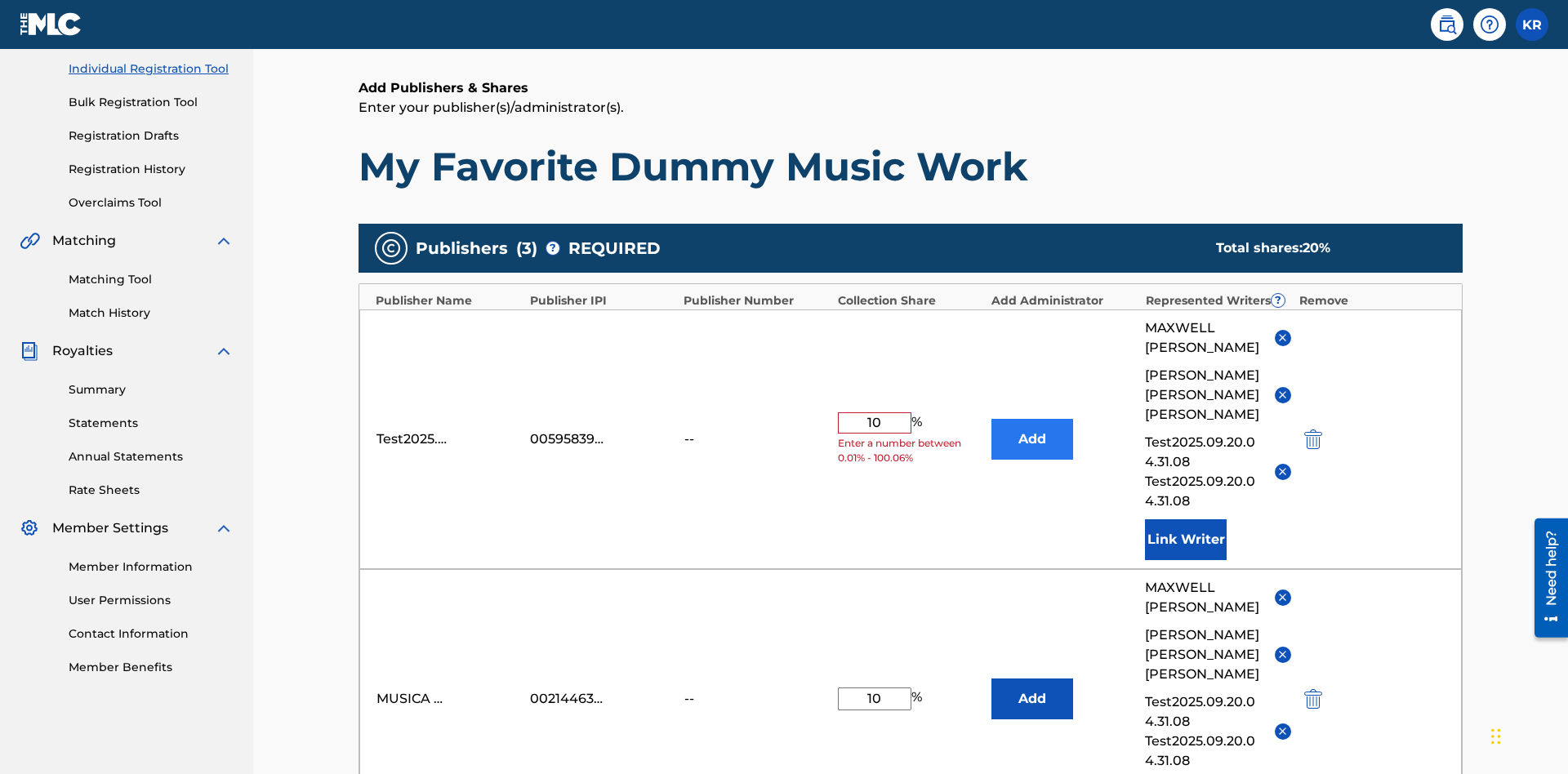
type input "10"
click at [1033, 419] on button "Add" at bounding box center [1033, 439] width 82 height 41
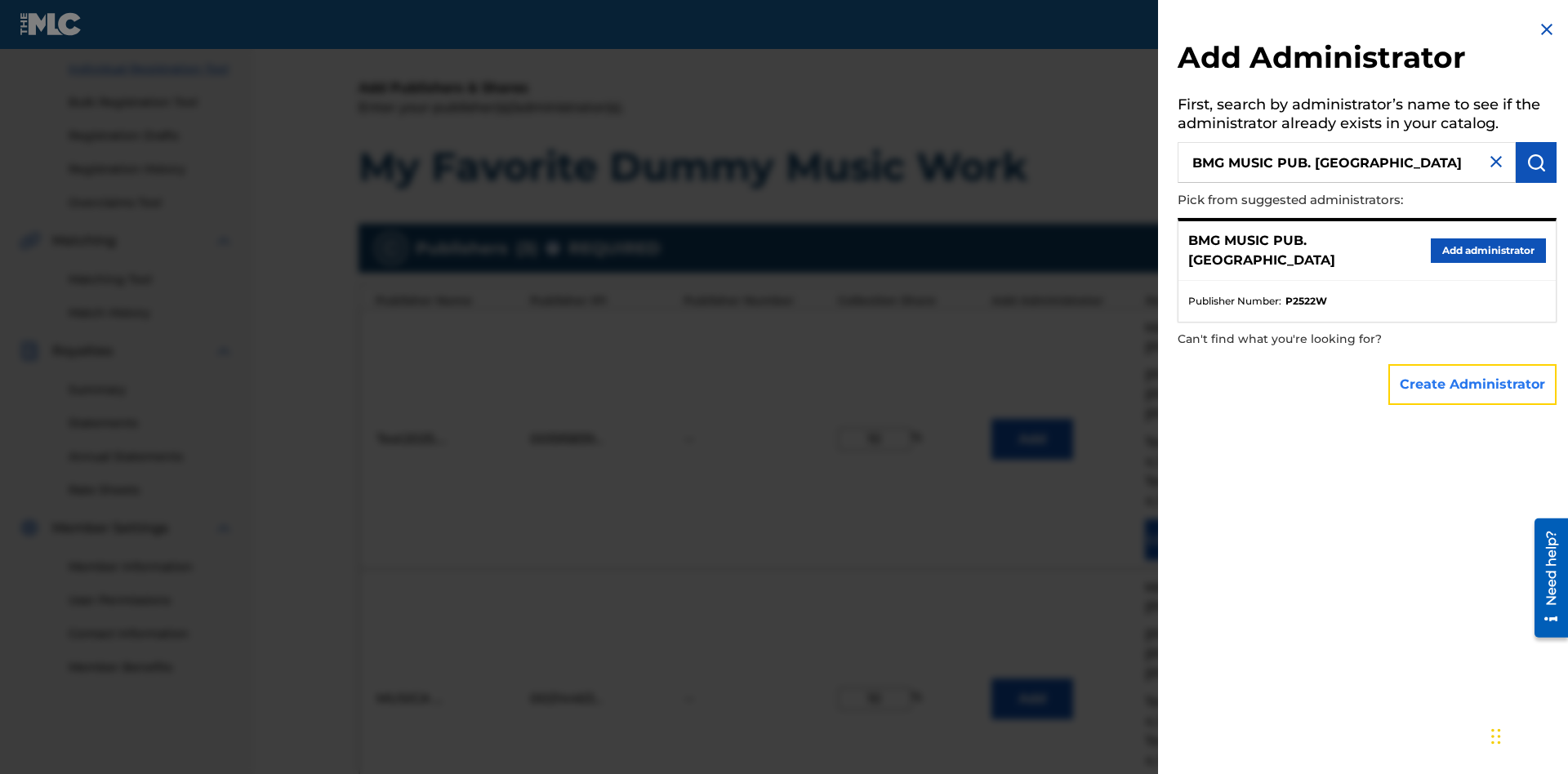
click at [1474, 384] on button "Create Administrator" at bounding box center [1473, 384] width 169 height 41
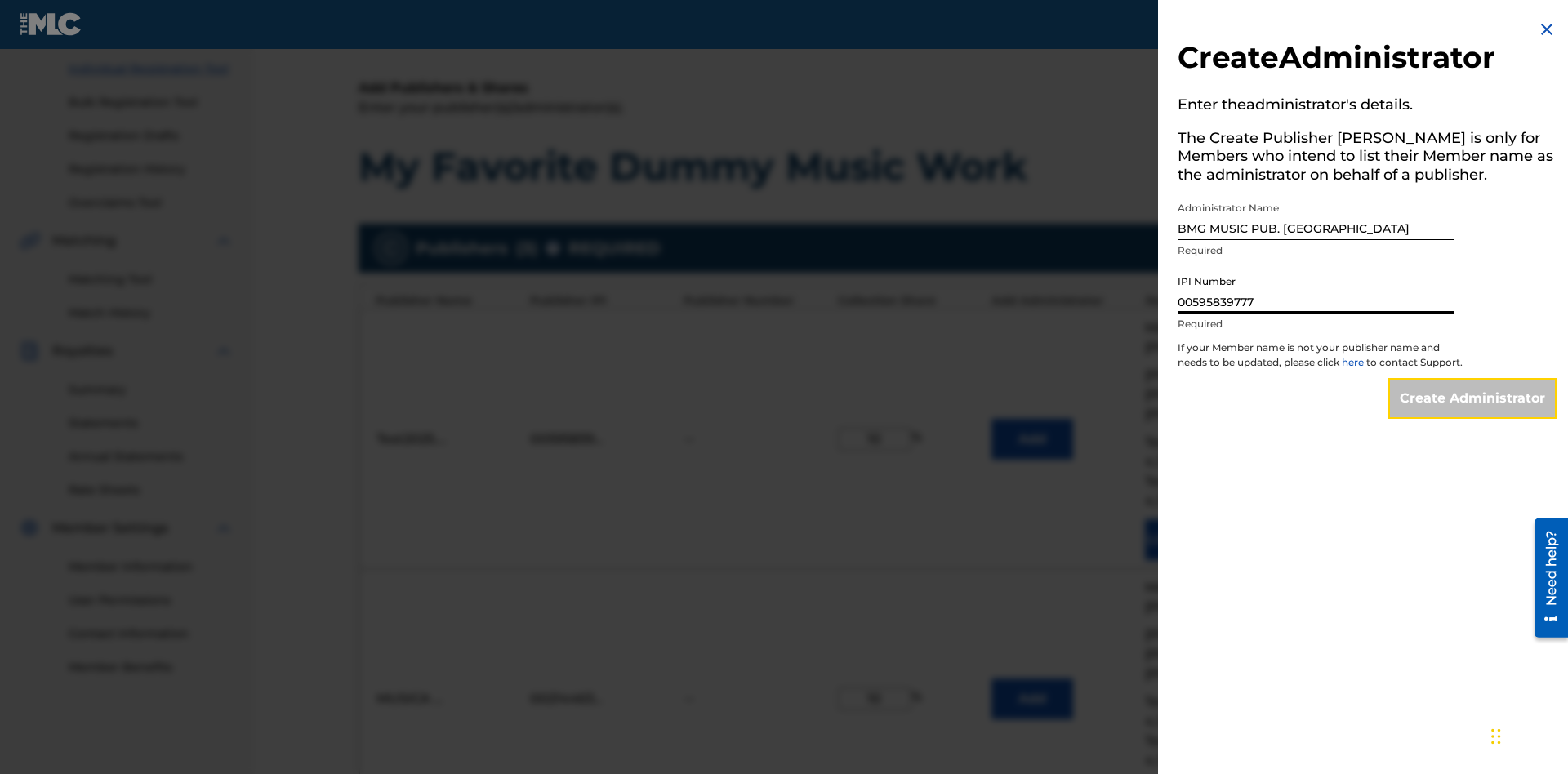
click at [1474, 413] on input "Create Administrator" at bounding box center [1473, 398] width 169 height 41
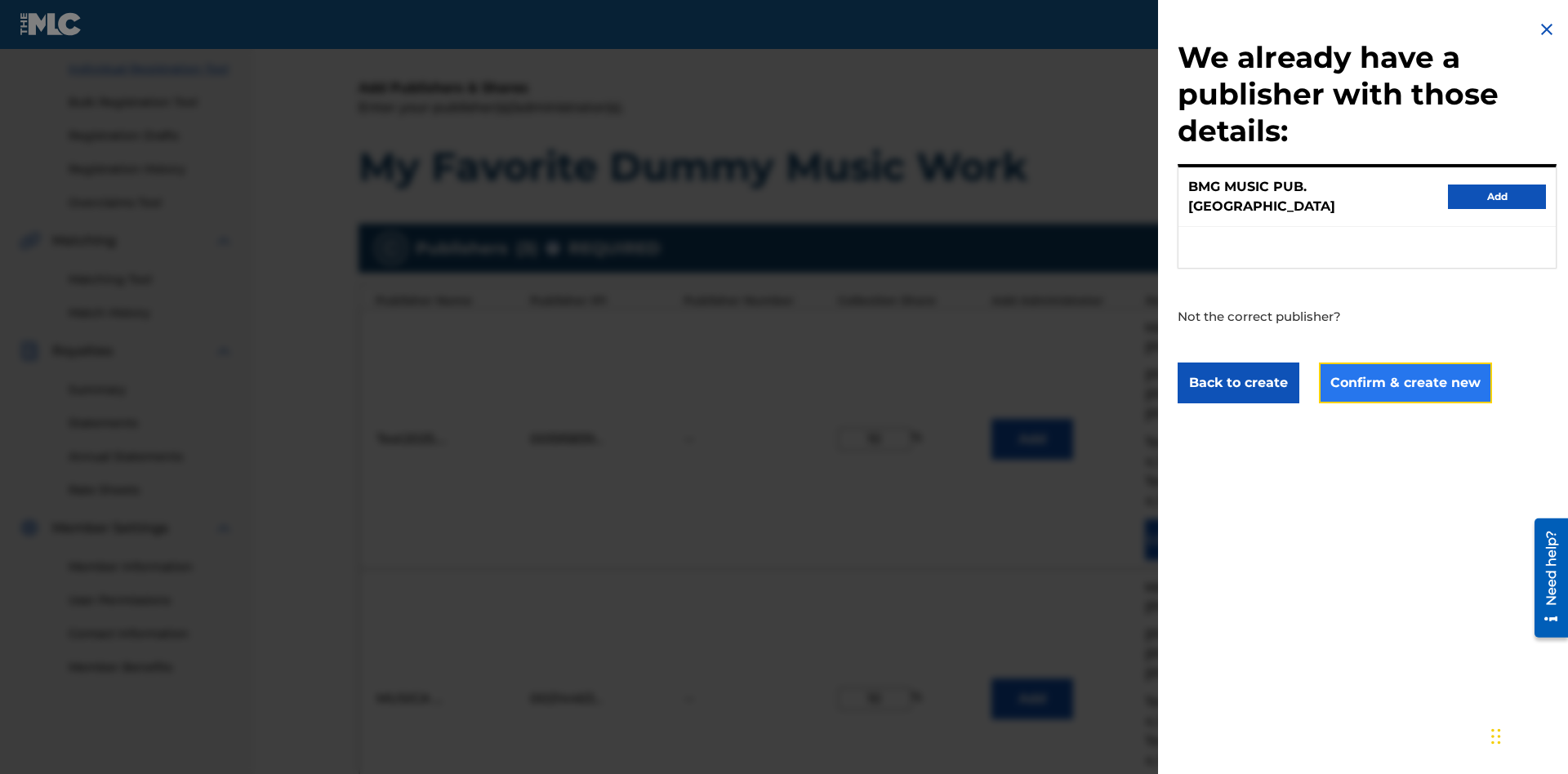
click at [1404, 367] on button "Confirm & create new" at bounding box center [1406, 383] width 173 height 41
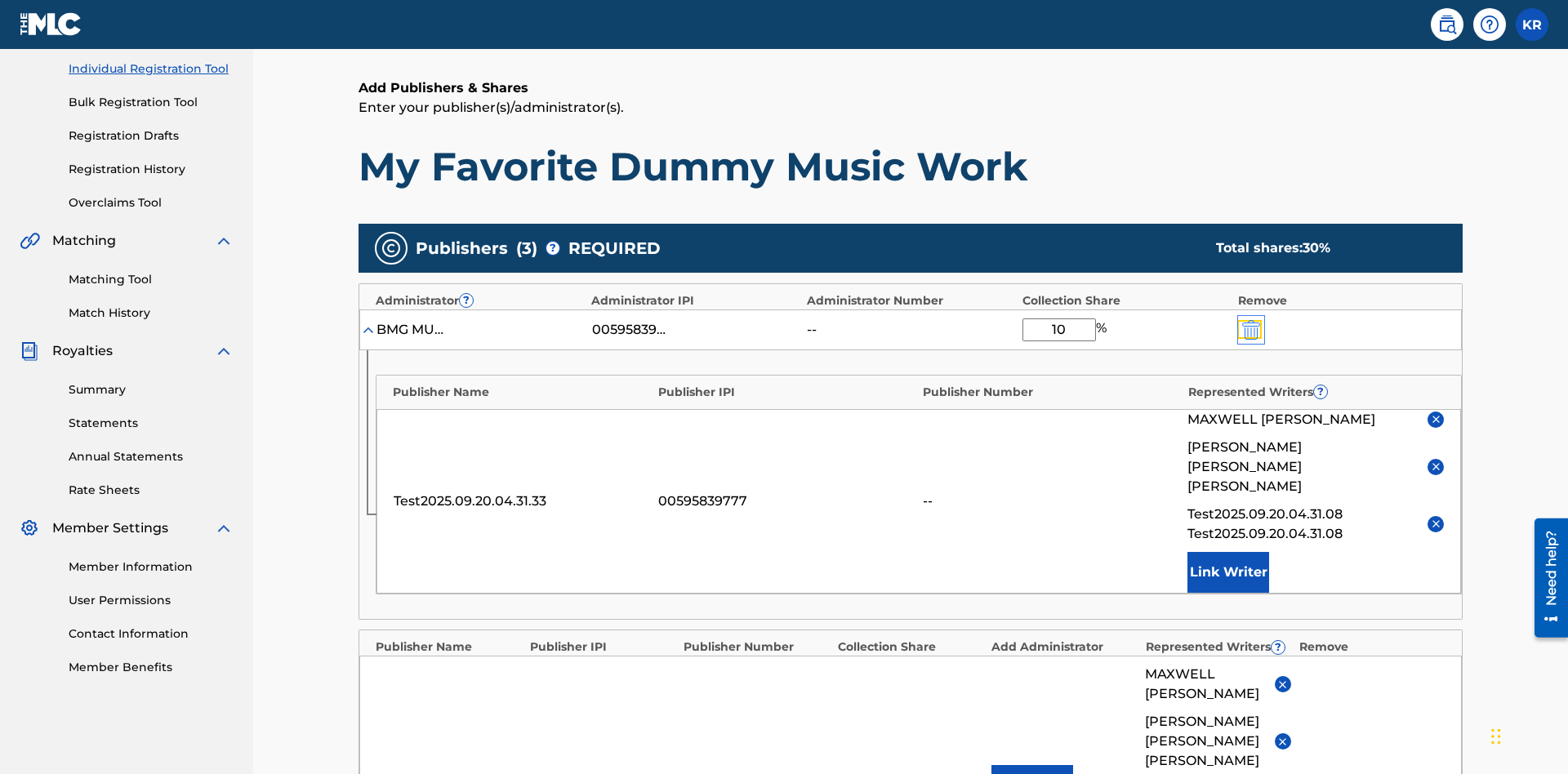
click at [1250, 320] on img "submit" at bounding box center [1251, 329] width 18 height 20
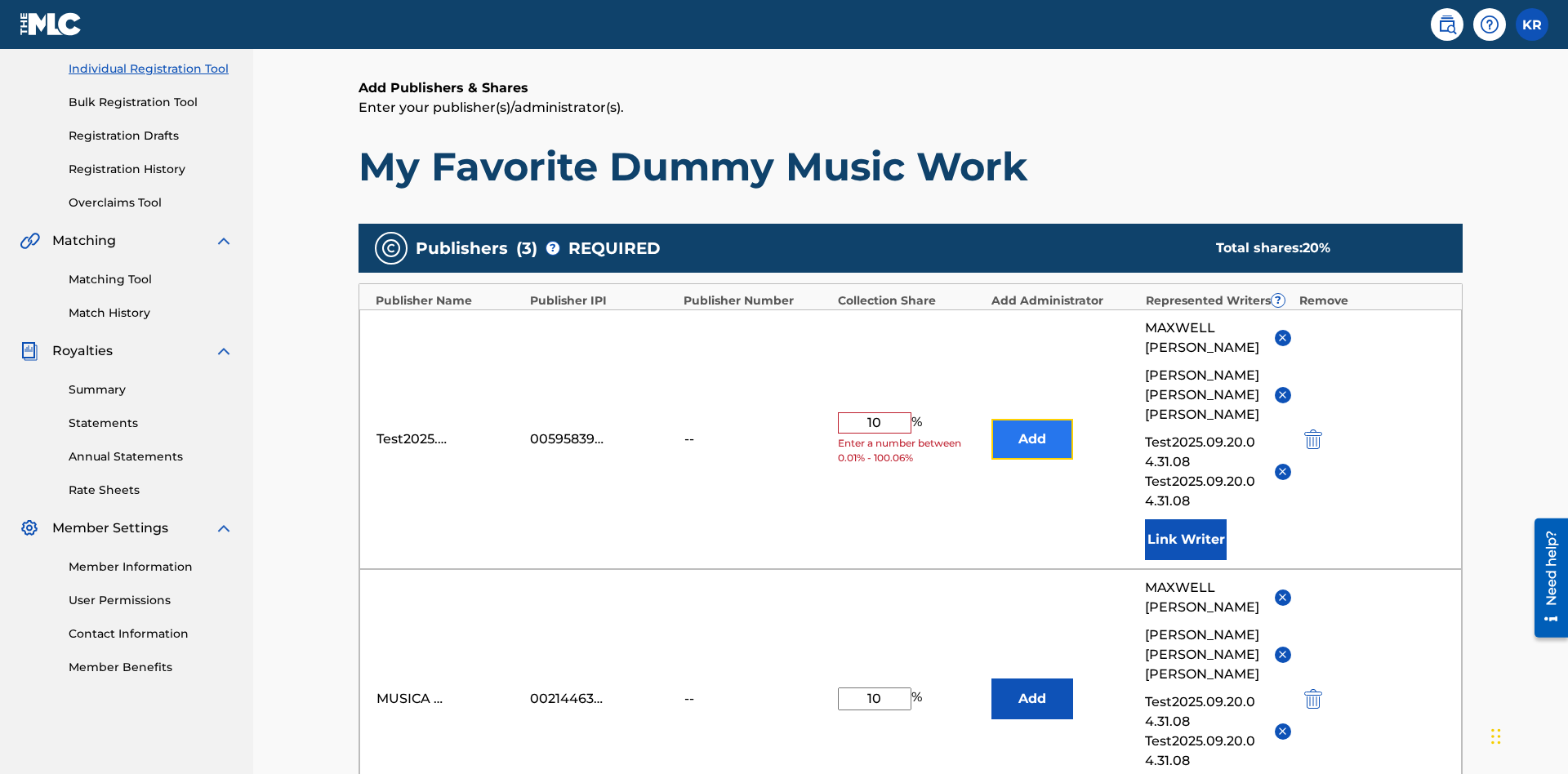
click at [1033, 419] on button "Add" at bounding box center [1033, 439] width 82 height 41
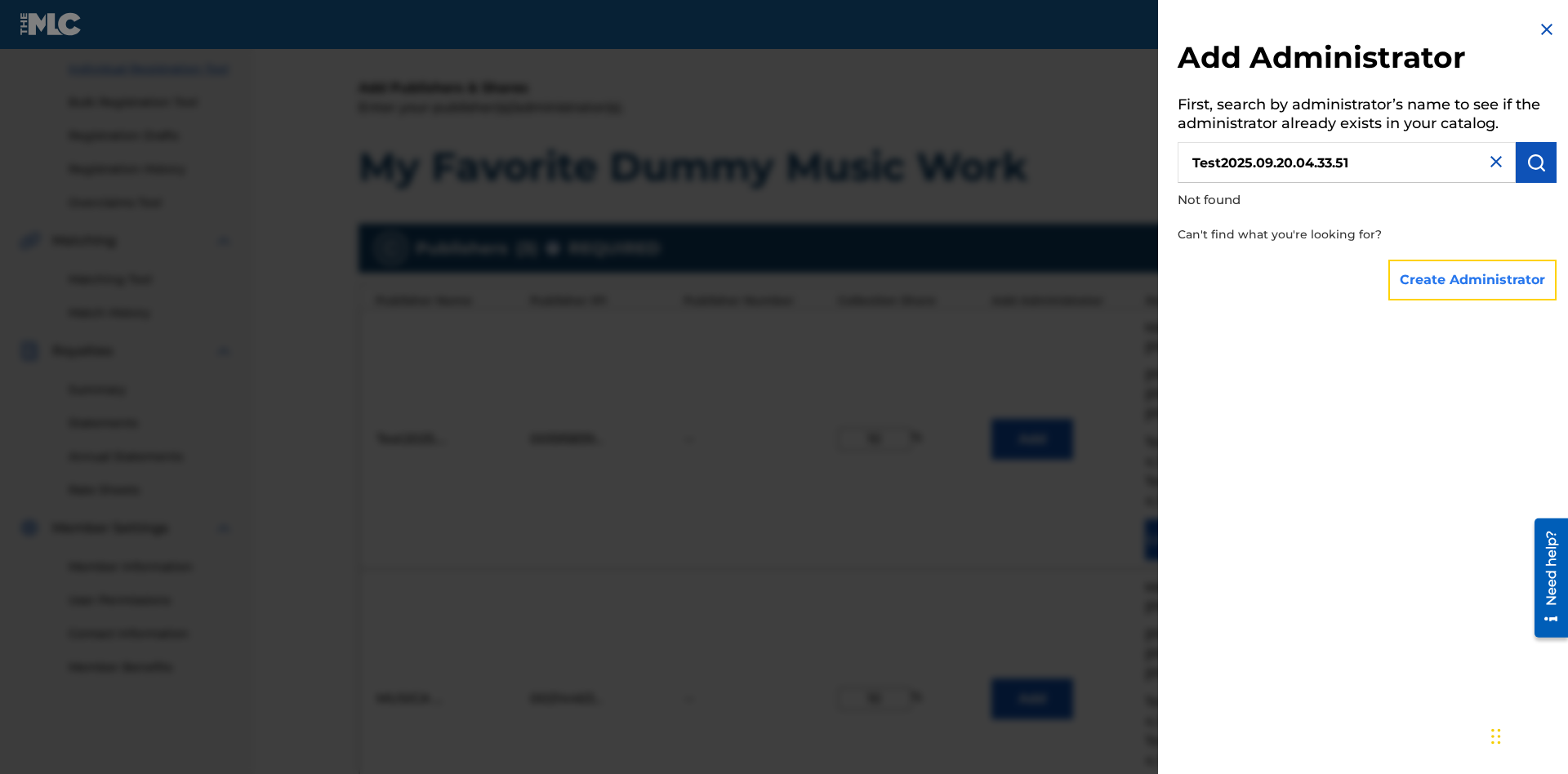
click at [1474, 279] on button "Create Administrator" at bounding box center [1473, 280] width 169 height 41
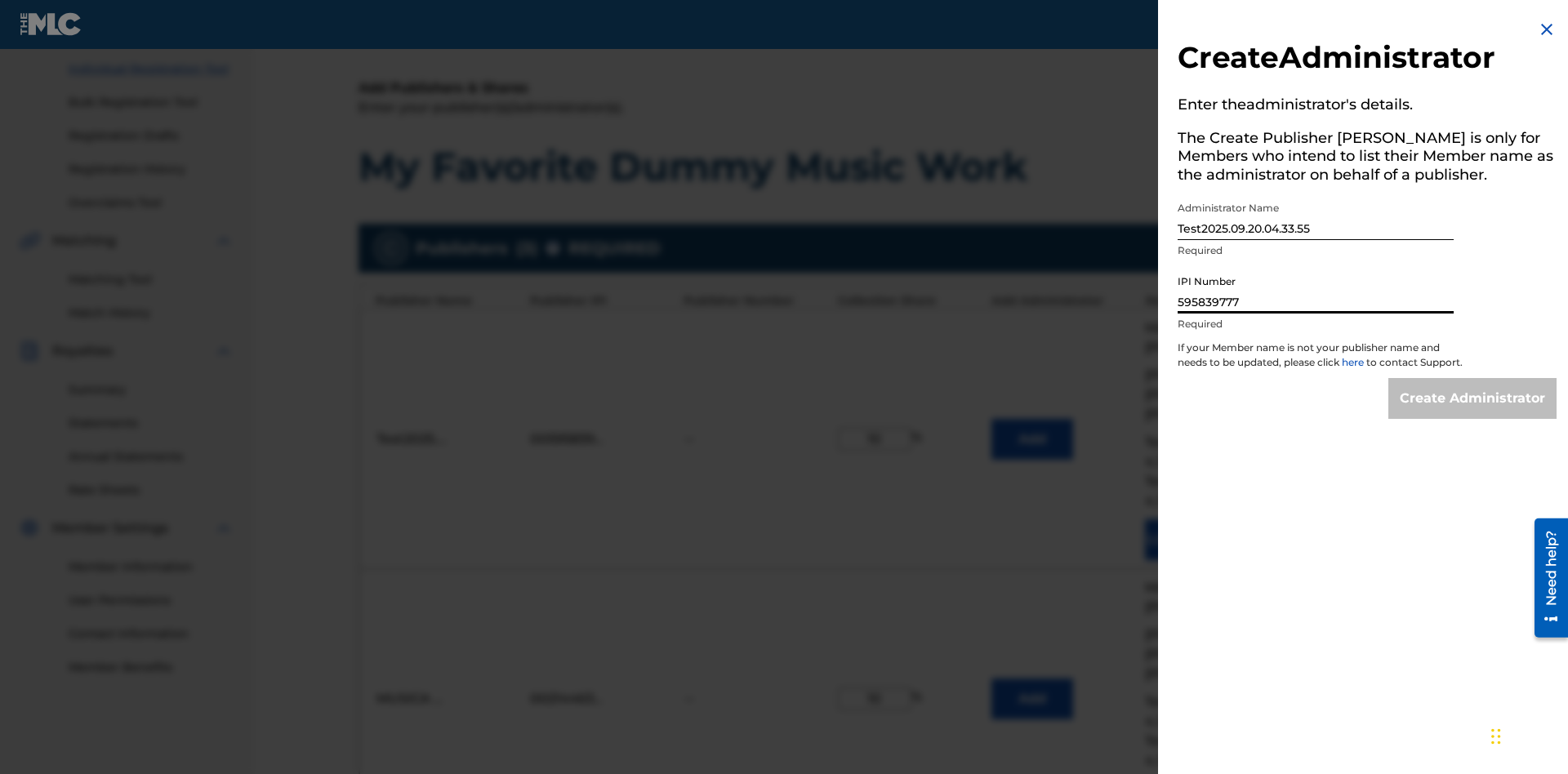
click at [1474, 413] on input "Create Administrator" at bounding box center [1473, 398] width 169 height 41
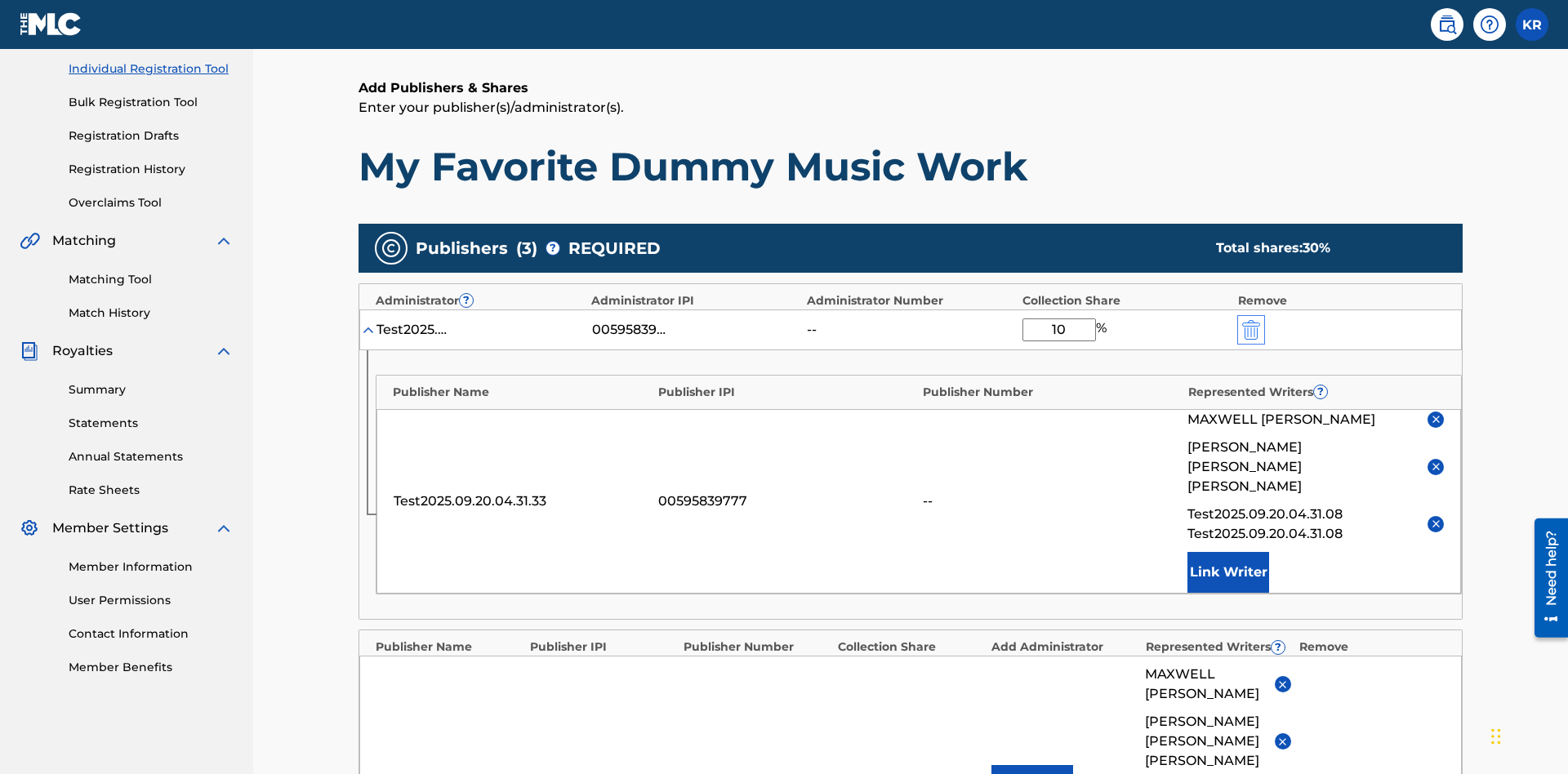
click at [1250, 320] on img "submit" at bounding box center [1251, 329] width 18 height 20
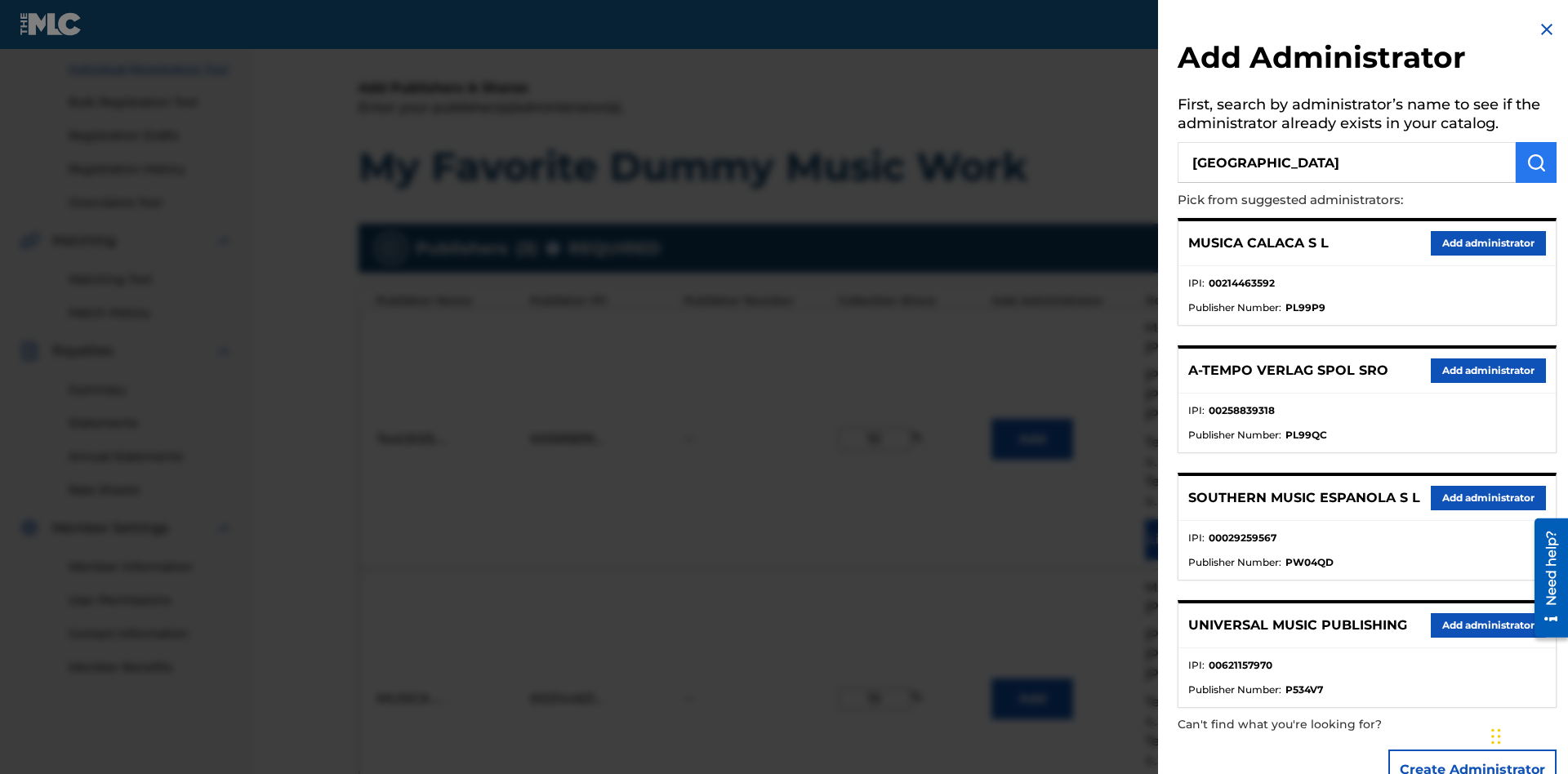
type input "[GEOGRAPHIC_DATA]"
click at [1537, 163] on img "submit" at bounding box center [1537, 162] width 20 height 20
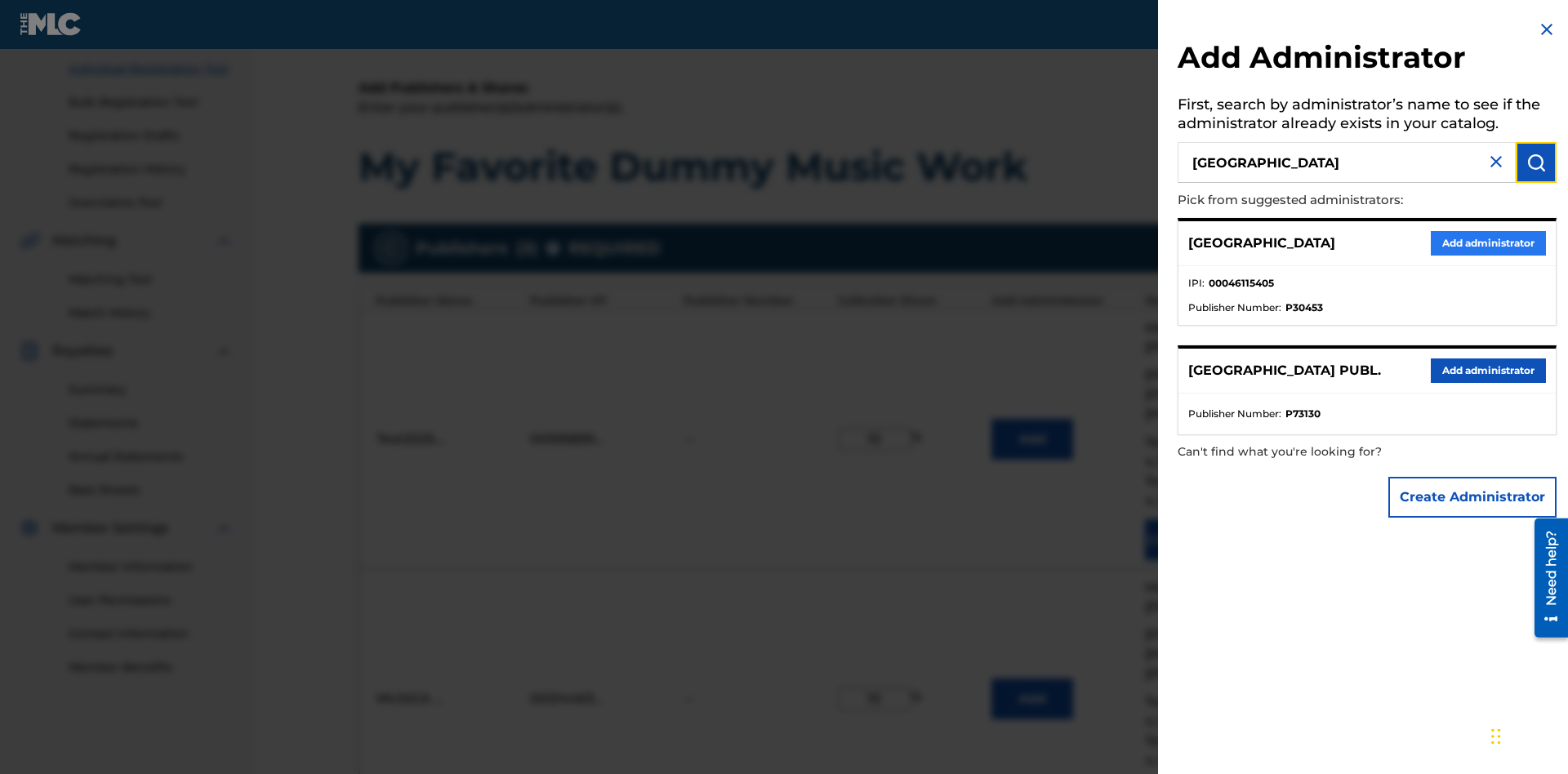
click at [1487, 243] on button "Add administrator" at bounding box center [1488, 244] width 115 height 25
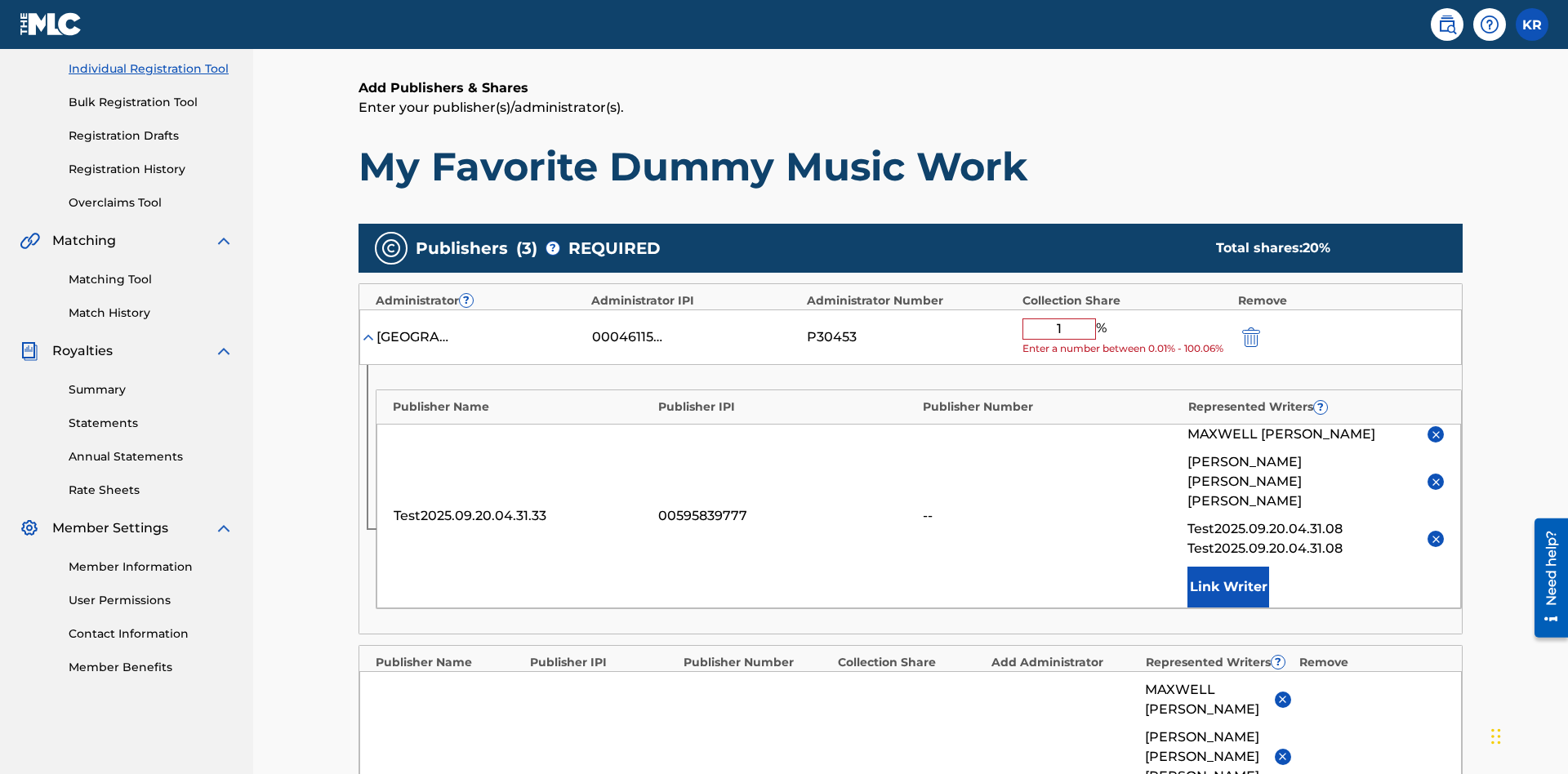
type input "10"
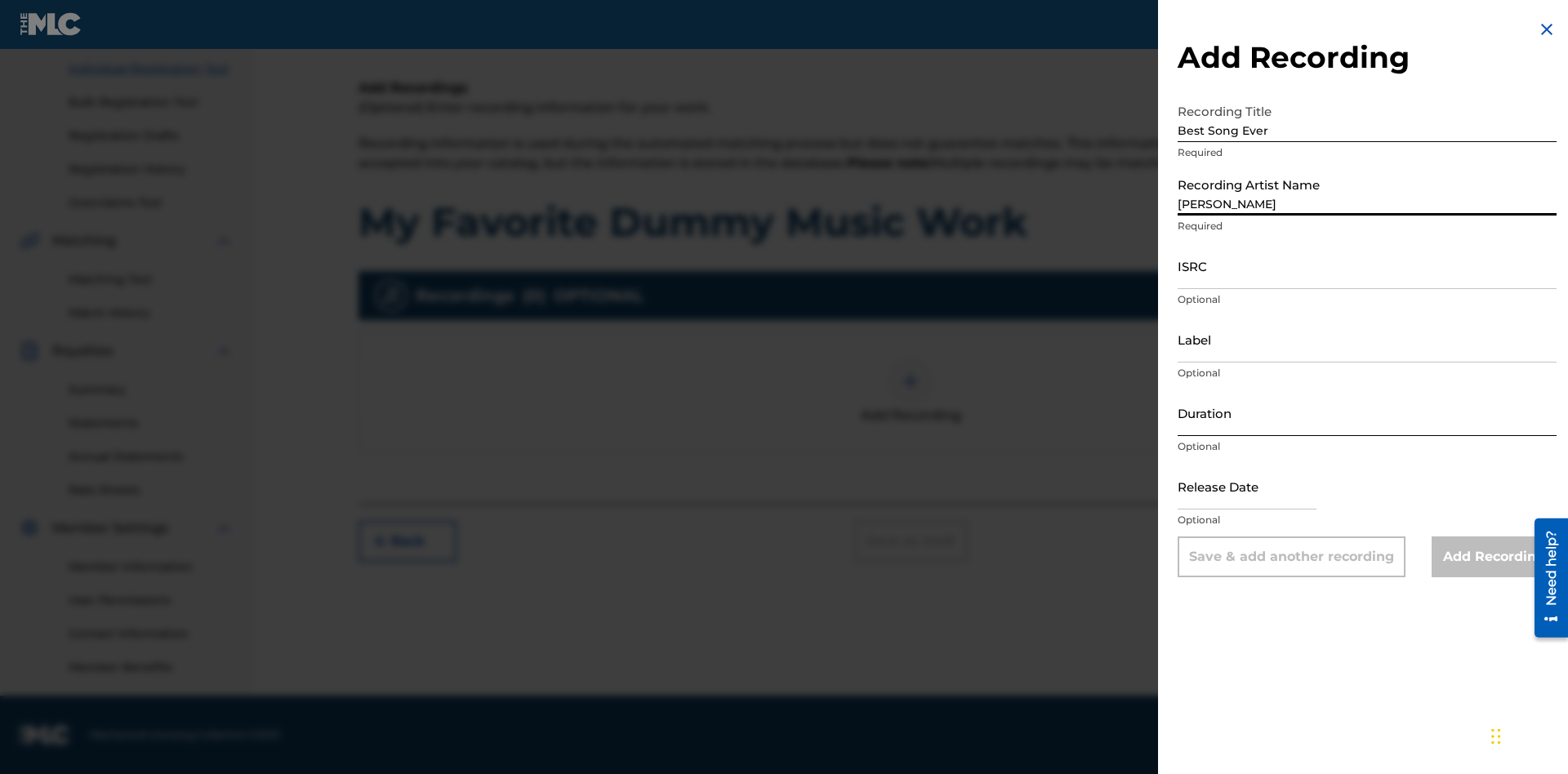
type input "[PERSON_NAME]"
click at [1367, 266] on input "ISRC" at bounding box center [1367, 266] width 379 height 47
type input "AA3123123123"
click at [1367, 339] on input "Label" at bounding box center [1367, 339] width 379 height 47
type input "The Label"
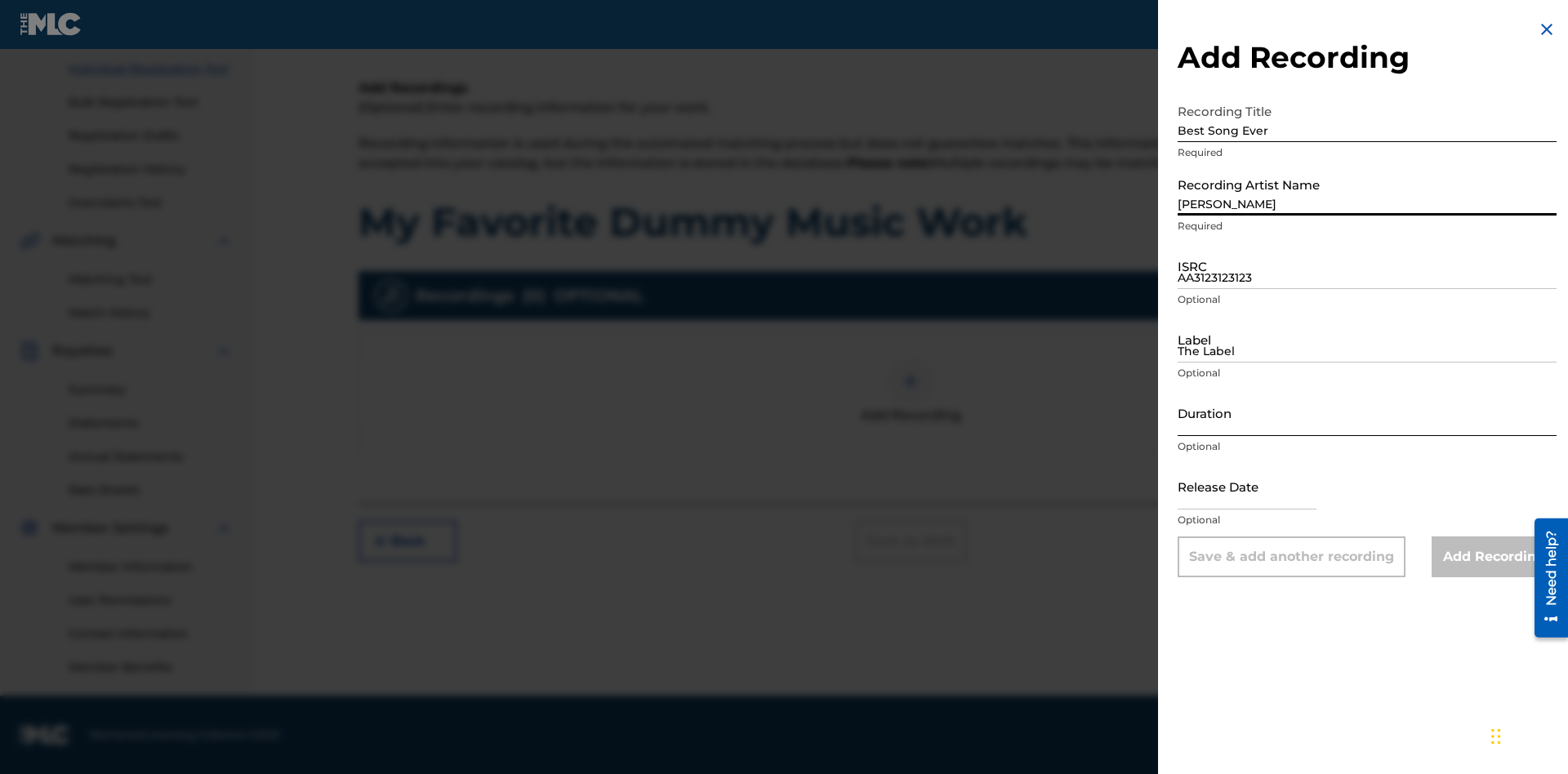
click at [1367, 412] on input "Duration" at bounding box center [1367, 412] width 379 height 47
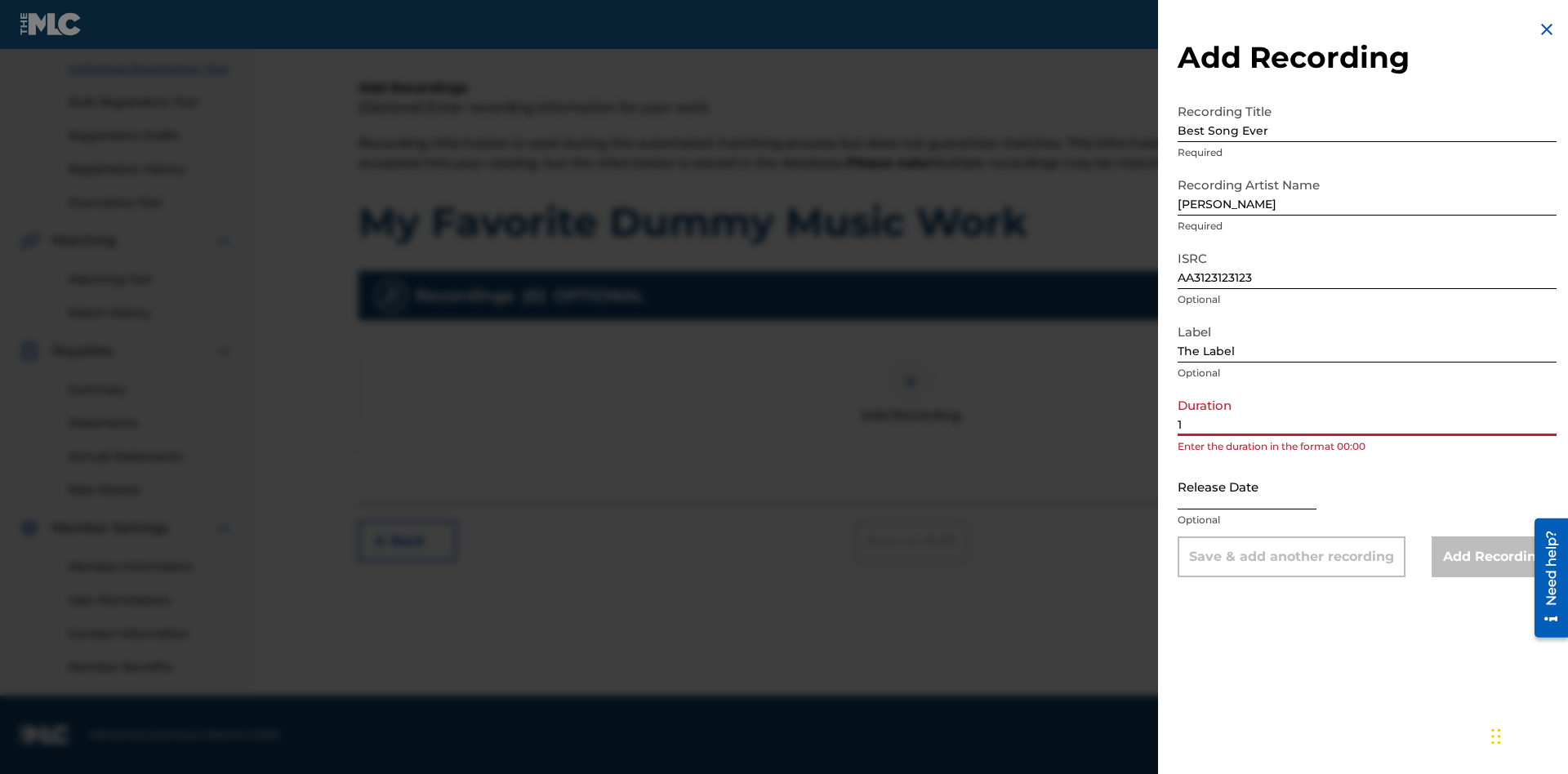
click at [1367, 412] on input "1" at bounding box center [1367, 412] width 379 height 47
type input "12:25"
click at [1260, 487] on input "text" at bounding box center [1247, 486] width 139 height 47
select select "8"
select select "2025"
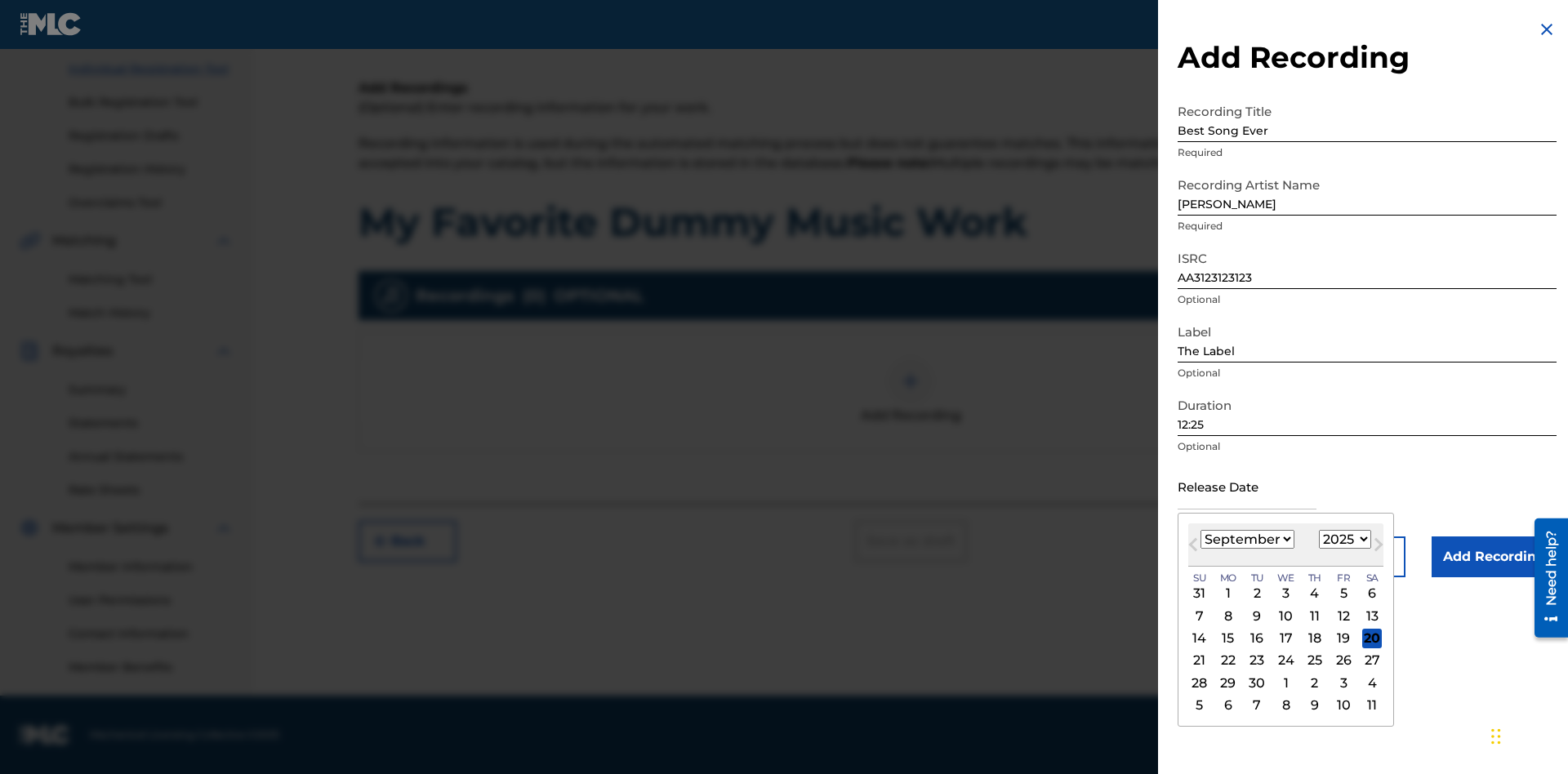
click at [1246, 540] on select "January February March April May June July August September October November De…" at bounding box center [1247, 539] width 94 height 19
select select "3"
click at [1343, 540] on select "1900 1901 1902 1903 1904 1905 1906 1907 1908 1909 1910 1911 1912 1913 1914 1915…" at bounding box center [1345, 539] width 52 height 19
select select "2021"
click at [1343, 540] on select "1900 1901 1902 1903 1904 1905 1906 1907 1908 1909 1910 1911 1912 1913 1914 1915…" at bounding box center [1345, 539] width 52 height 19
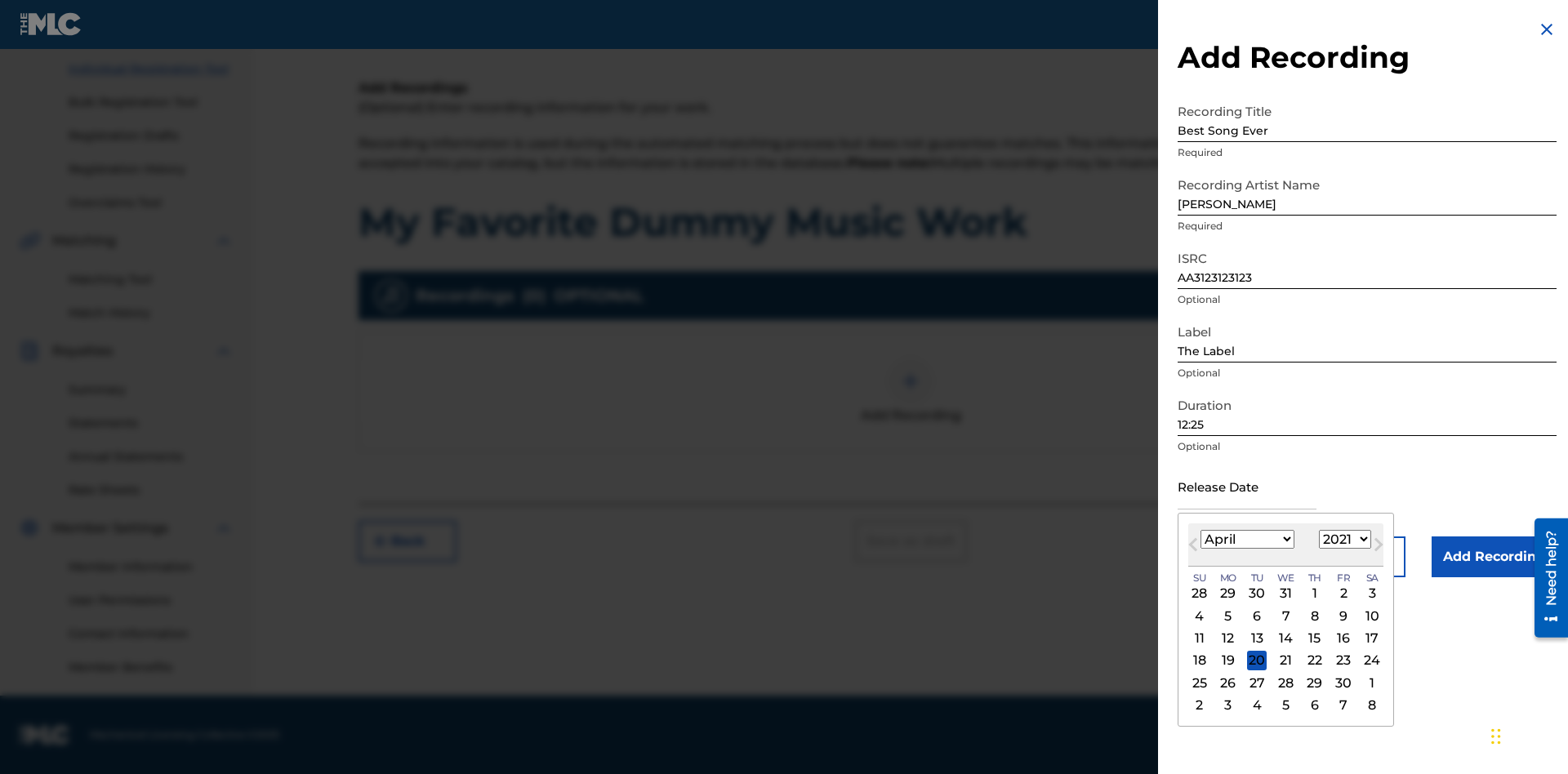
click at [1313, 593] on div "1" at bounding box center [1315, 593] width 20 height 20
click at [1494, 557] on input "Add Recording" at bounding box center [1494, 556] width 125 height 41
click at [911, 406] on div at bounding box center [910, 381] width 49 height 49
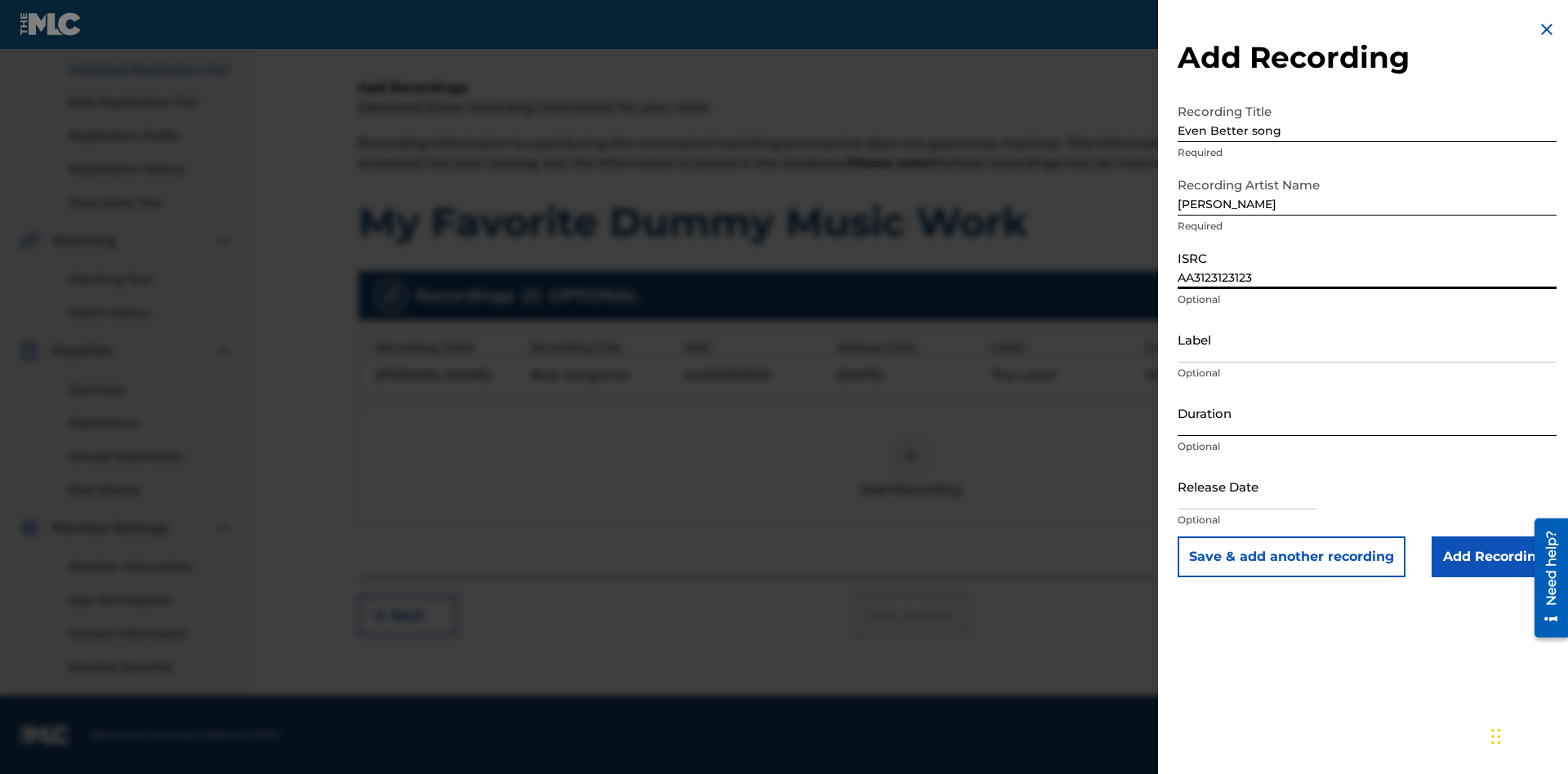
click at [1367, 339] on input "Label" at bounding box center [1367, 339] width 379 height 47
click at [1367, 412] on input "Duration" at bounding box center [1367, 412] width 379 height 47
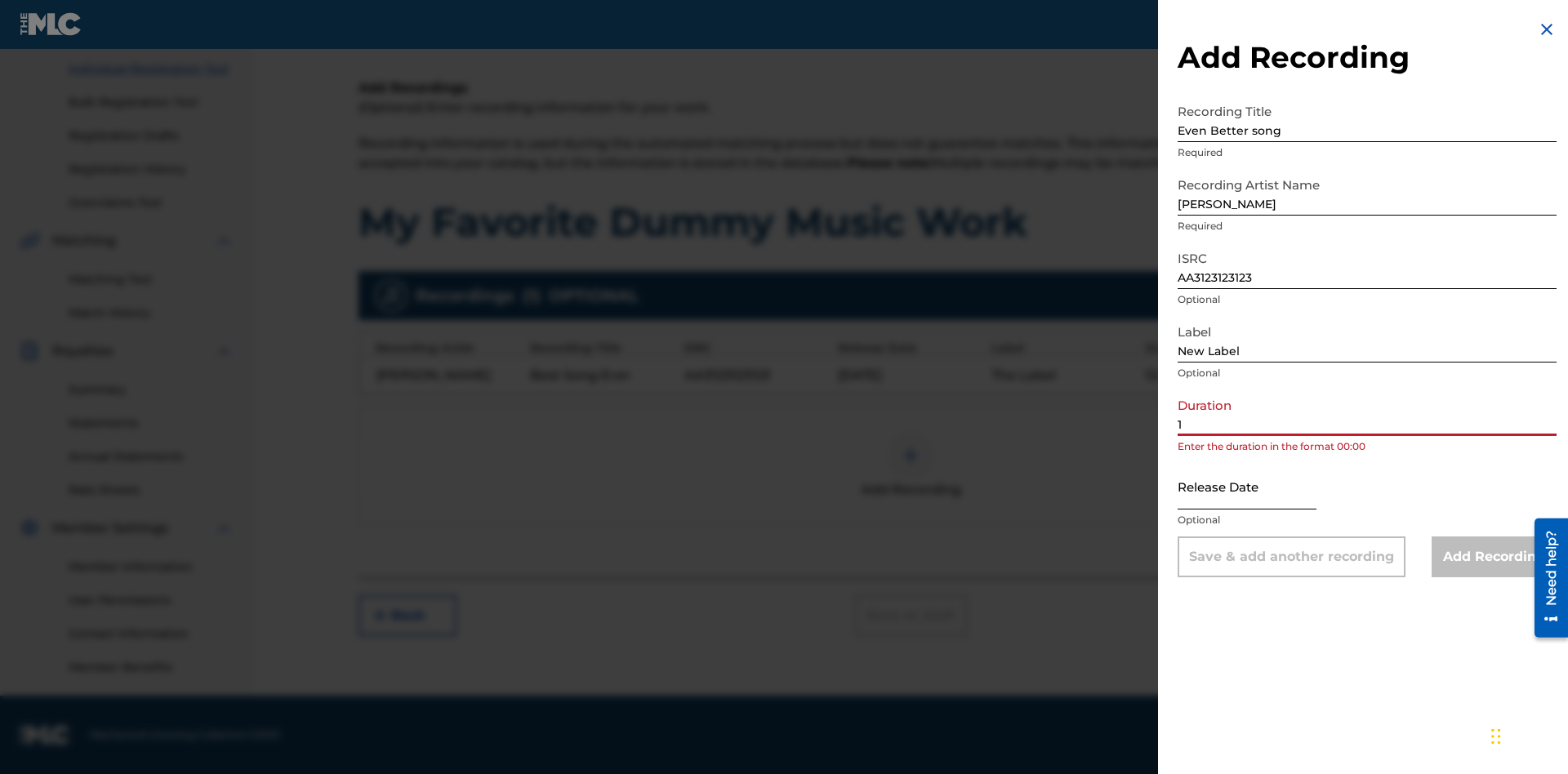
click at [1367, 412] on input "1" at bounding box center [1367, 412] width 379 height 47
click at [1260, 487] on input "text" at bounding box center [1247, 486] width 139 height 47
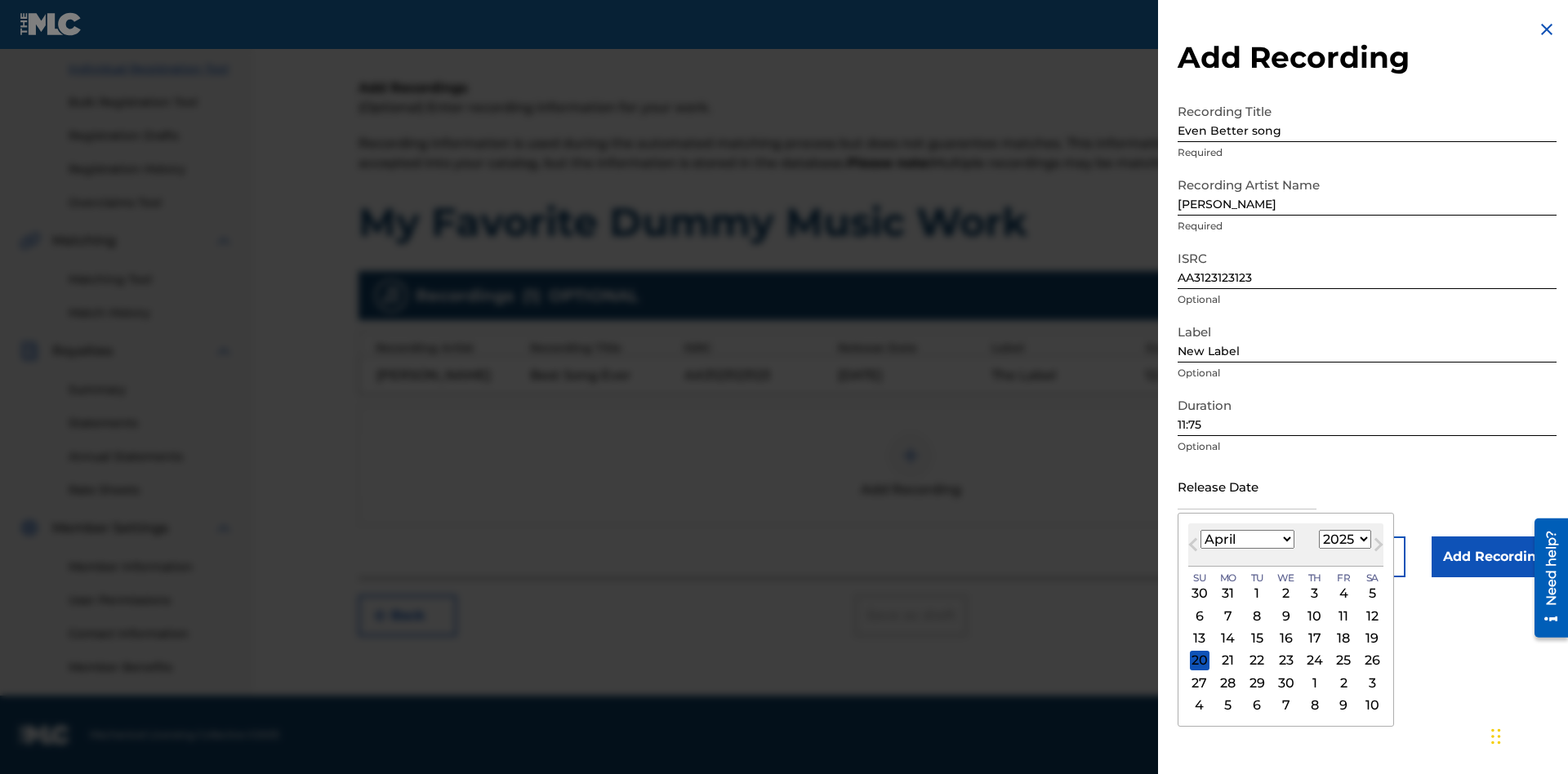
click at [1343, 540] on select "1900 1901 1902 1903 1904 1905 1906 1907 1908 1909 1910 1911 1912 1913 1914 1915…" at bounding box center [1345, 539] width 52 height 19
click at [1494, 557] on input "Add Recording" at bounding box center [1494, 556] width 125 height 41
click at [911, 466] on div at bounding box center [910, 455] width 49 height 49
